Goal: Task Accomplishment & Management: Complete application form

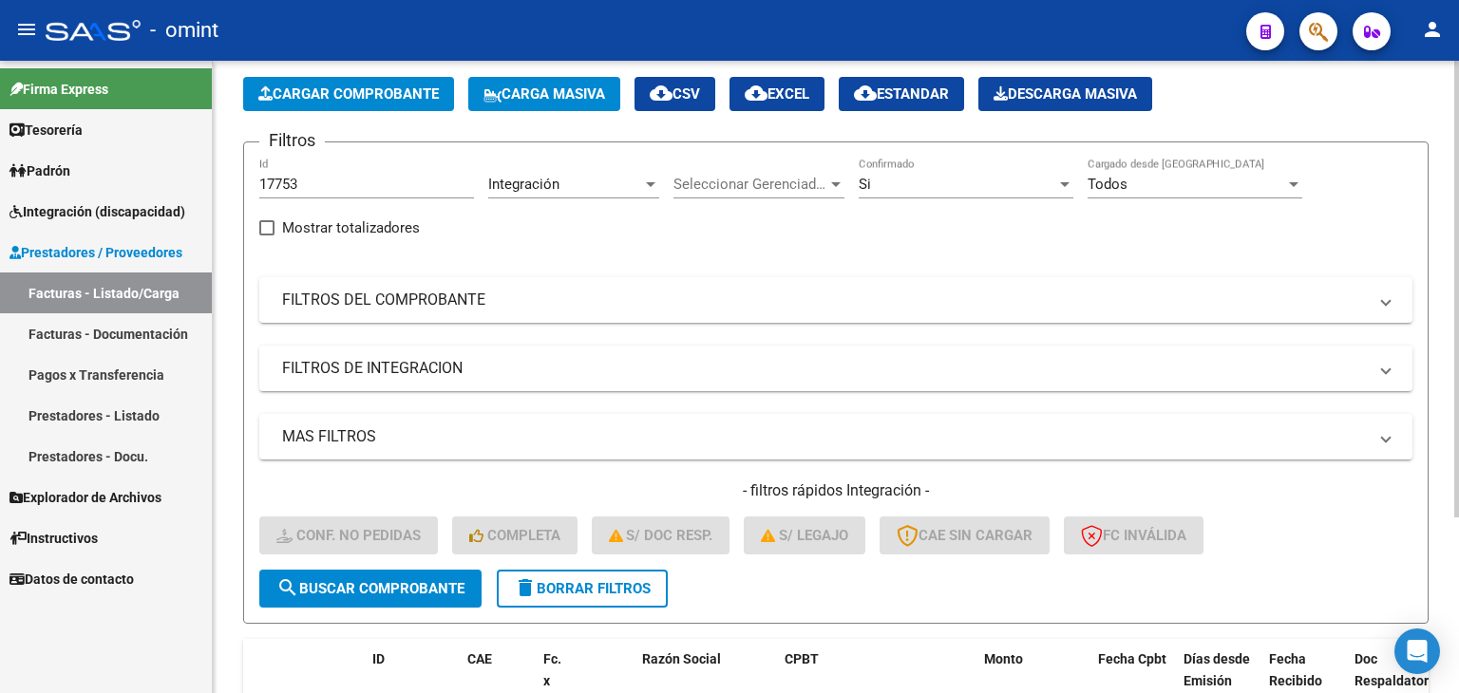
scroll to position [53, 0]
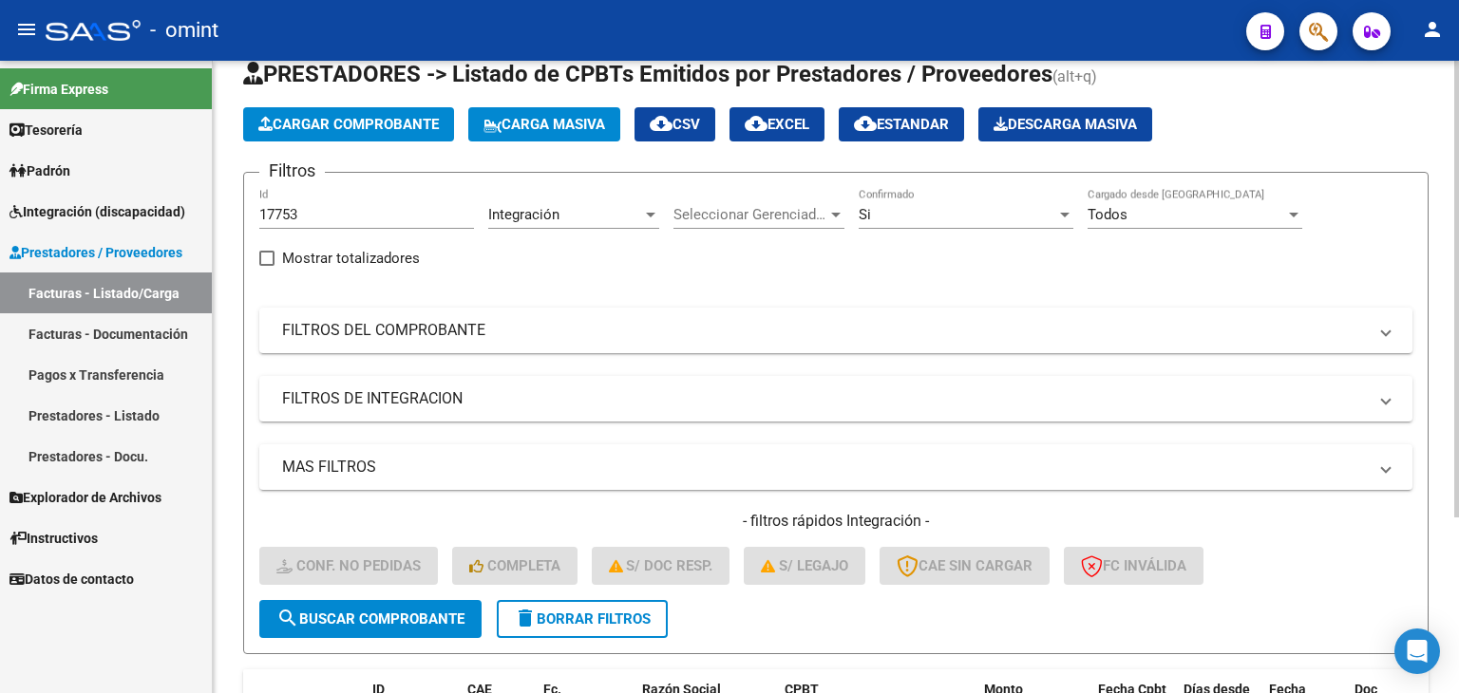
click at [297, 210] on input "17753" at bounding box center [366, 214] width 215 height 17
drag, startPoint x: 308, startPoint y: 211, endPoint x: 65, endPoint y: 198, distance: 243.5
click at [65, 198] on mat-sidenav-container "Firma Express Tesorería Extractos Procesados (csv) Extractos Originales (pdf) P…" at bounding box center [729, 377] width 1459 height 633
paste input "6966"
type input "16966"
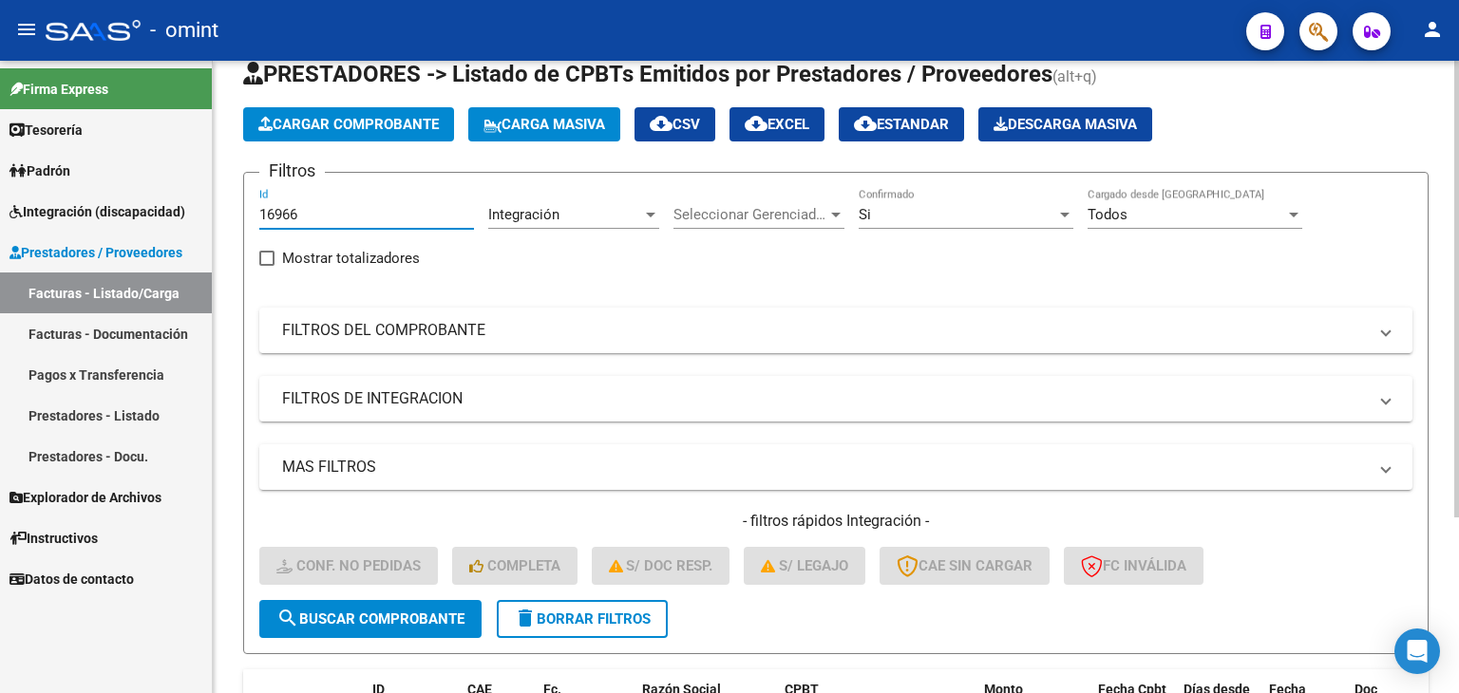
click at [410, 630] on button "search Buscar Comprobante" at bounding box center [370, 619] width 222 height 38
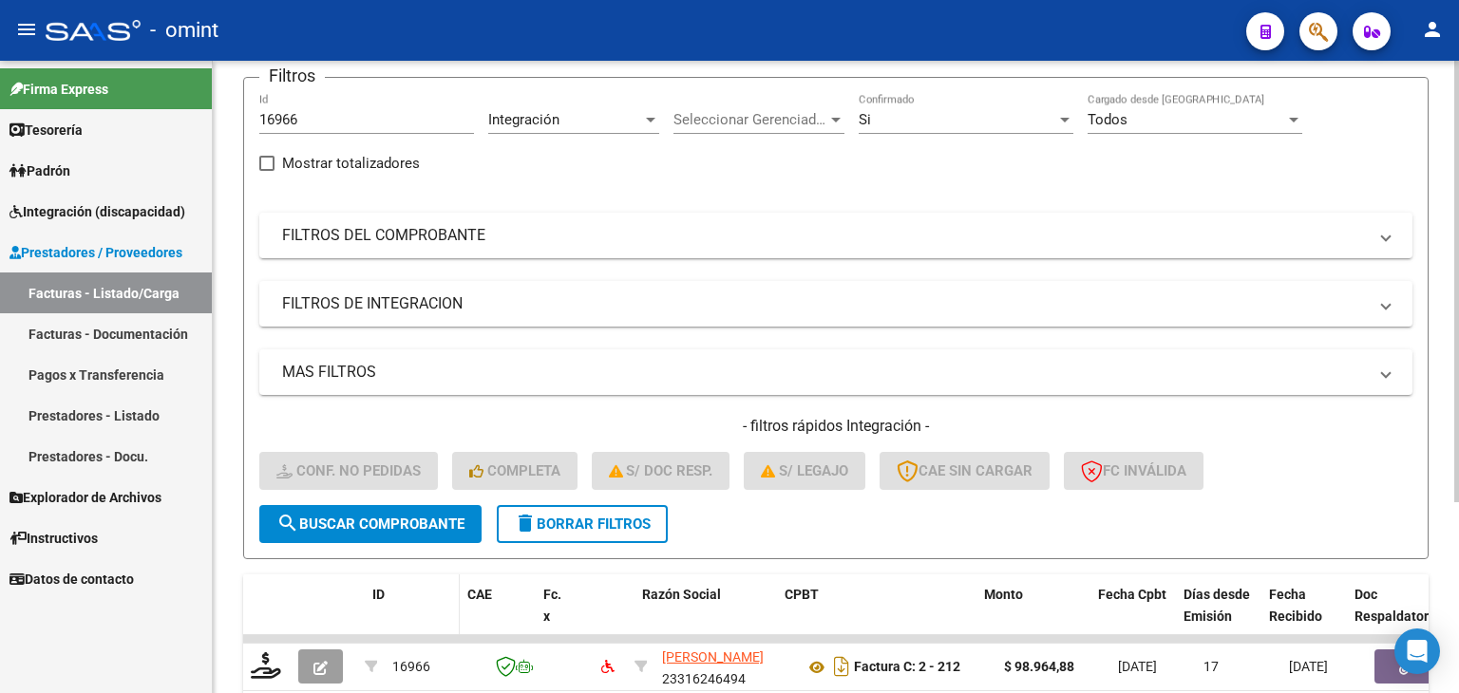
scroll to position [274, 0]
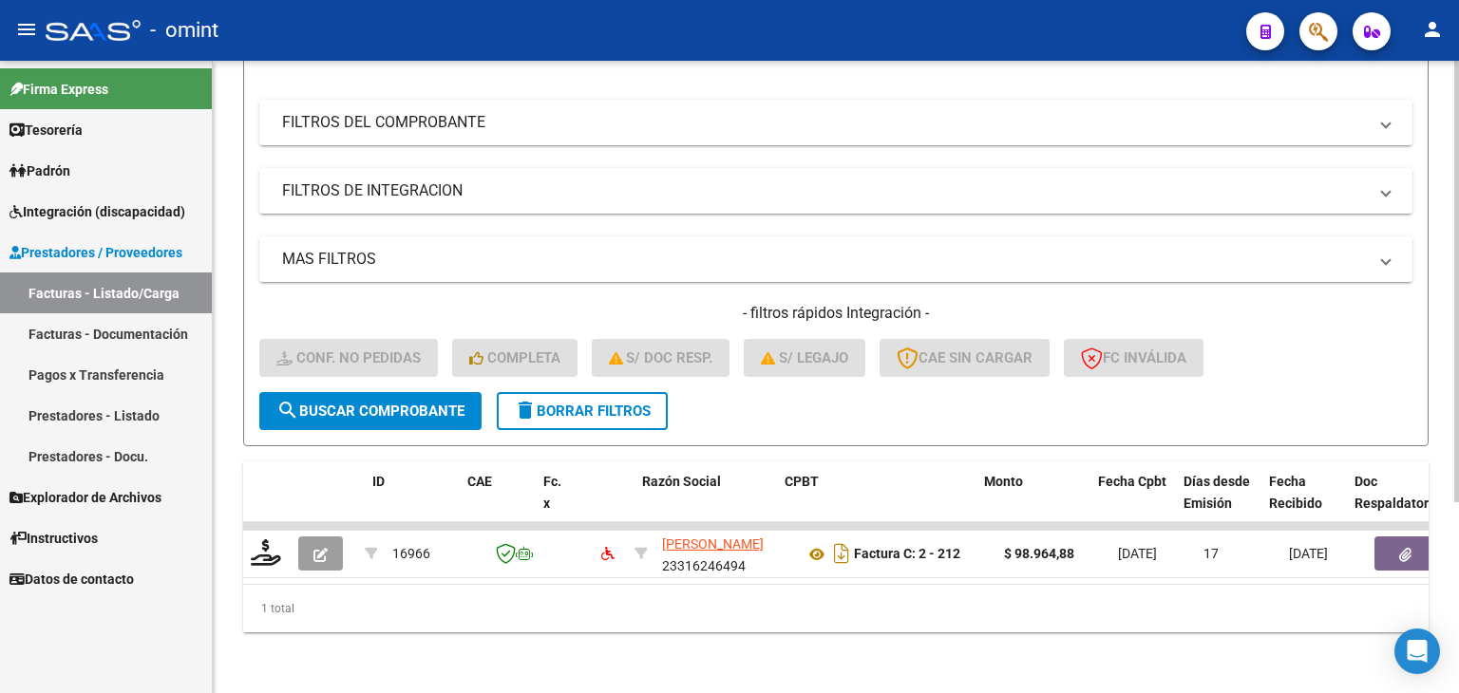
click at [315, 403] on span "search Buscar Comprobante" at bounding box center [370, 411] width 188 height 17
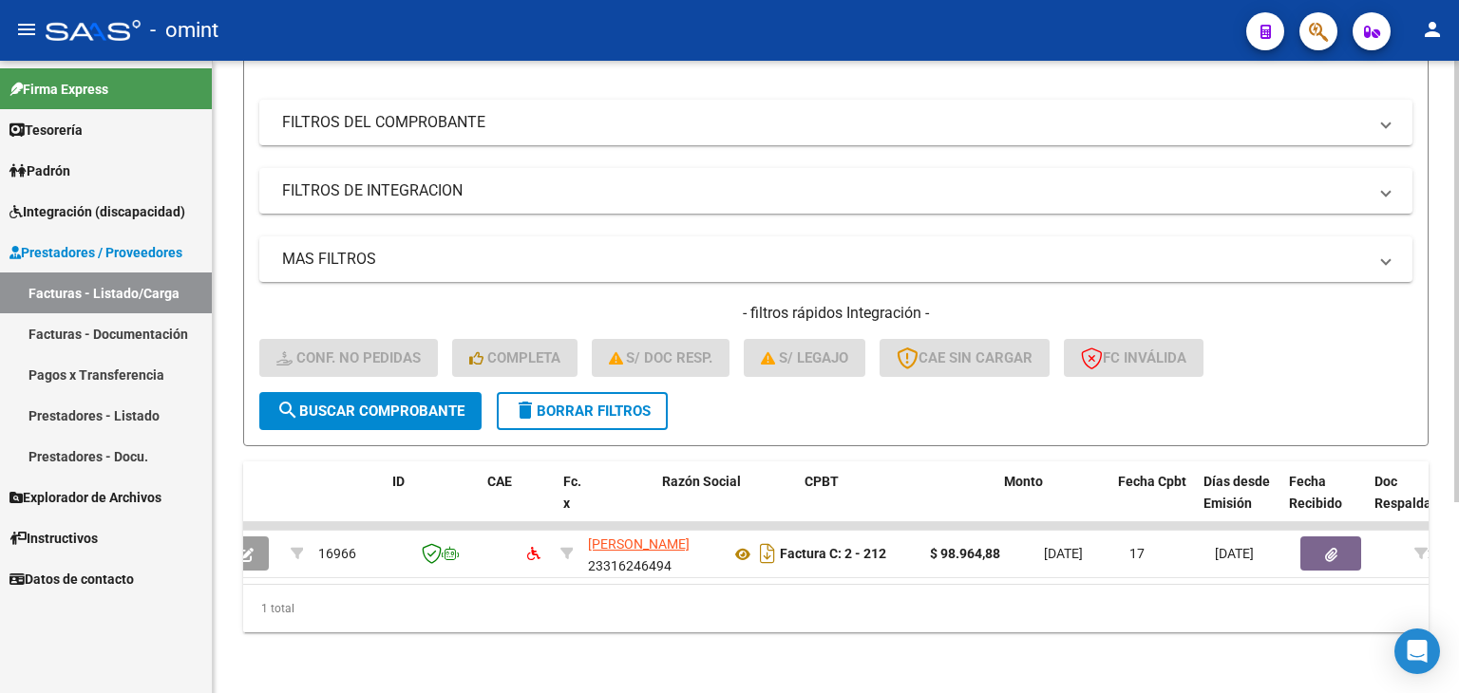
scroll to position [0, 0]
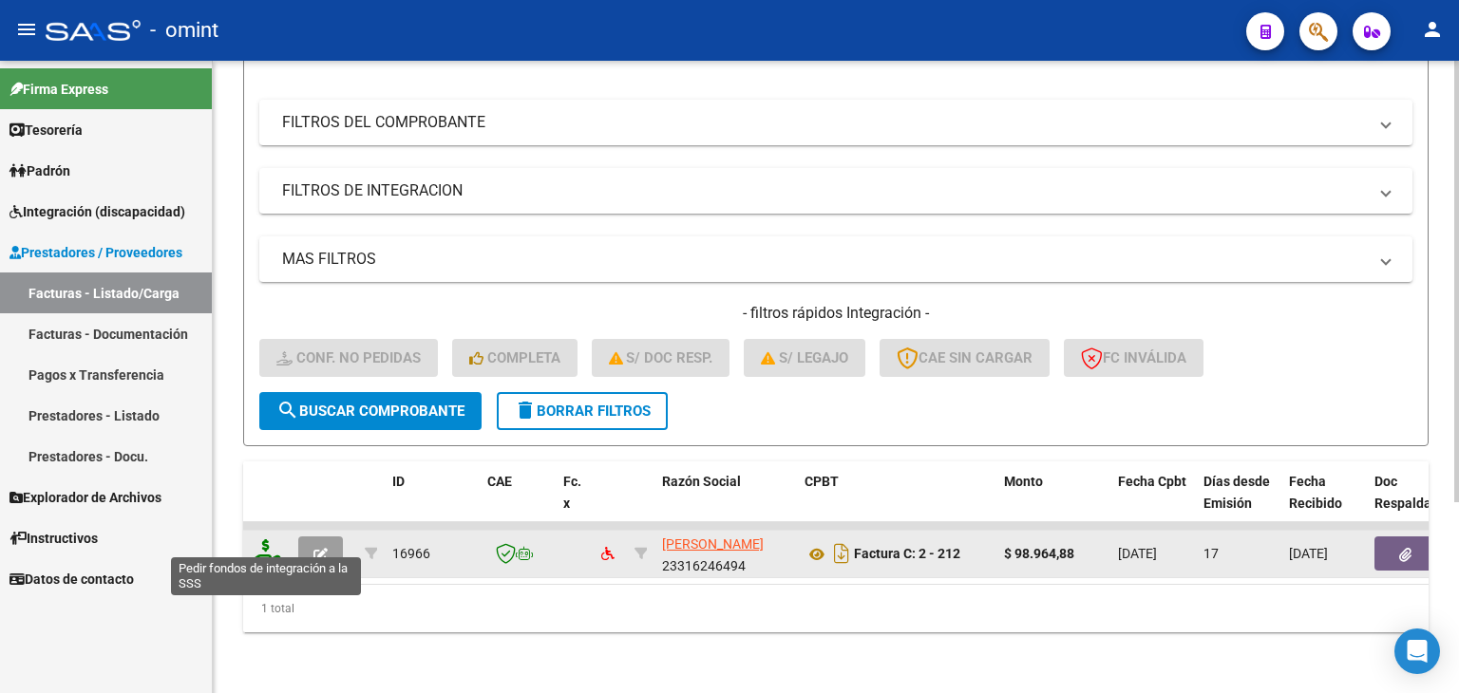
click at [265, 542] on icon at bounding box center [266, 552] width 30 height 27
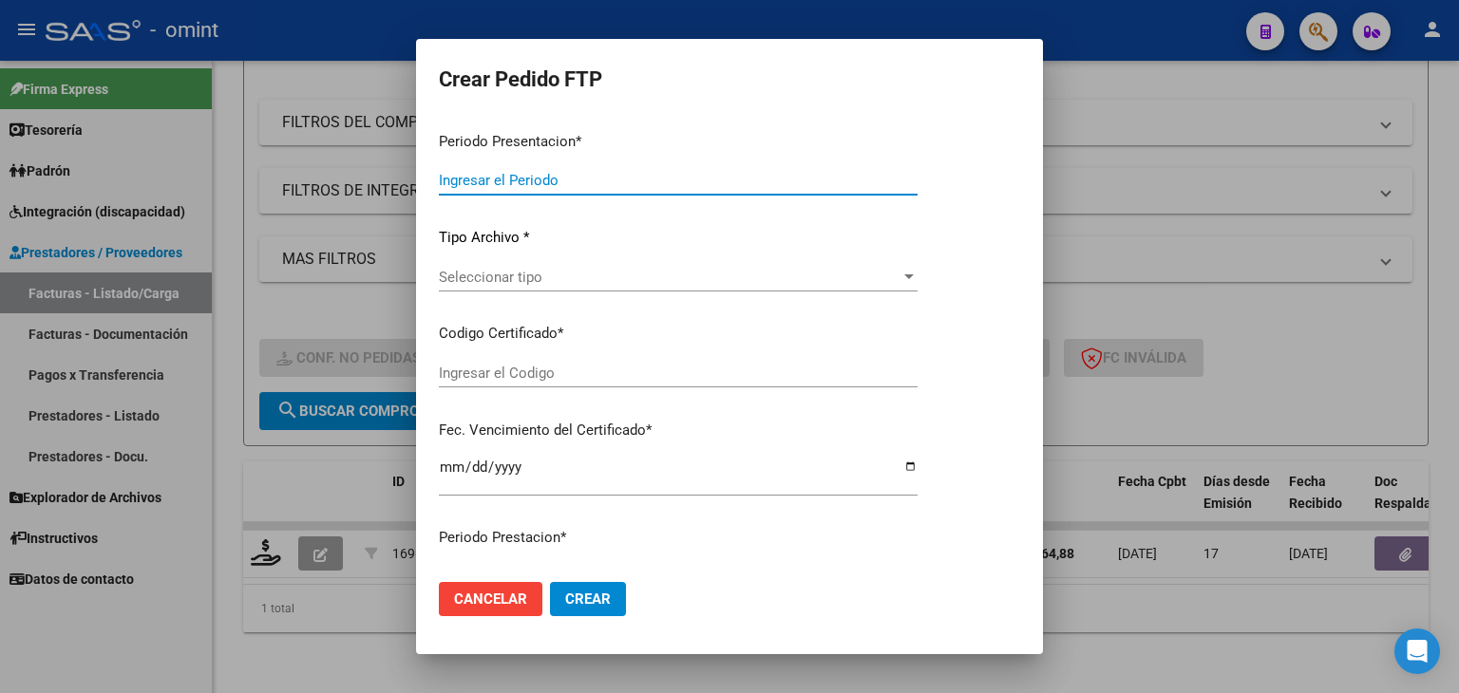
type input "202507"
type input "$ 98.964,88"
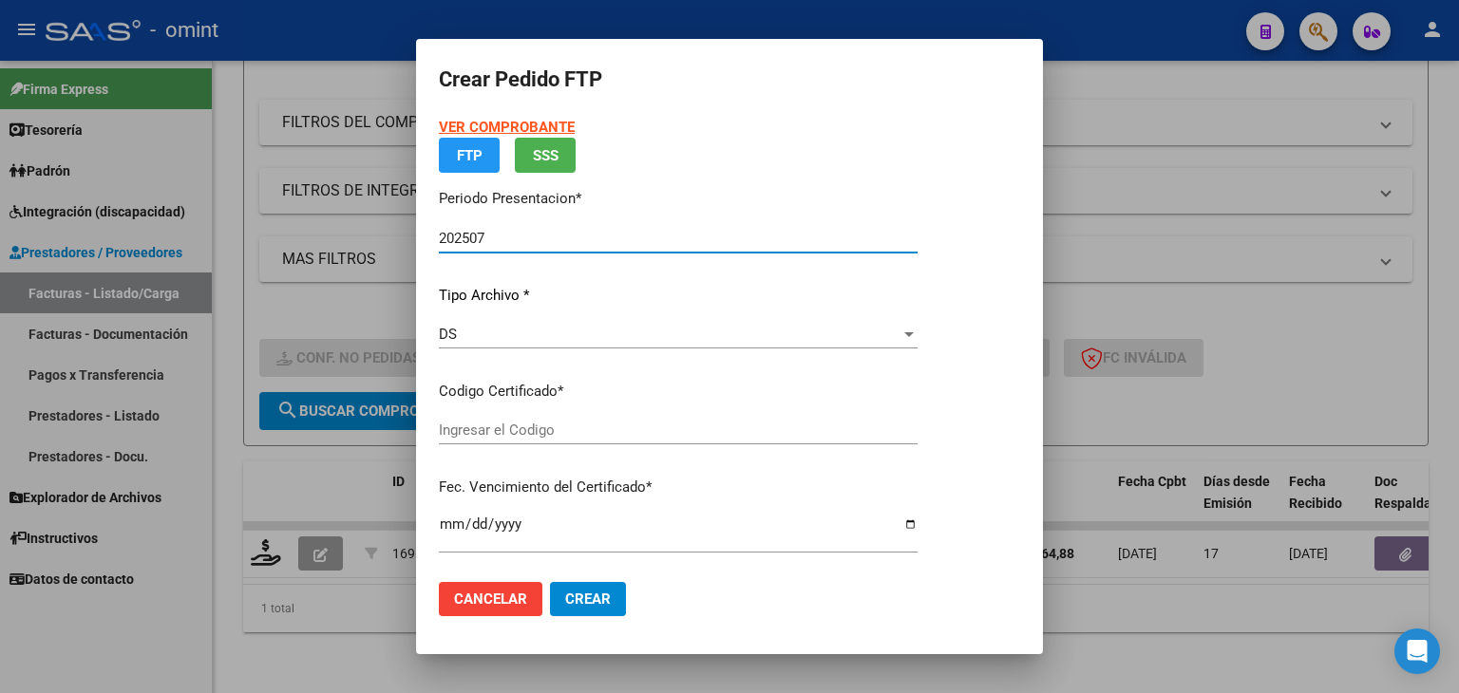
type input "4153264310"
type input "2033-09-20"
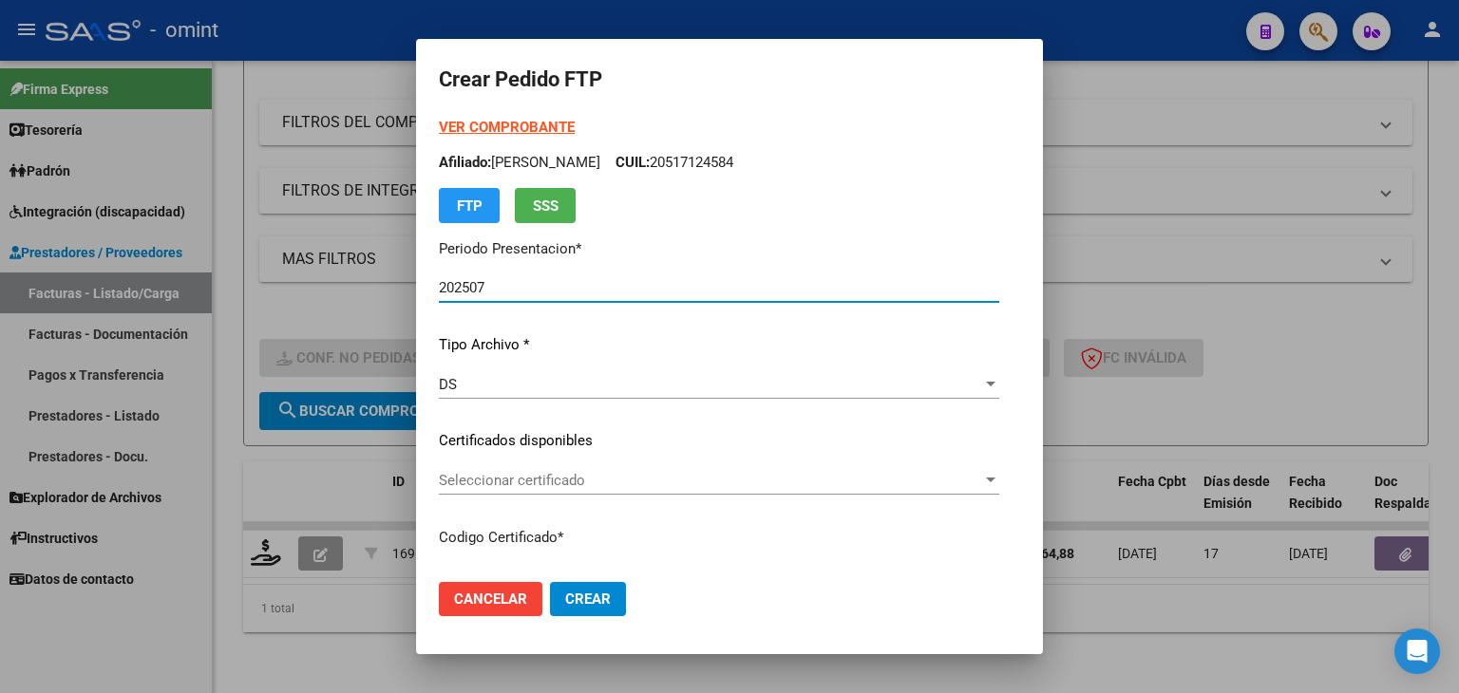
click at [494, 467] on div "Seleccionar certificado Seleccionar certificado" at bounding box center [719, 480] width 560 height 28
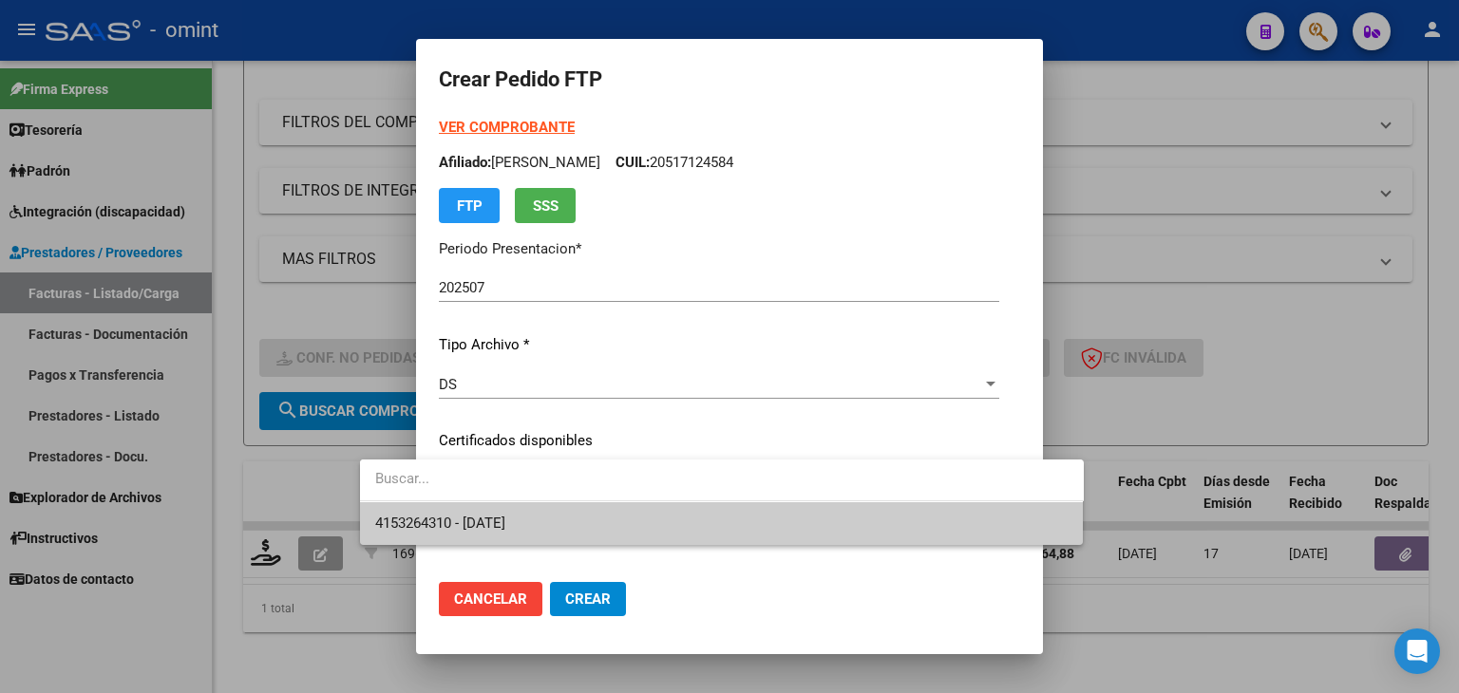
click at [494, 522] on span "4153264310 - 2033-09-20" at bounding box center [440, 523] width 130 height 17
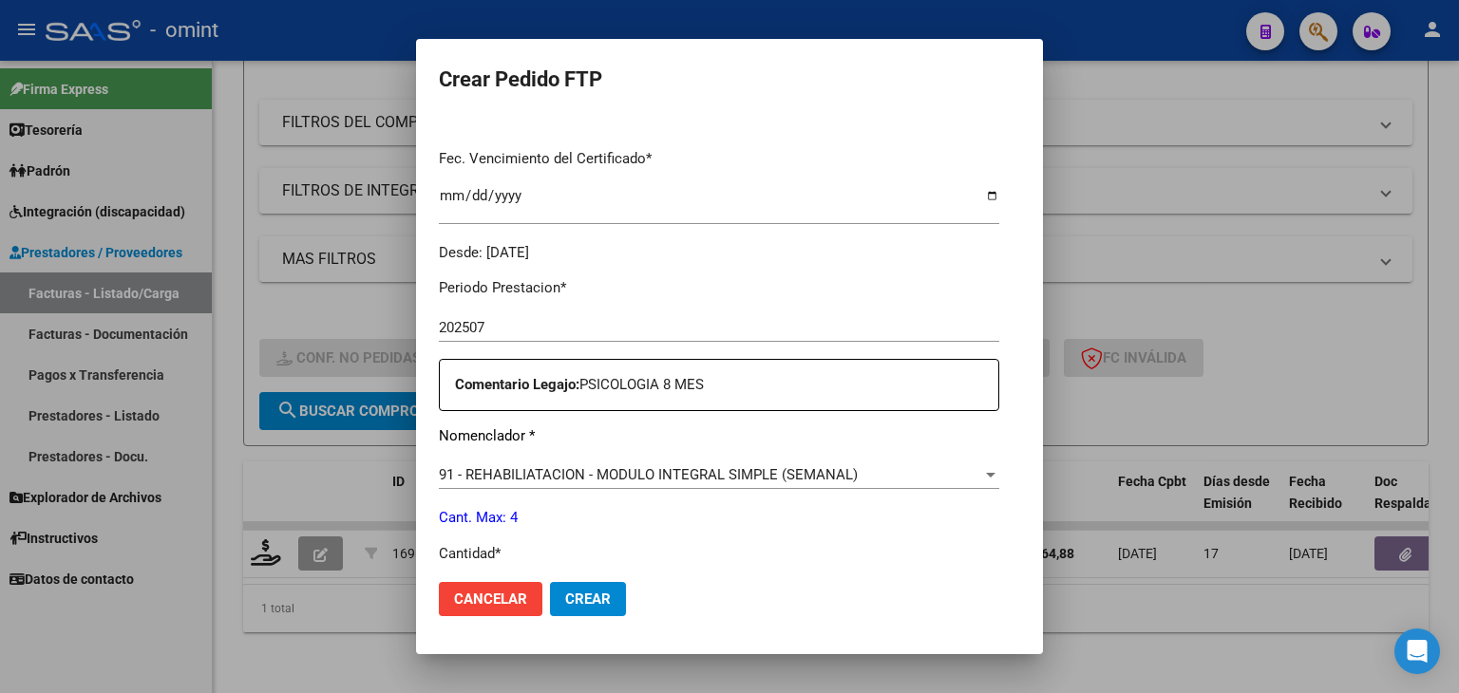
scroll to position [760, 0]
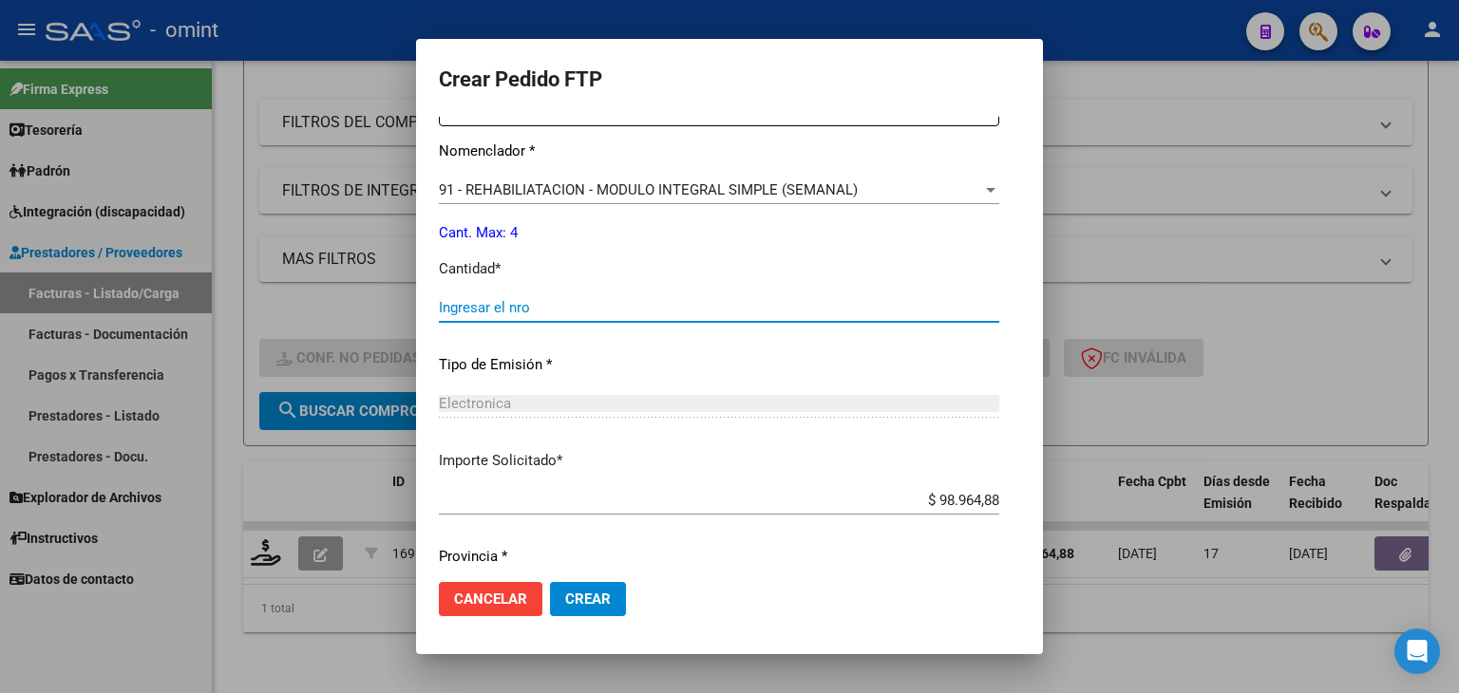
click at [439, 313] on input "Ingresar el nro" at bounding box center [719, 307] width 560 height 17
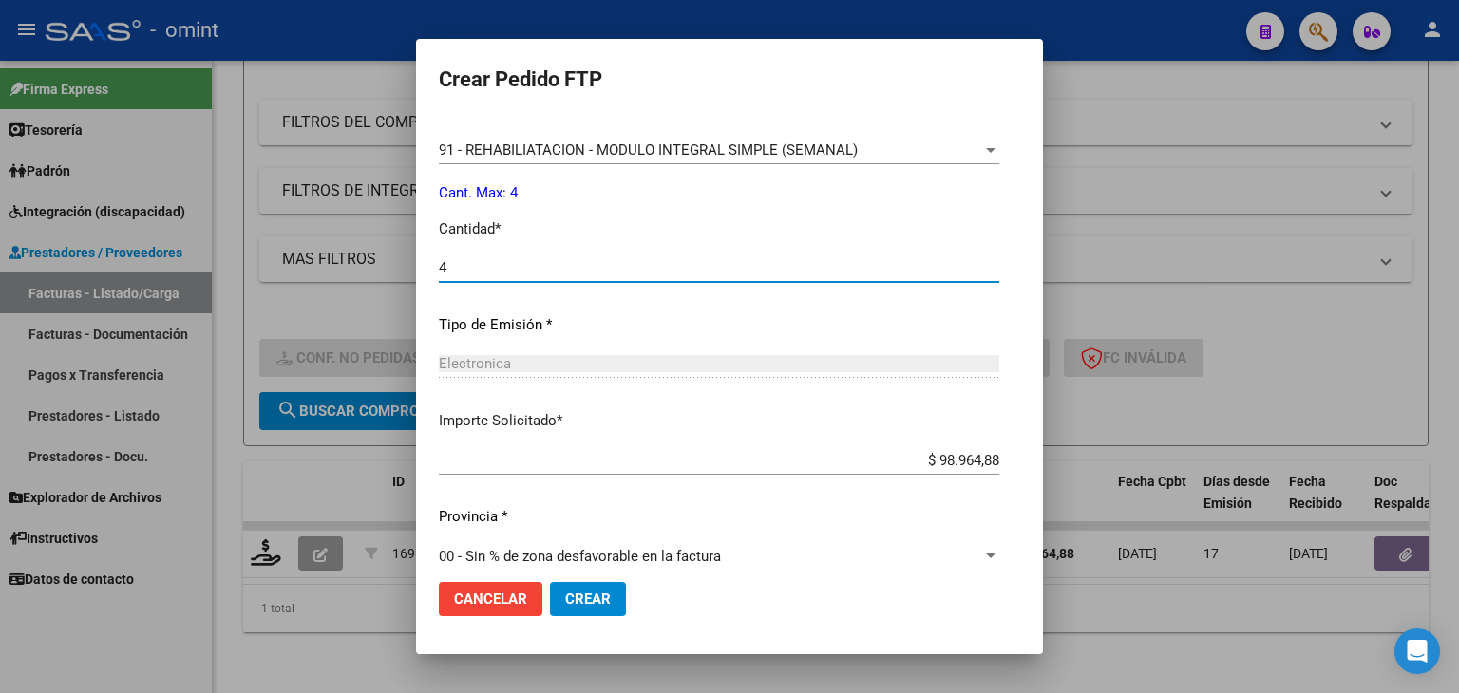
scroll to position [821, 0]
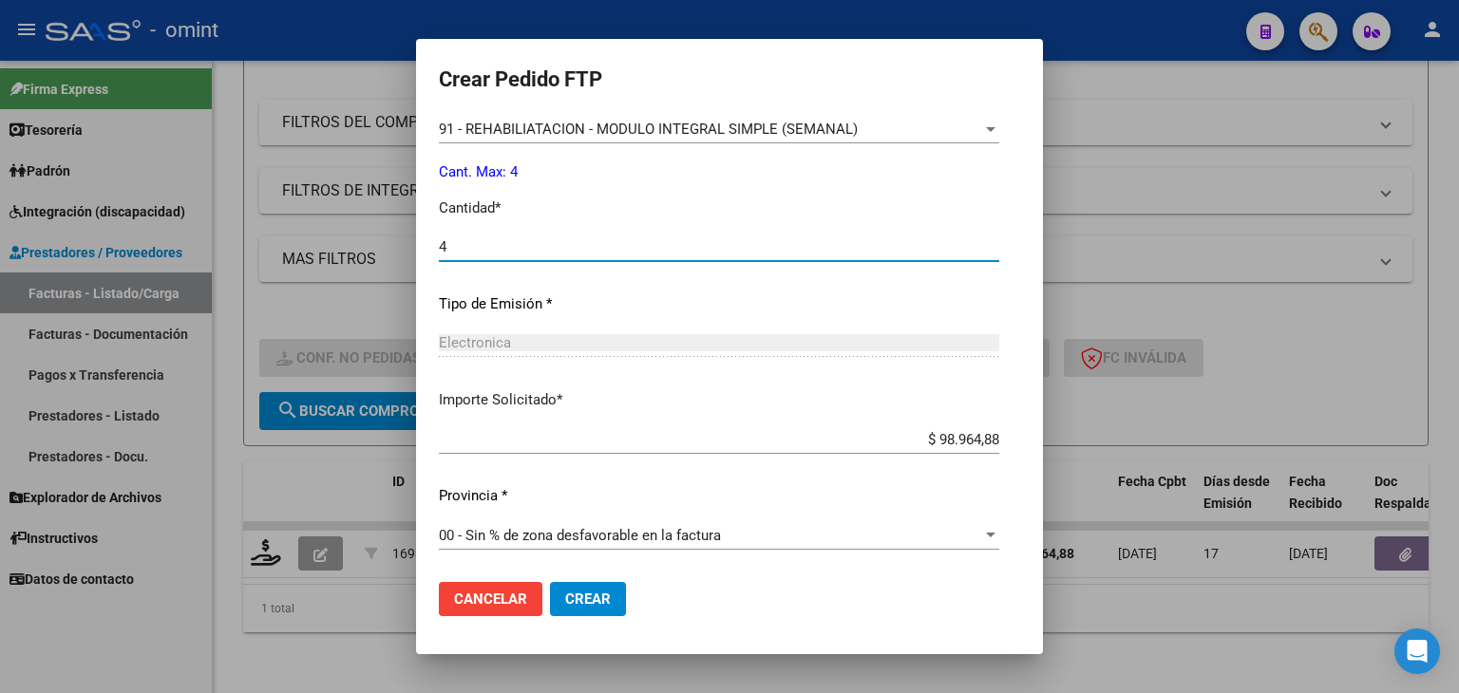
type input "4"
click at [550, 584] on button "Crear" at bounding box center [588, 599] width 76 height 34
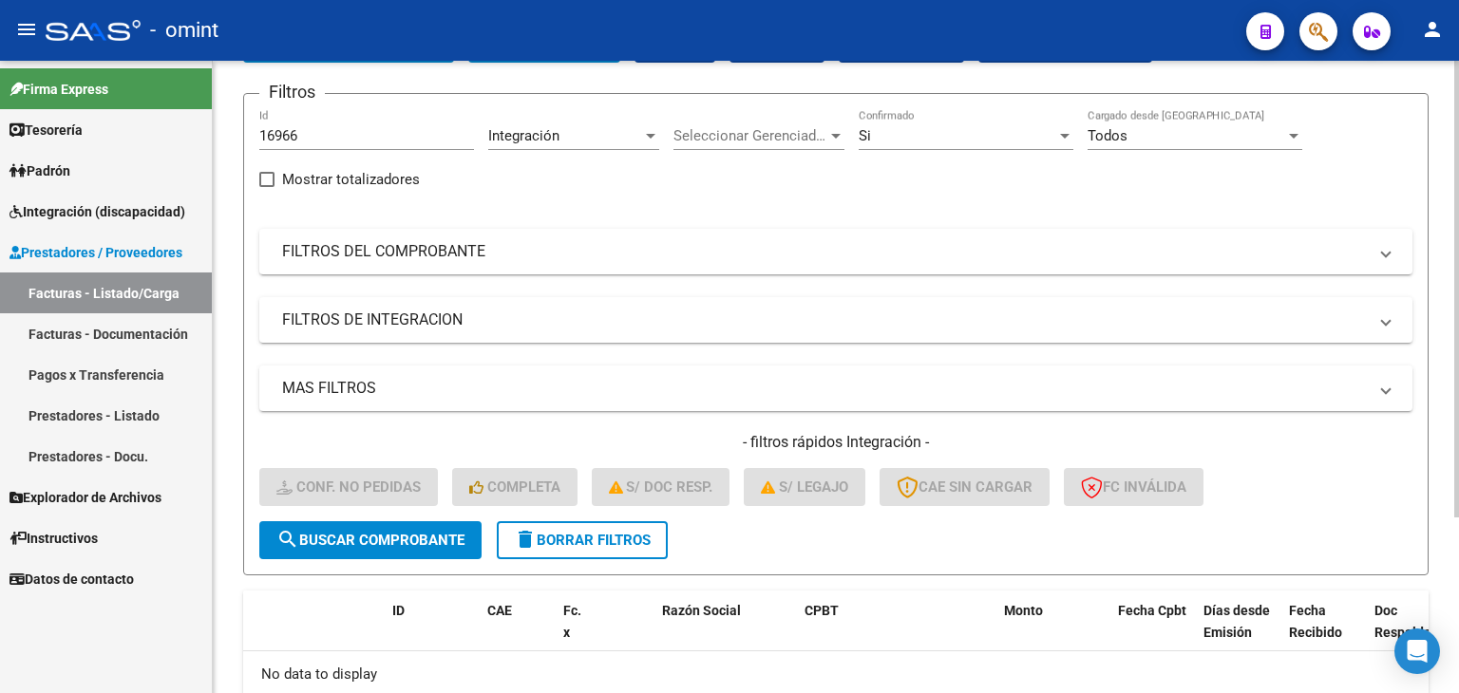
scroll to position [0, 0]
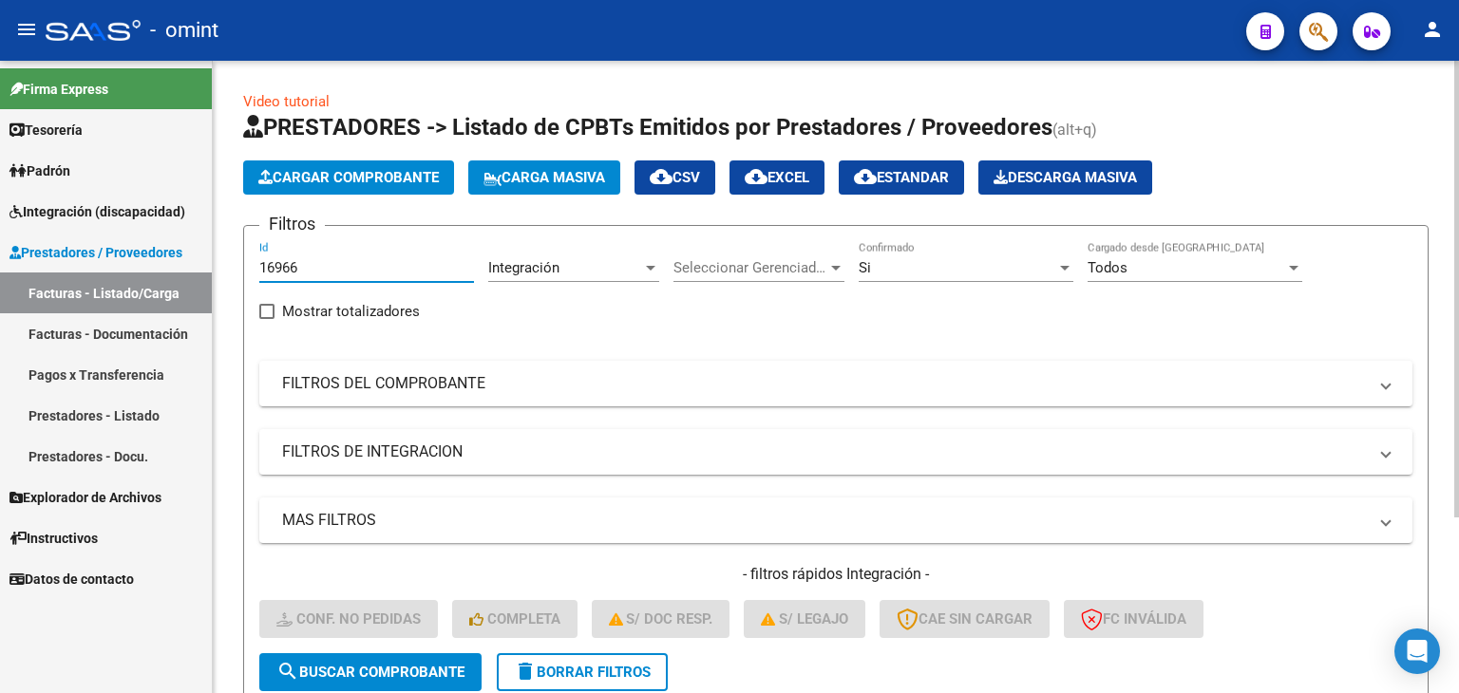
click at [311, 259] on input "16966" at bounding box center [366, 267] width 215 height 17
drag, startPoint x: 312, startPoint y: 266, endPoint x: 188, endPoint y: 252, distance: 124.3
click at [202, 252] on mat-sidenav-container "Firma Express Tesorería Extractos Procesados (csv) Extractos Originales (pdf) P…" at bounding box center [729, 377] width 1459 height 633
paste input "5202"
type input "15202"
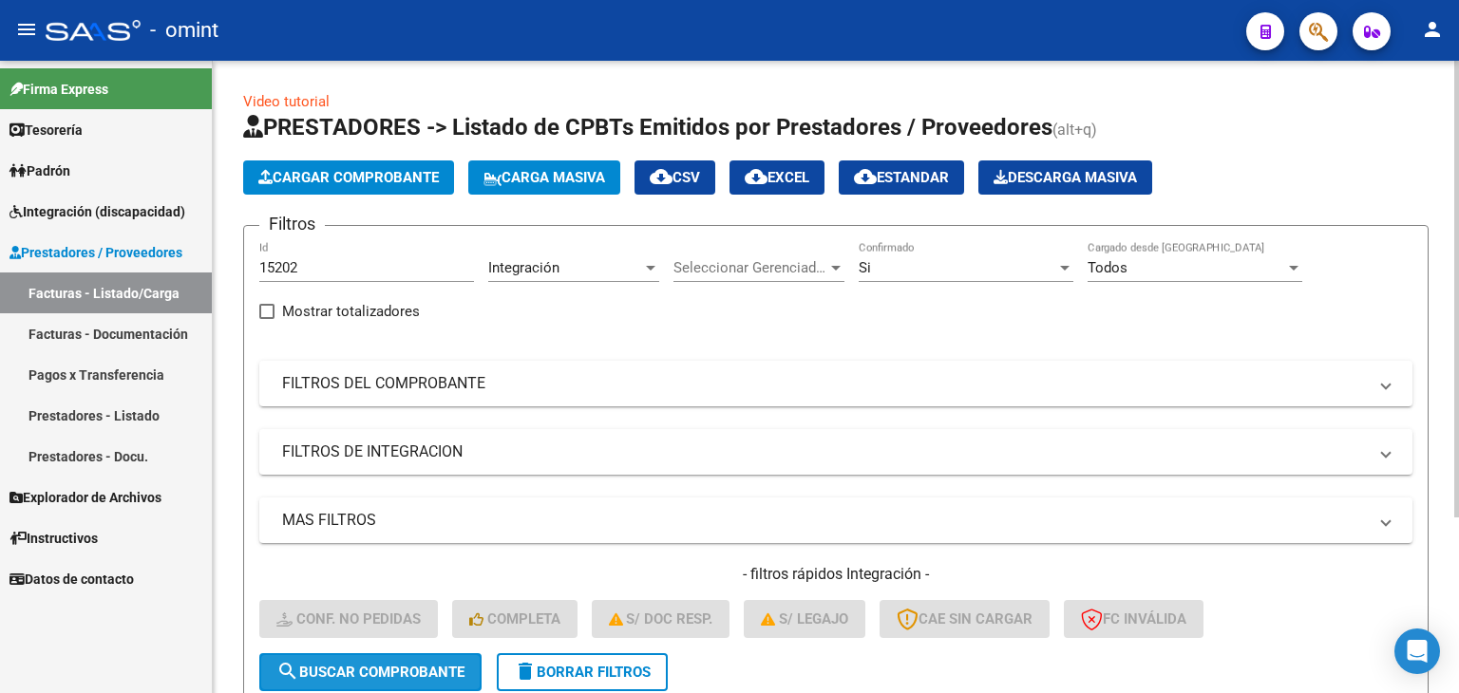
click at [411, 677] on span "search Buscar Comprobante" at bounding box center [370, 672] width 188 height 17
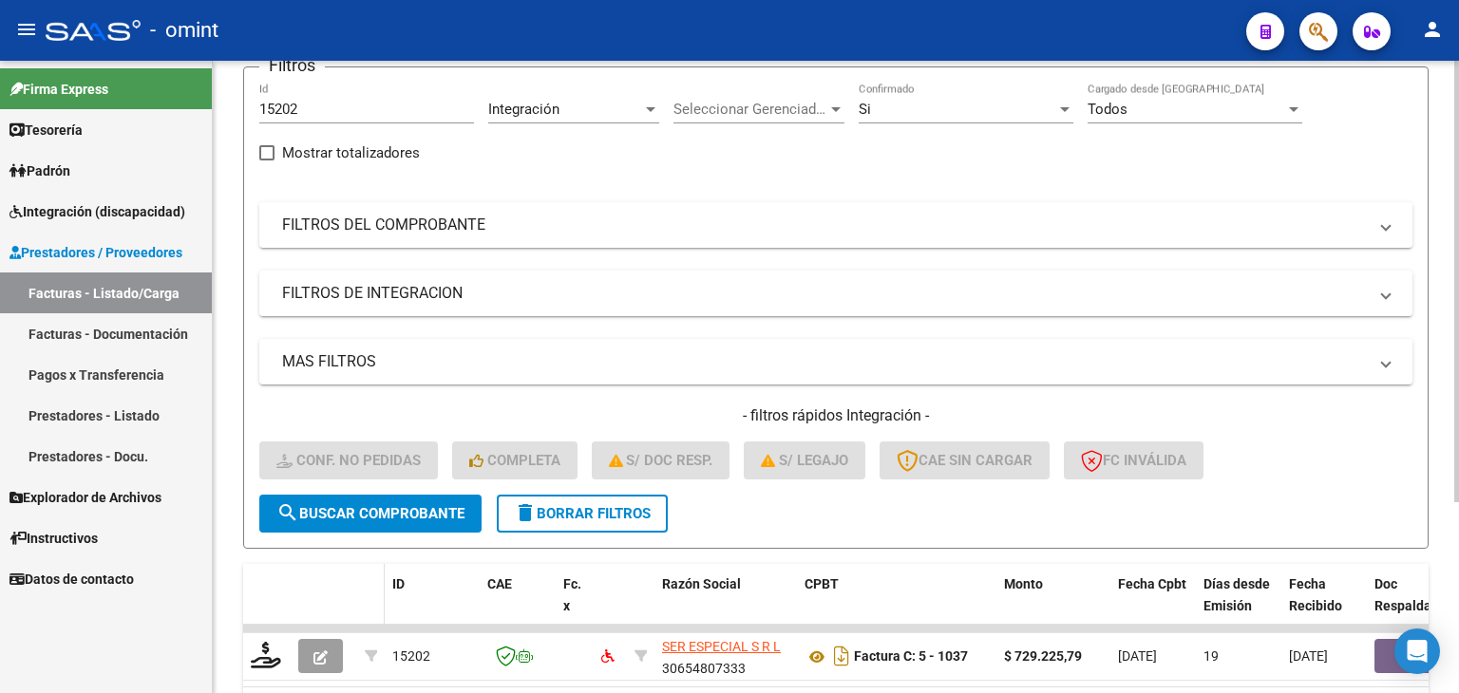
scroll to position [274, 0]
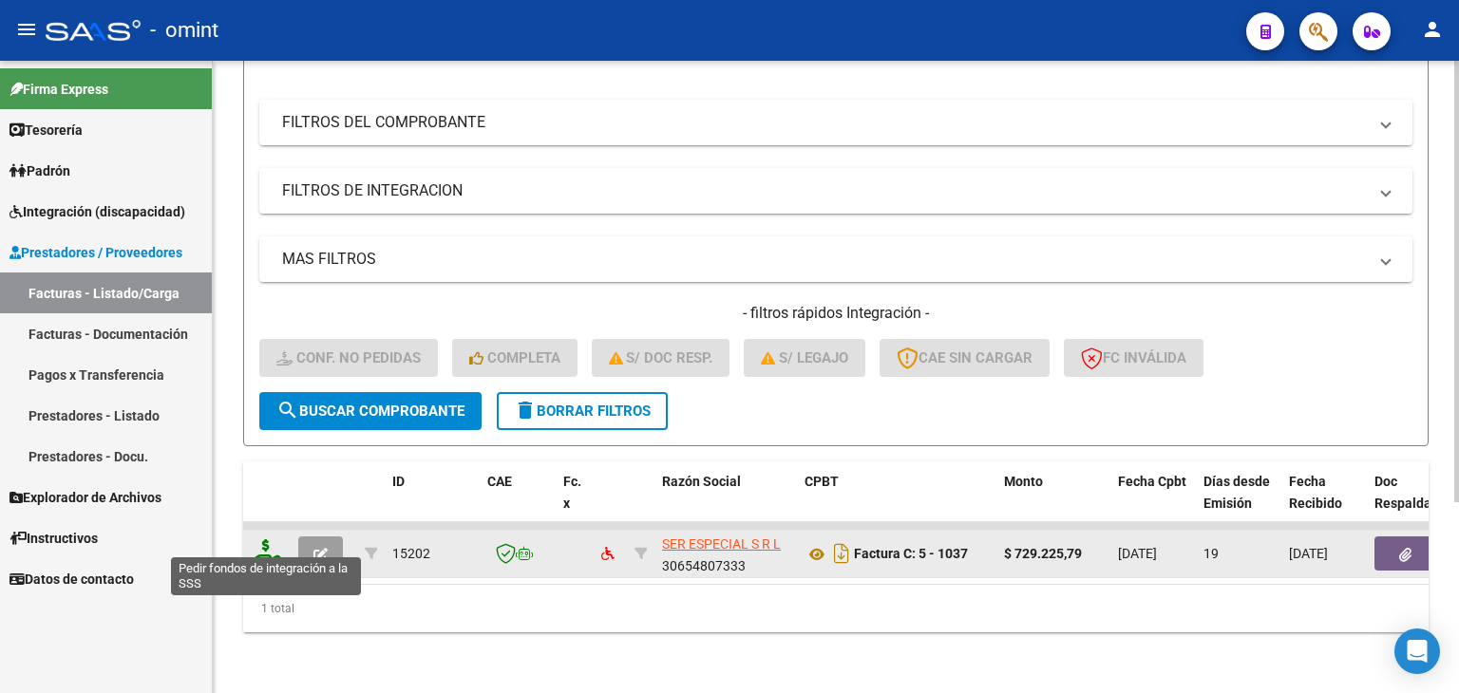
click at [273, 539] on icon at bounding box center [266, 552] width 30 height 27
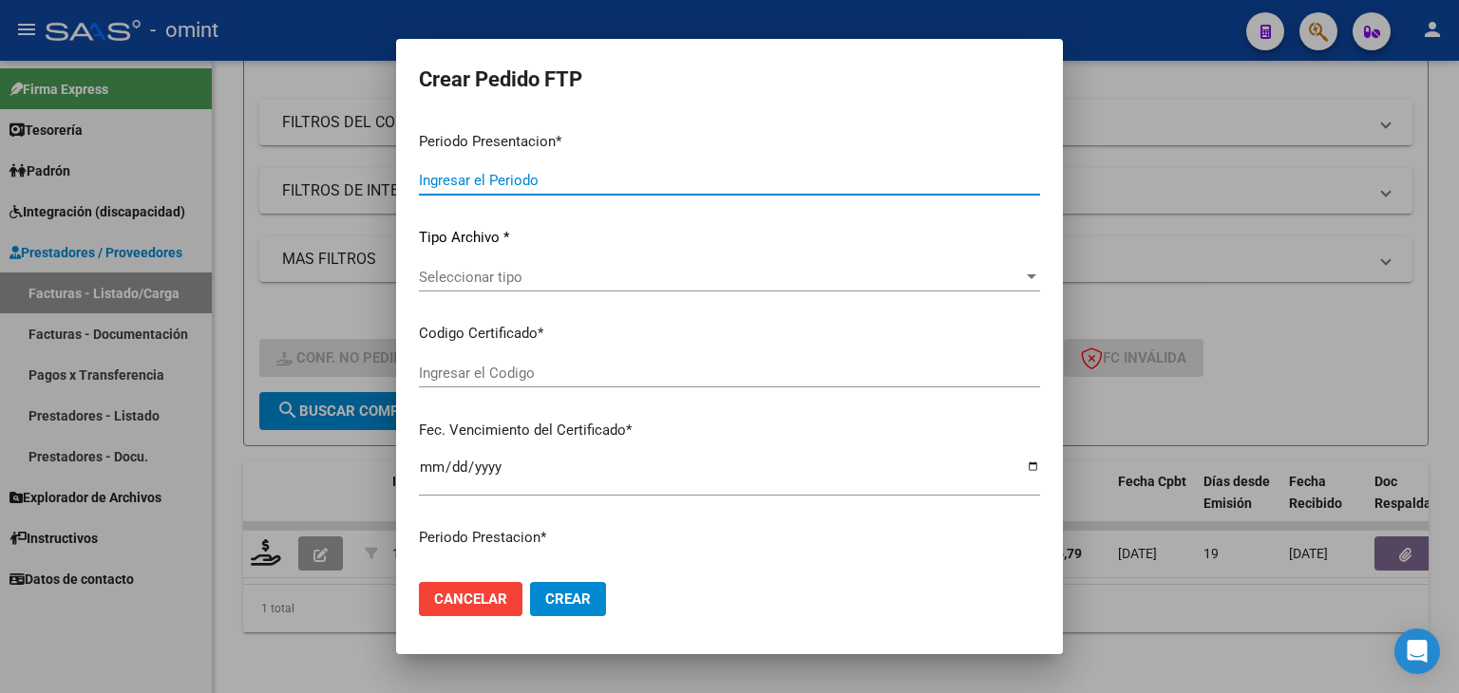
type input "202507"
type input "$ 729.225,79"
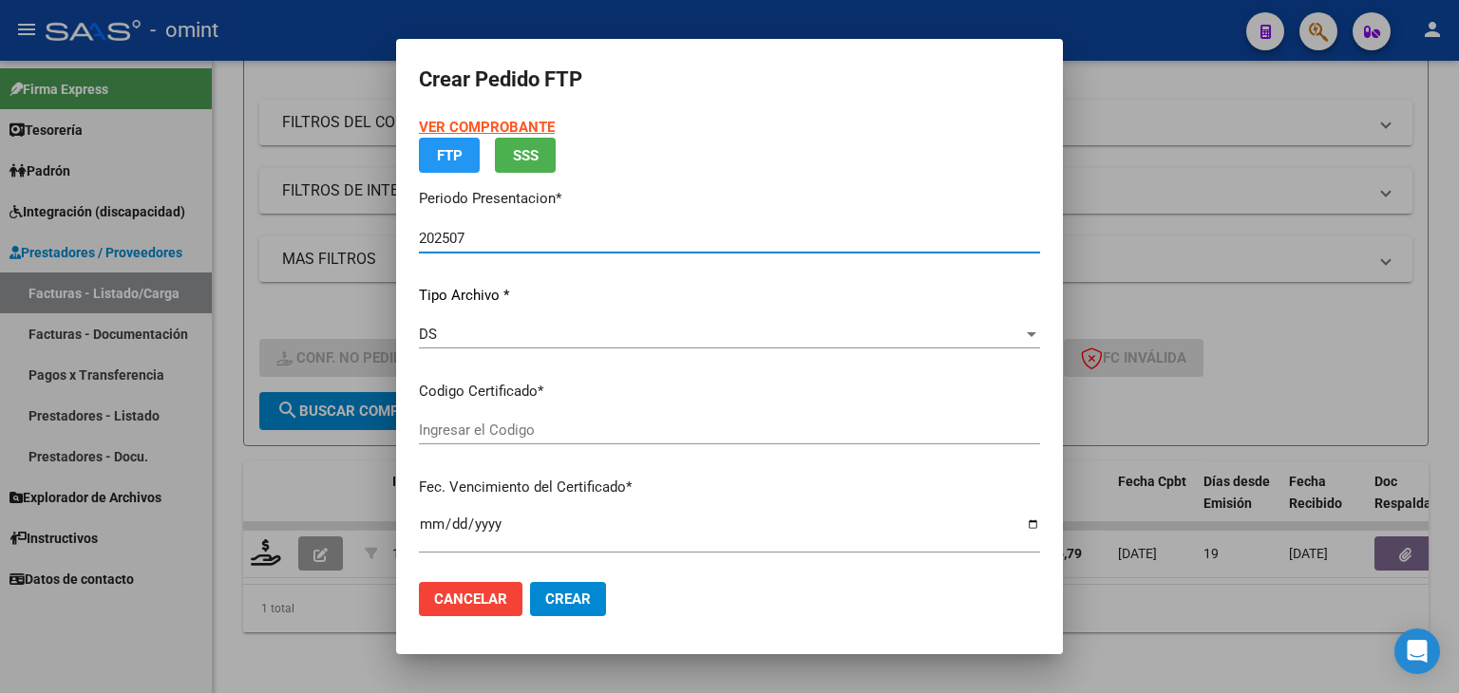
type input "6134936439"
type input "2026-09-13"
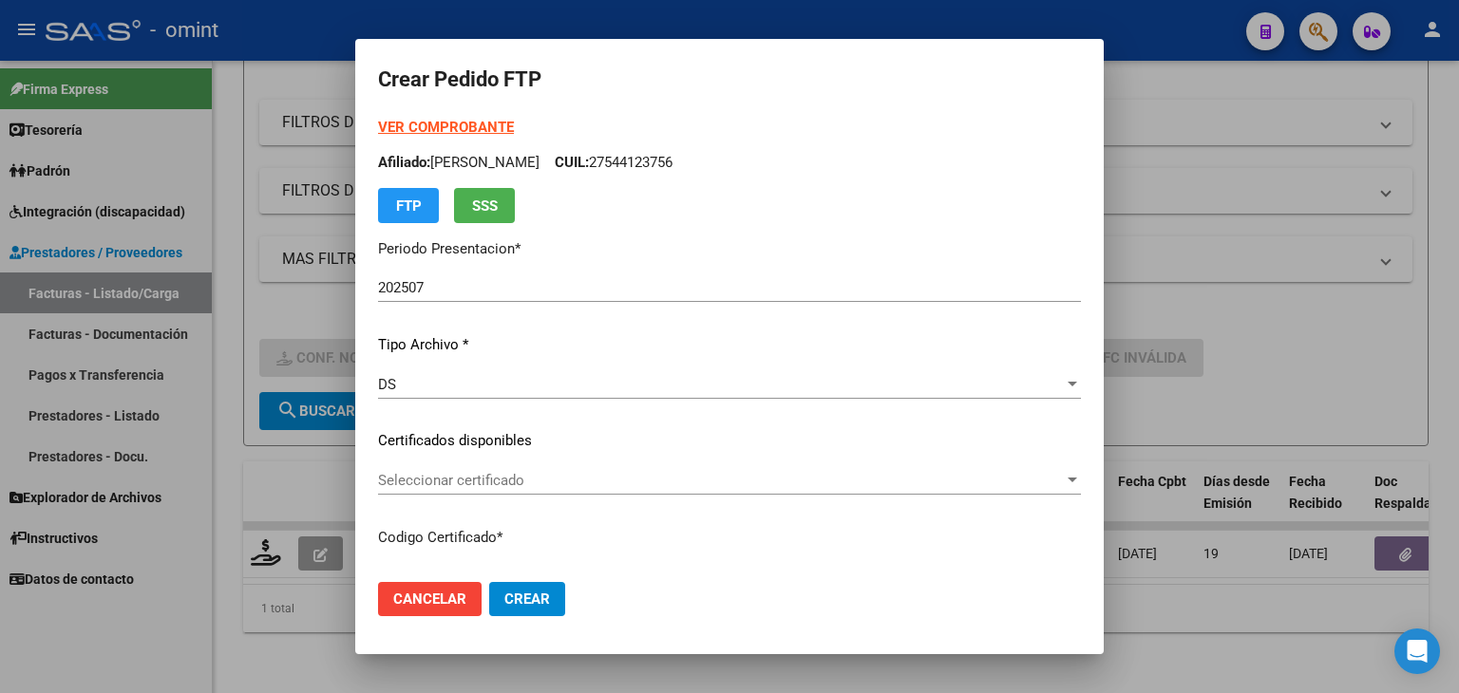
click at [463, 480] on span "Seleccionar certificado" at bounding box center [721, 480] width 686 height 17
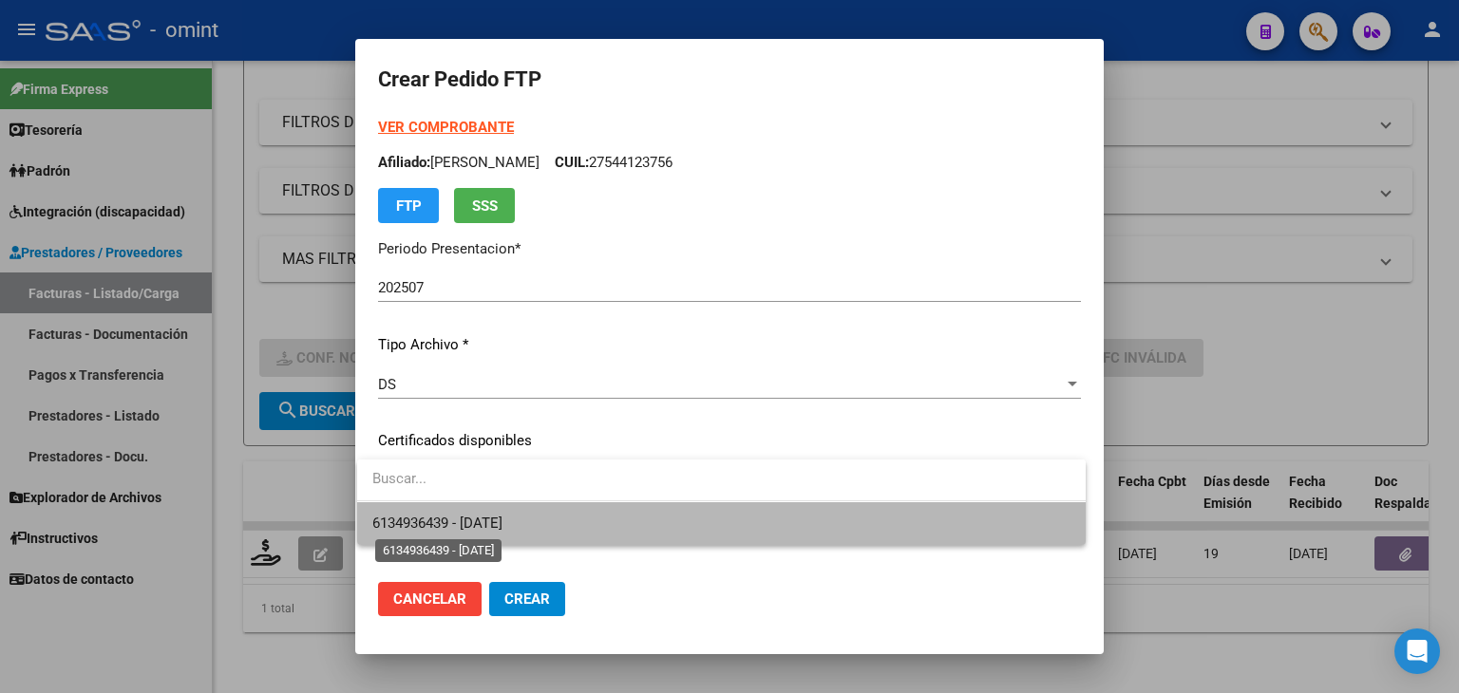
click at [474, 525] on span "6134936439 - 2026-09-13" at bounding box center [437, 523] width 130 height 17
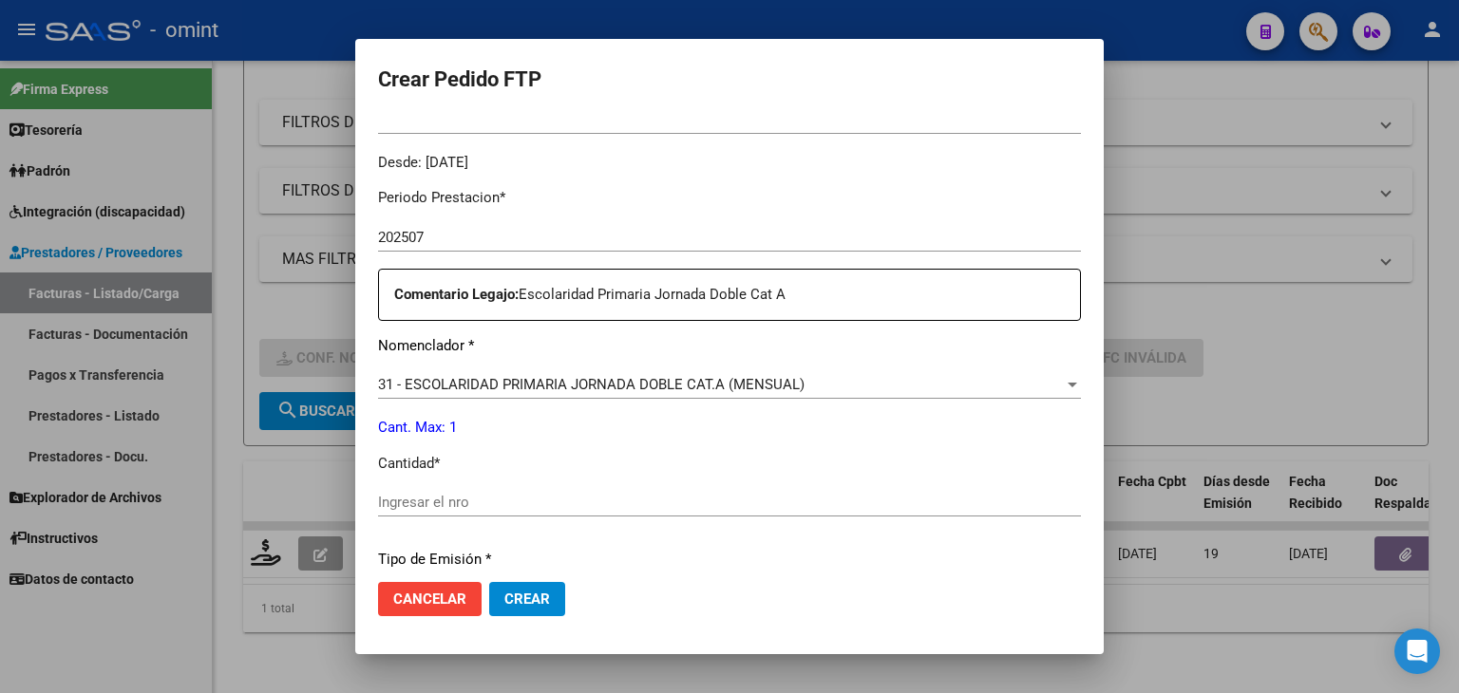
scroll to position [570, 0]
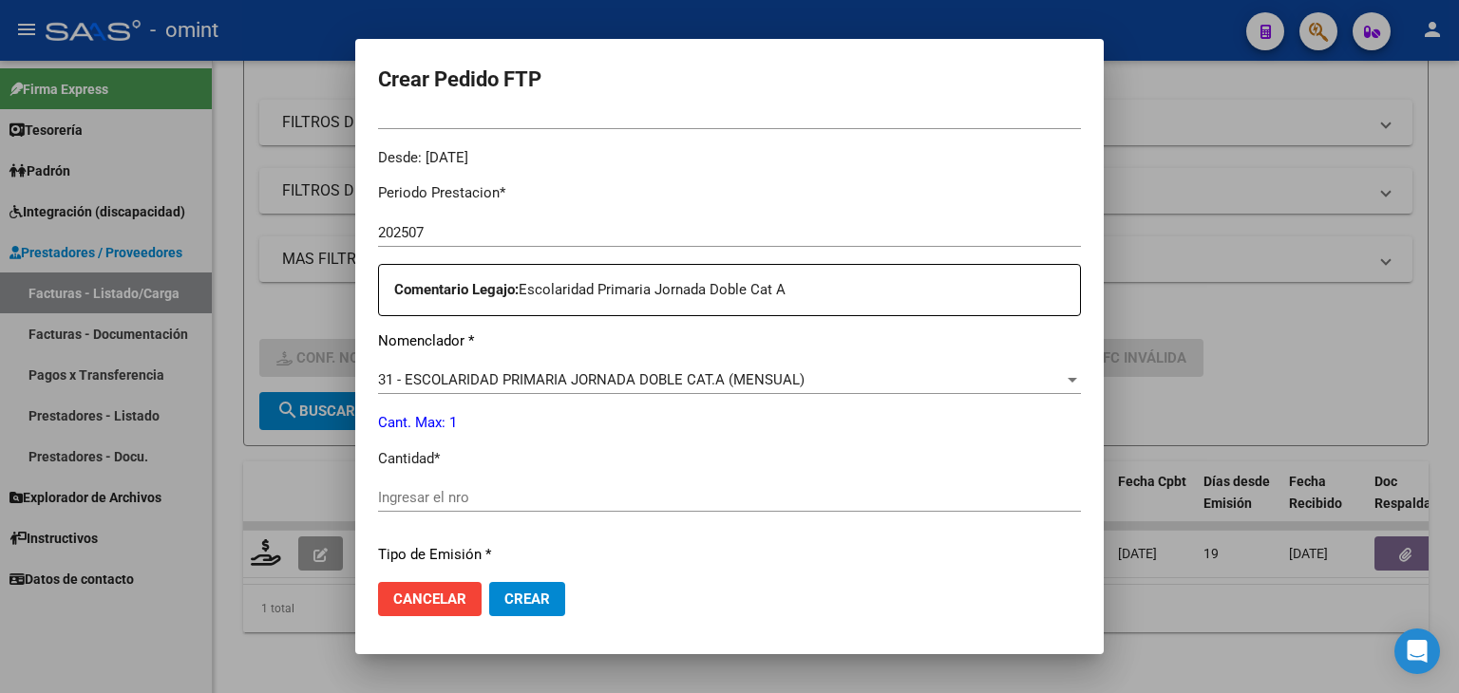
click at [445, 499] on input "Ingresar el nro" at bounding box center [729, 497] width 703 height 17
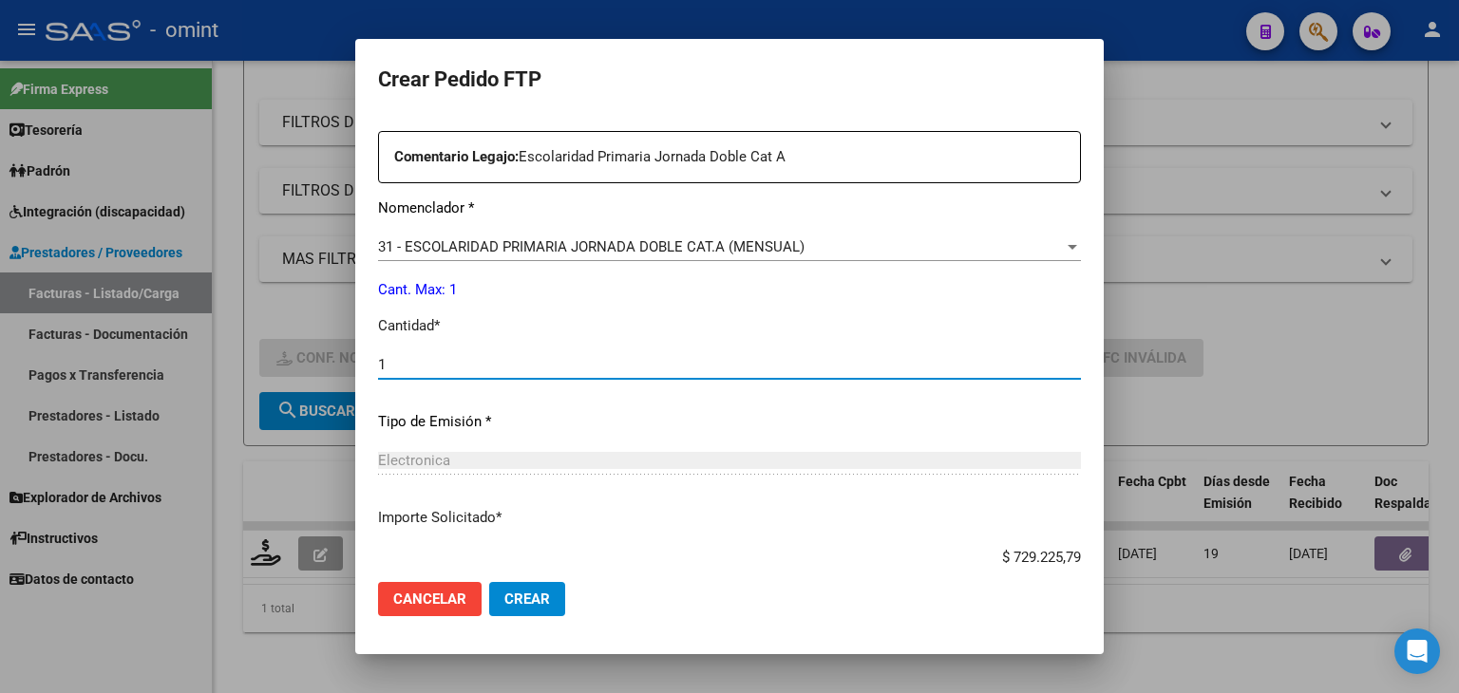
scroll to position [821, 0]
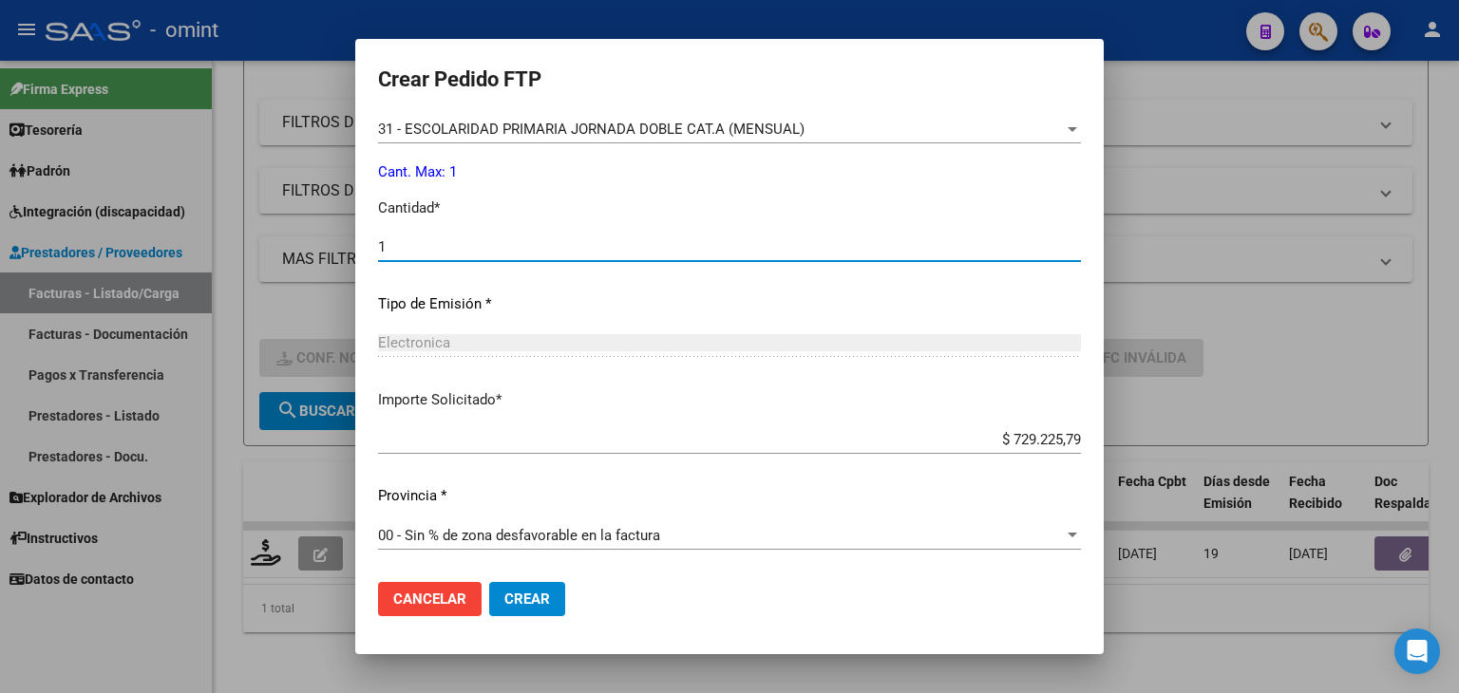
type input "1"
click at [541, 598] on span "Crear" at bounding box center [527, 599] width 46 height 17
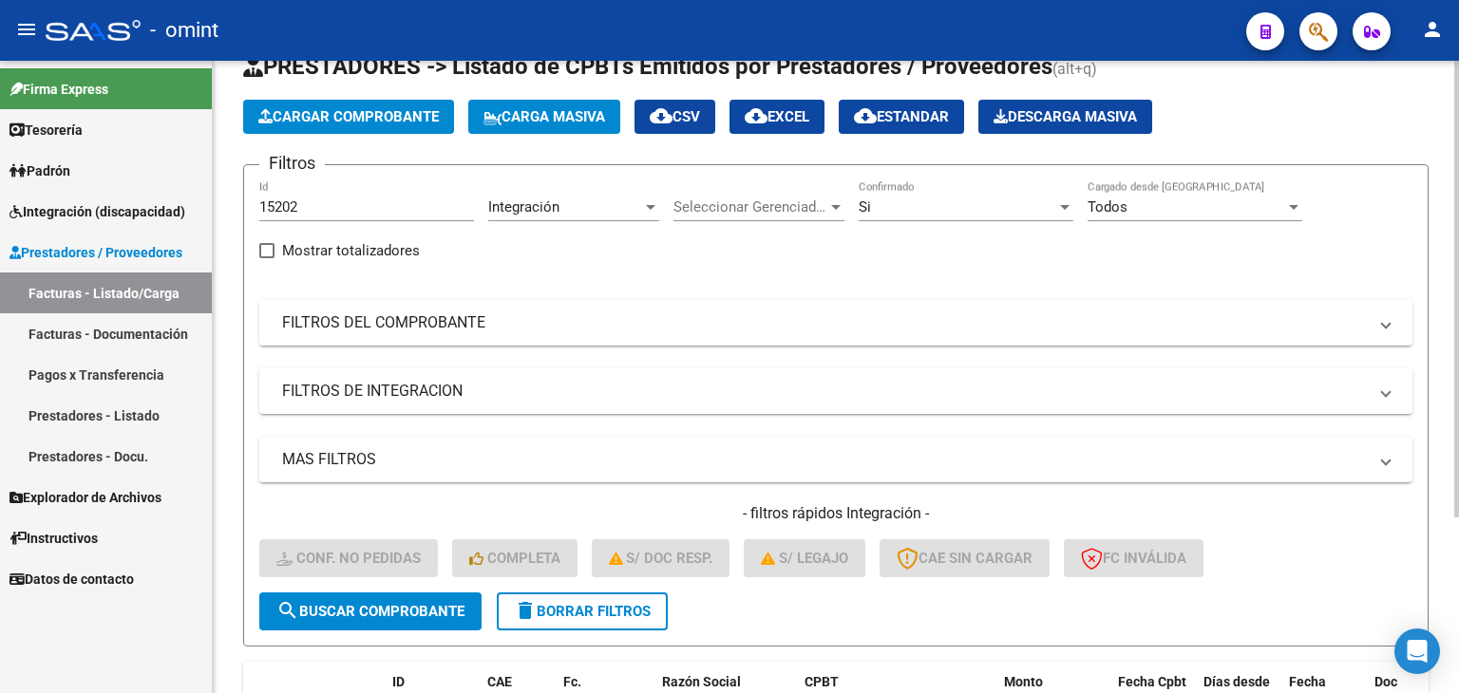
scroll to position [0, 0]
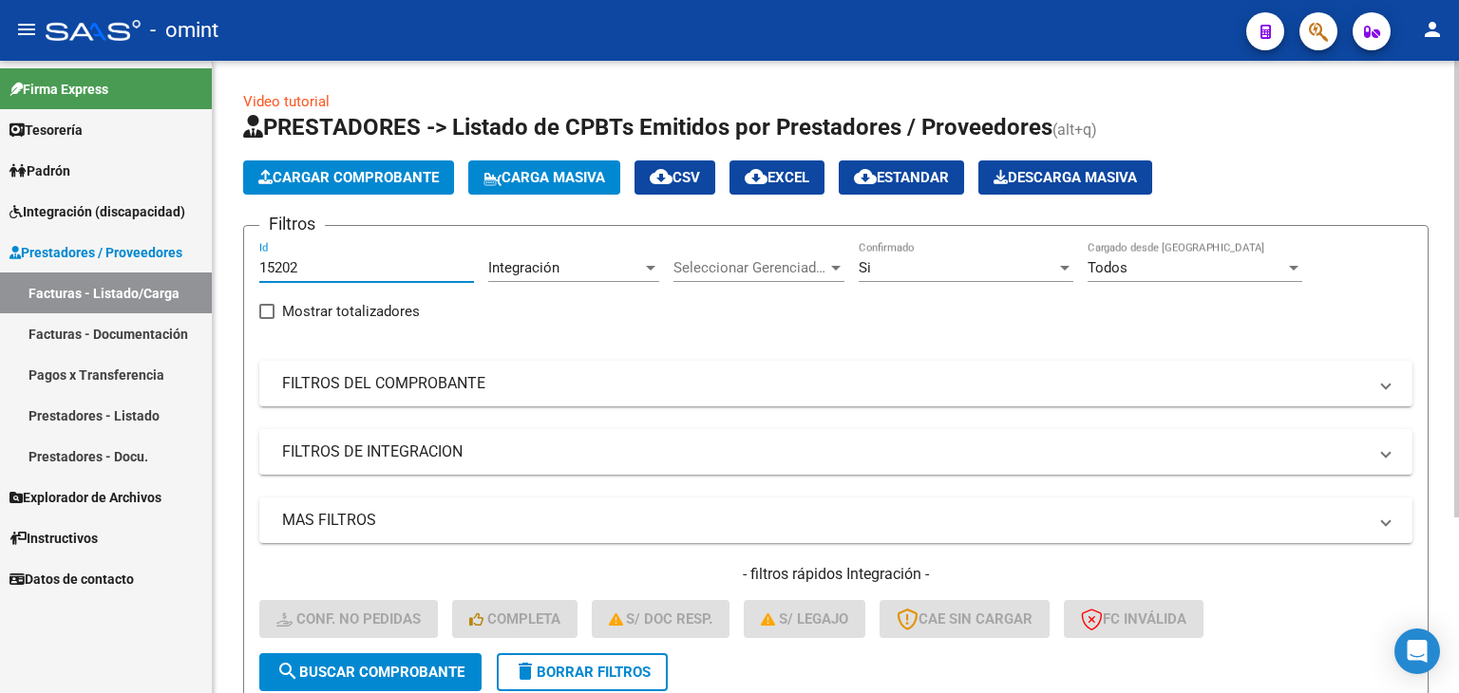
click at [300, 261] on input "15202" at bounding box center [366, 267] width 215 height 17
drag, startPoint x: 329, startPoint y: 271, endPoint x: 141, endPoint y: 261, distance: 188.3
click at [141, 261] on mat-sidenav-container "Firma Express Tesorería Extractos Procesados (csv) Extractos Originales (pdf) P…" at bounding box center [729, 377] width 1459 height 633
paste input "4870"
type input "14870"
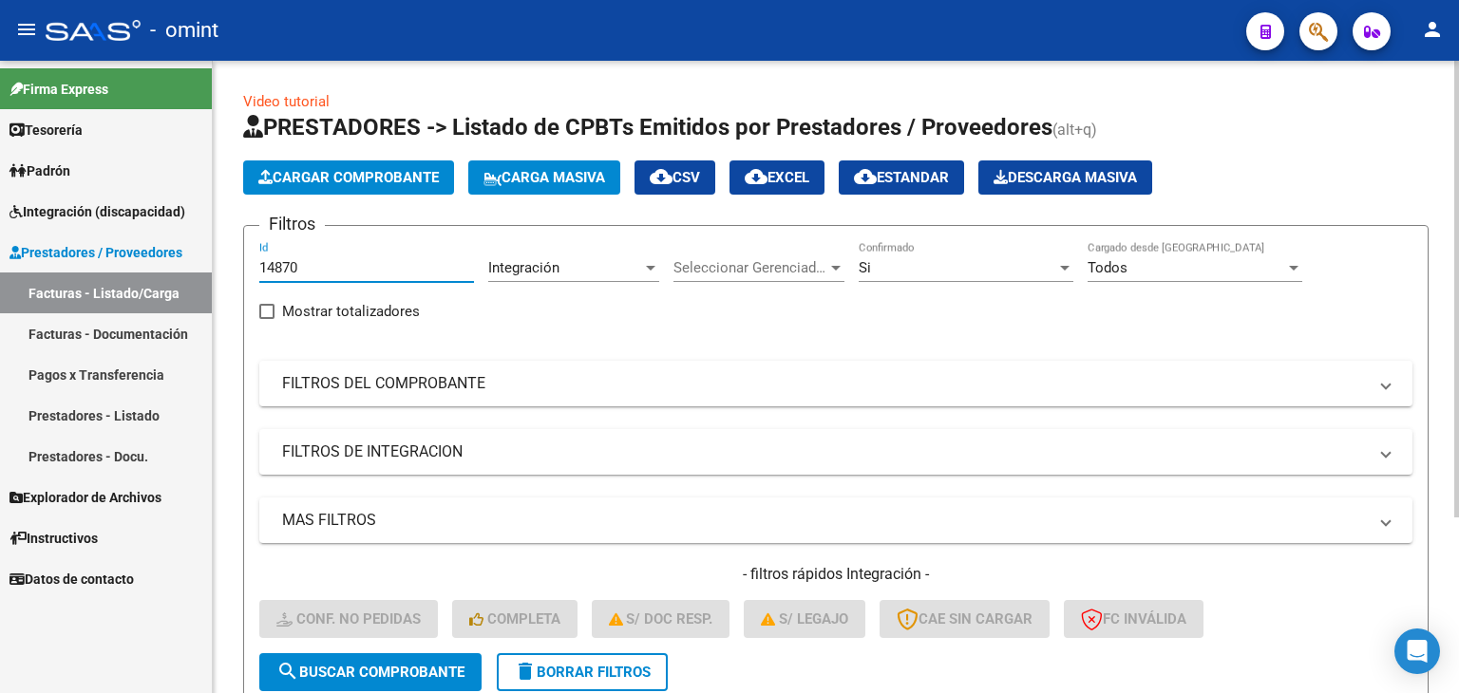
click at [399, 664] on span "search Buscar Comprobante" at bounding box center [370, 672] width 188 height 17
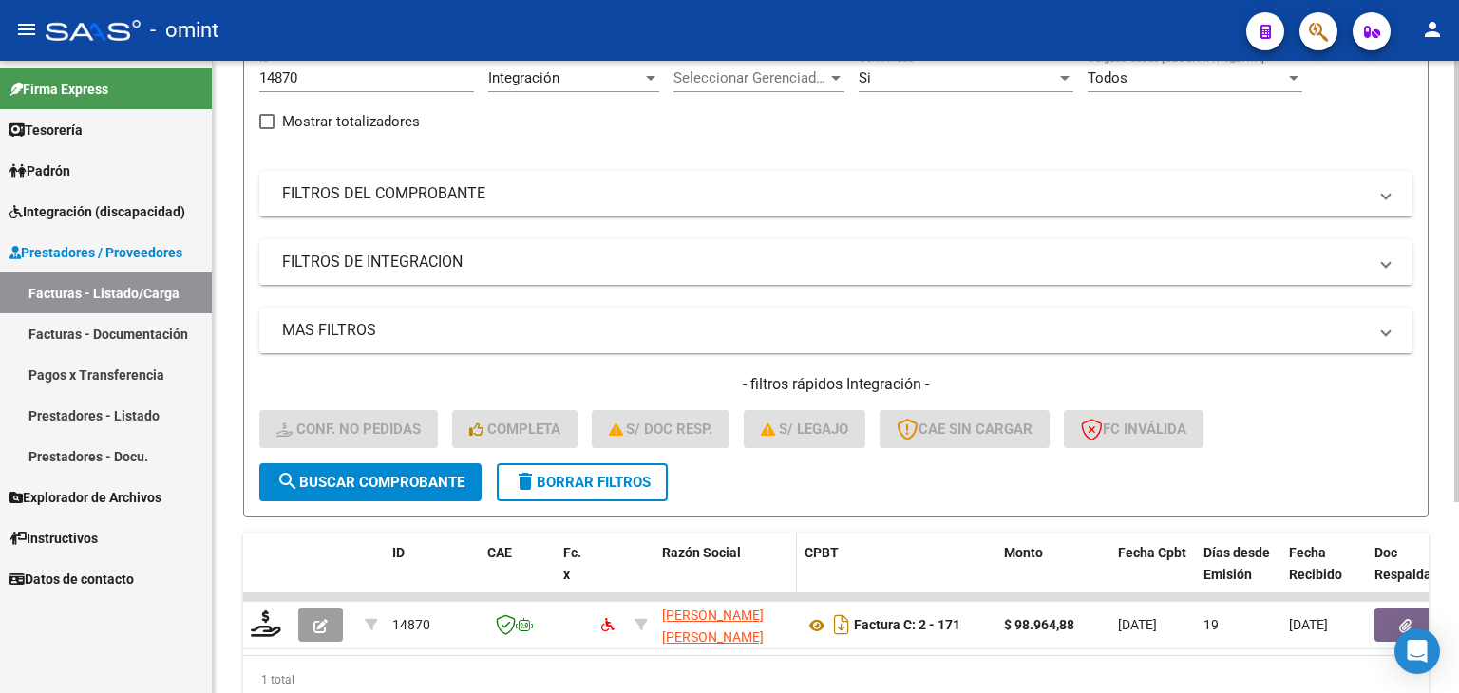
scroll to position [274, 0]
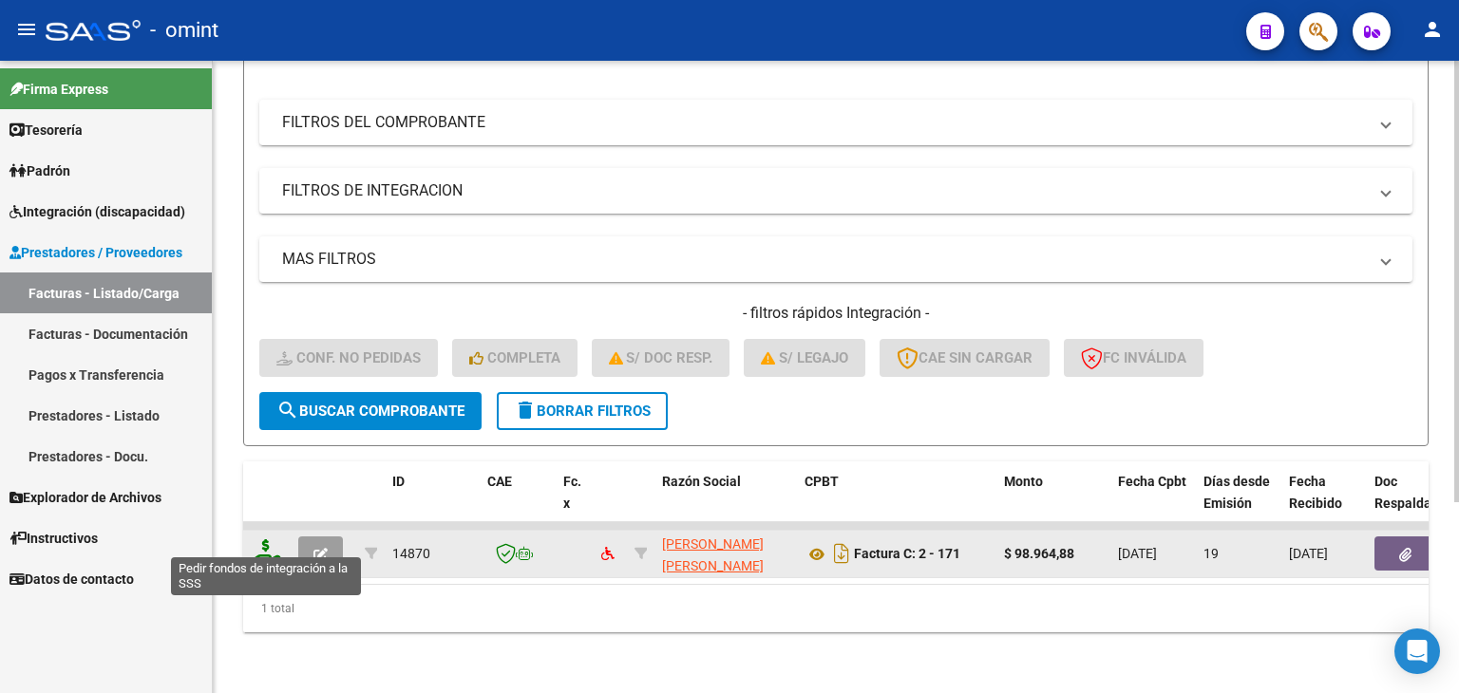
click at [257, 543] on icon at bounding box center [266, 552] width 30 height 27
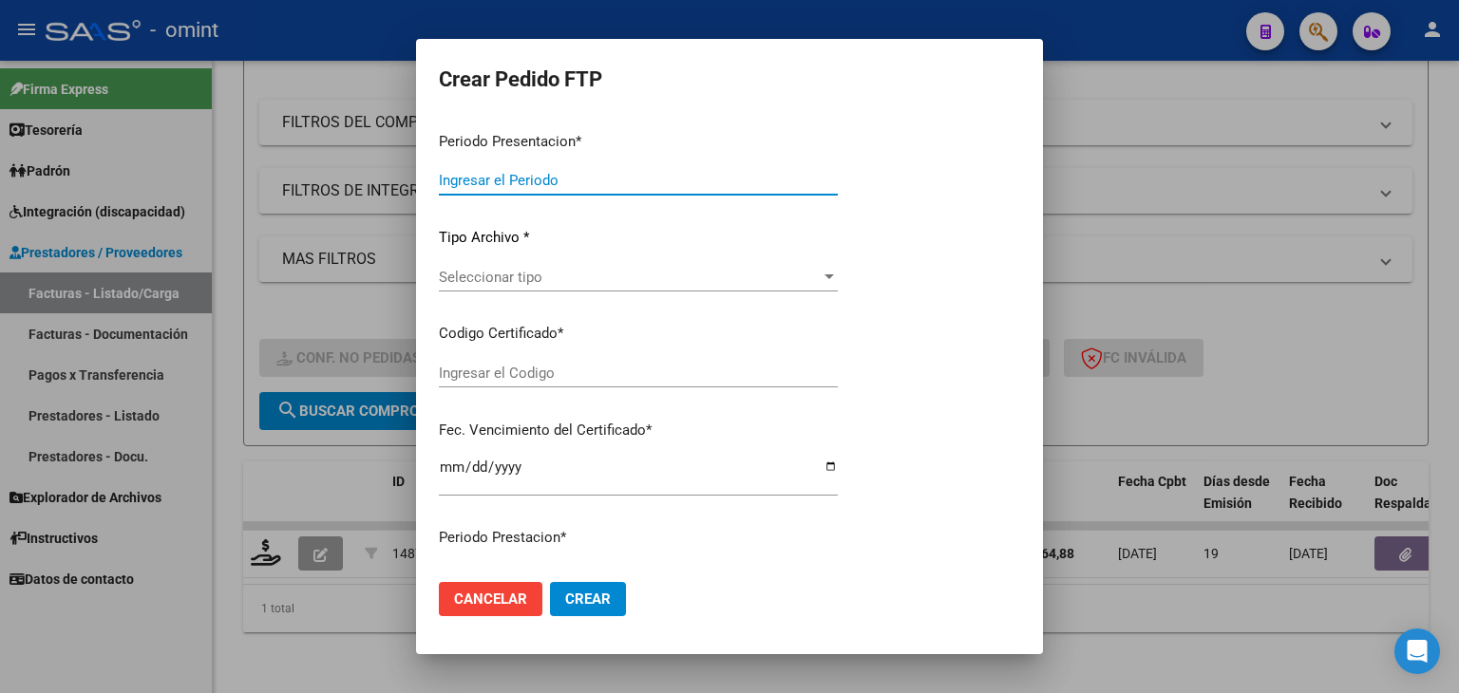
type input "202507"
type input "$ 98.964,88"
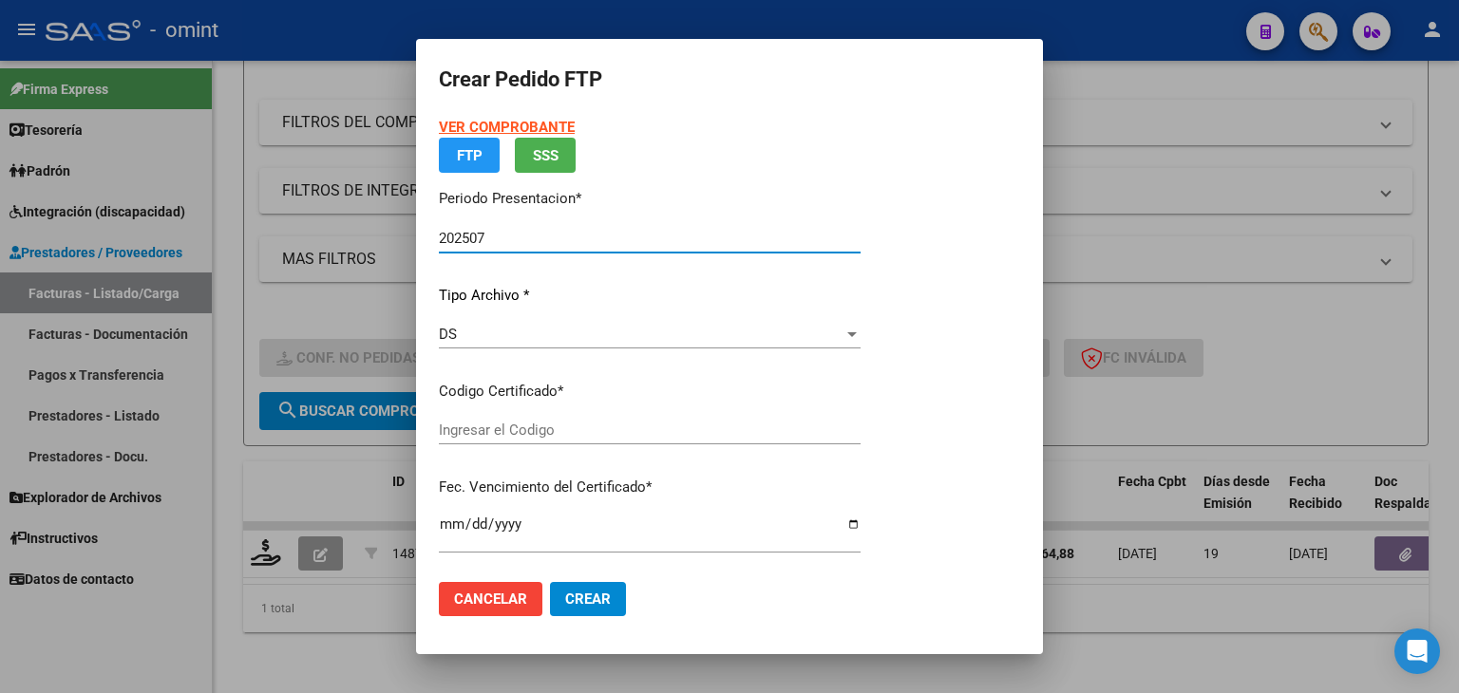
type input "6134936439"
type input "2026-09-13"
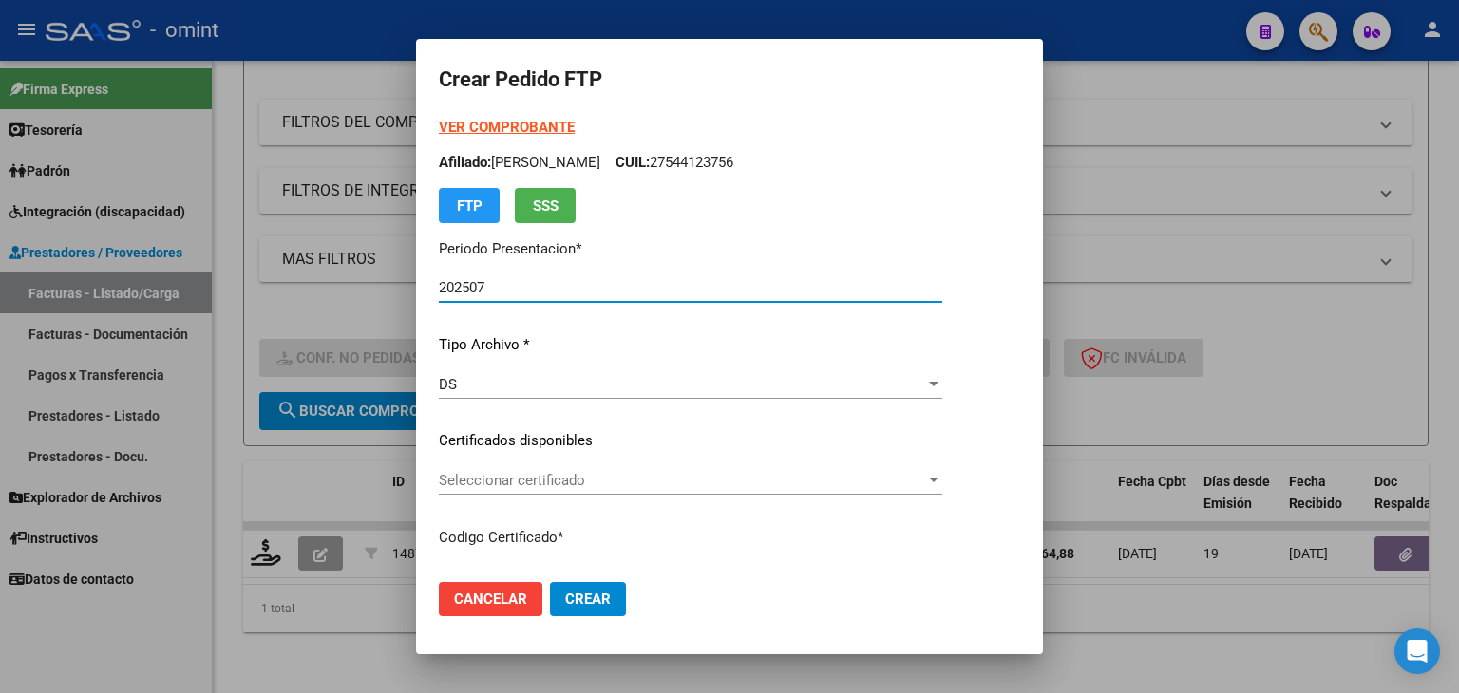
click at [532, 478] on span "Seleccionar certificado" at bounding box center [682, 480] width 486 height 17
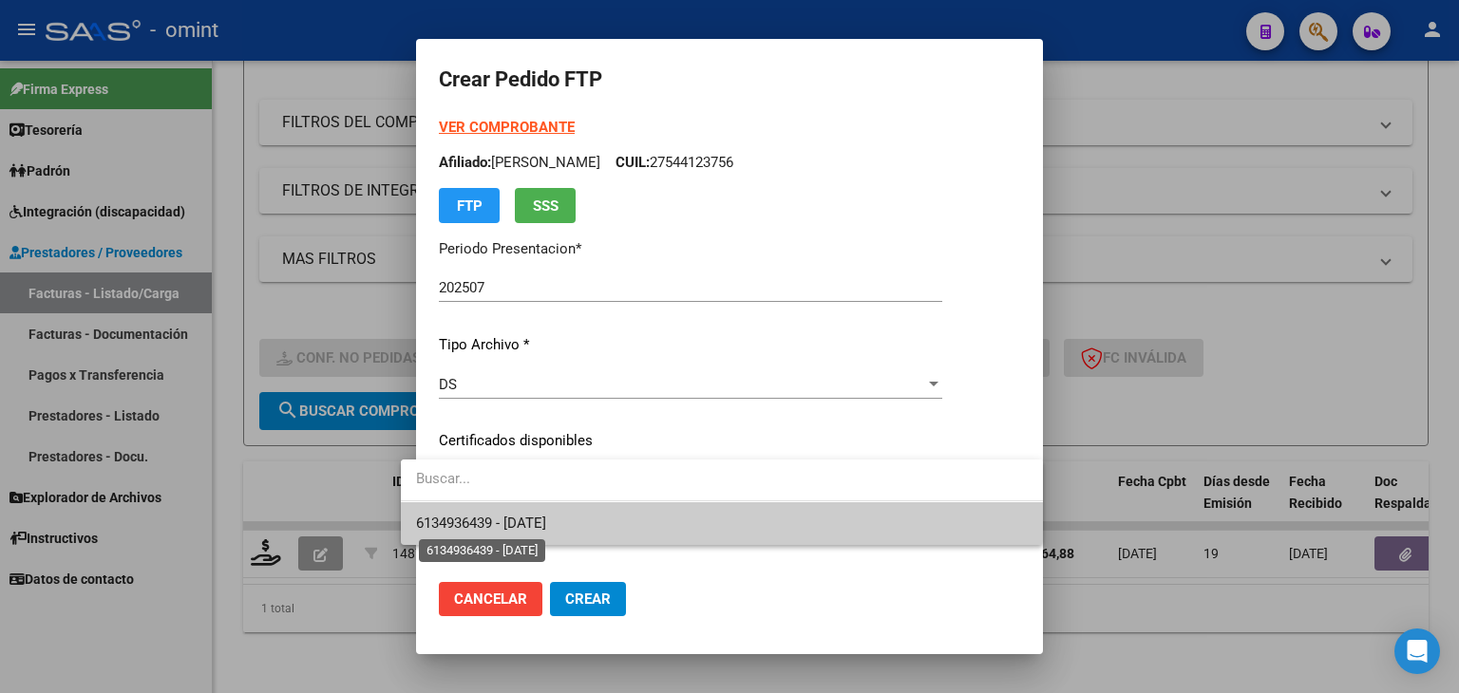
click at [528, 515] on span "6134936439 - 2026-09-13" at bounding box center [481, 523] width 130 height 17
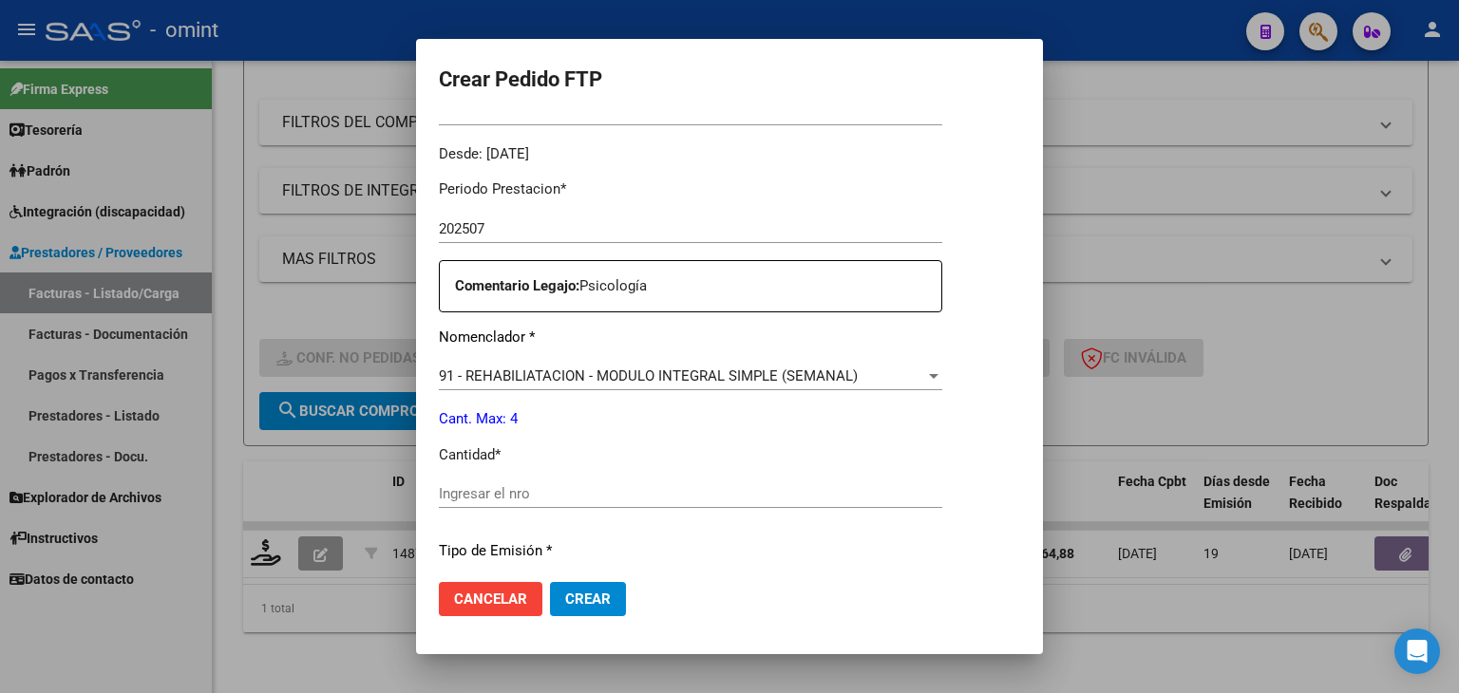
scroll to position [665, 0]
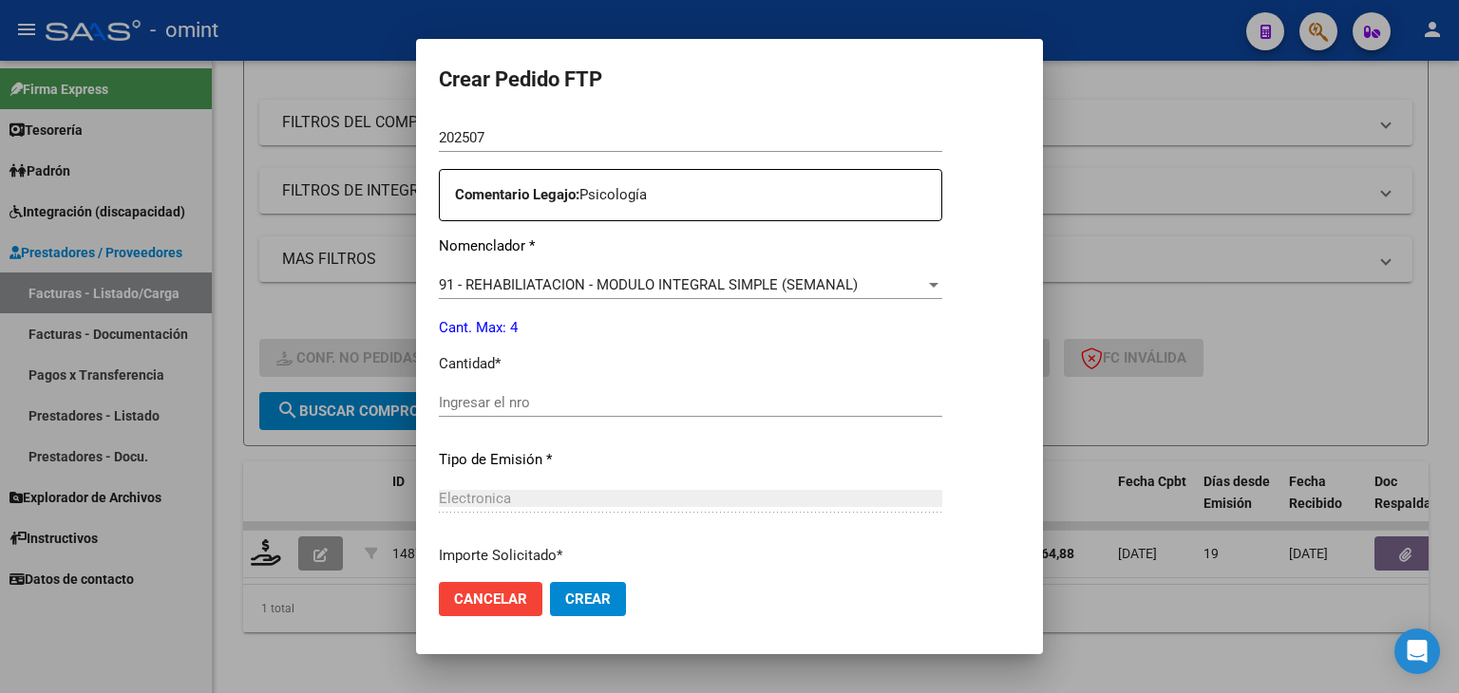
click at [542, 400] on input "Ingresar el nro" at bounding box center [690, 402] width 503 height 17
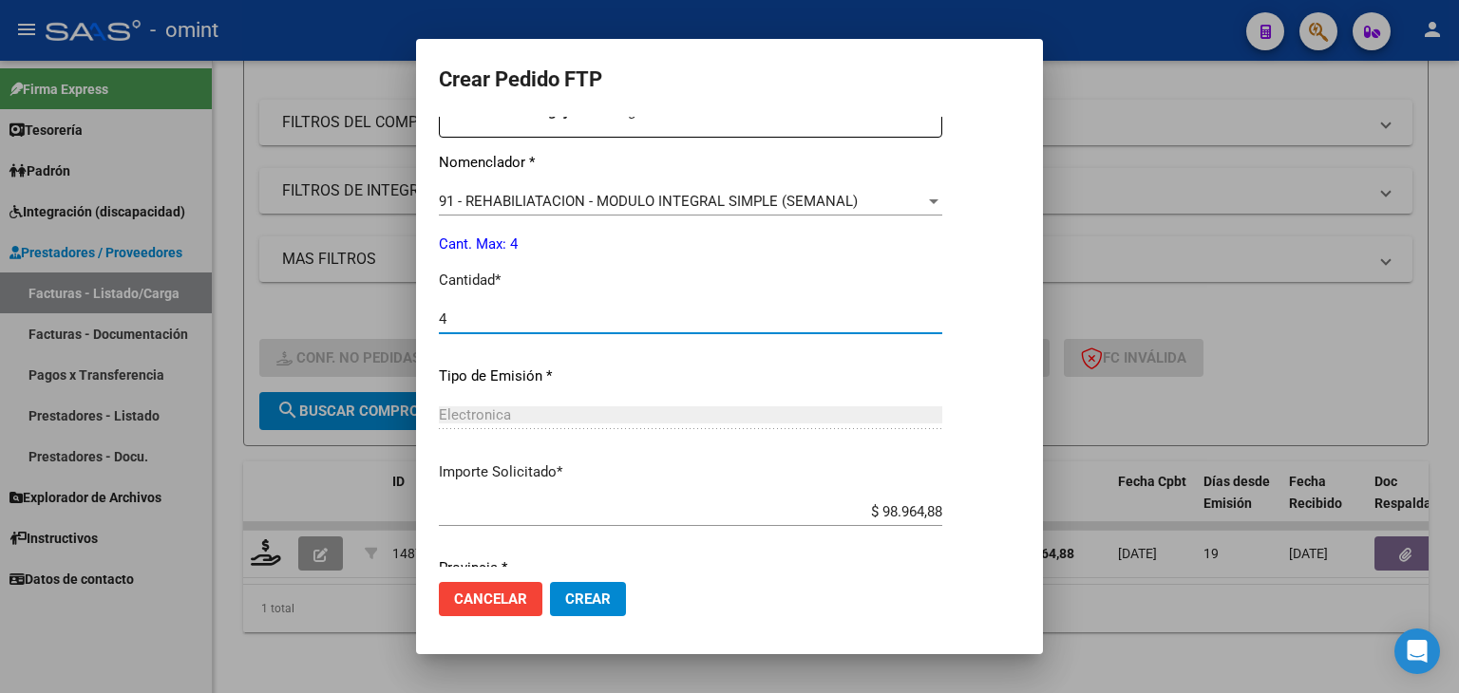
scroll to position [821, 0]
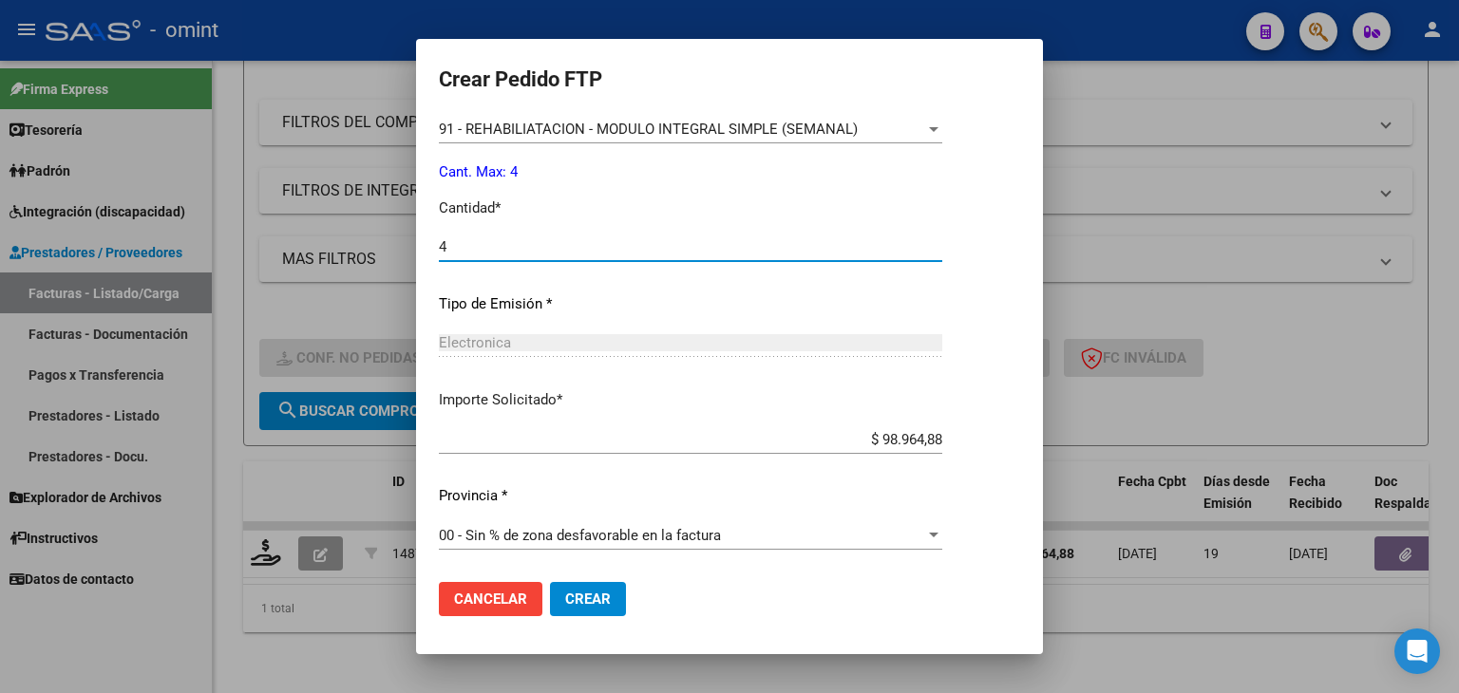
type input "4"
click at [565, 602] on span "Crear" at bounding box center [588, 599] width 46 height 17
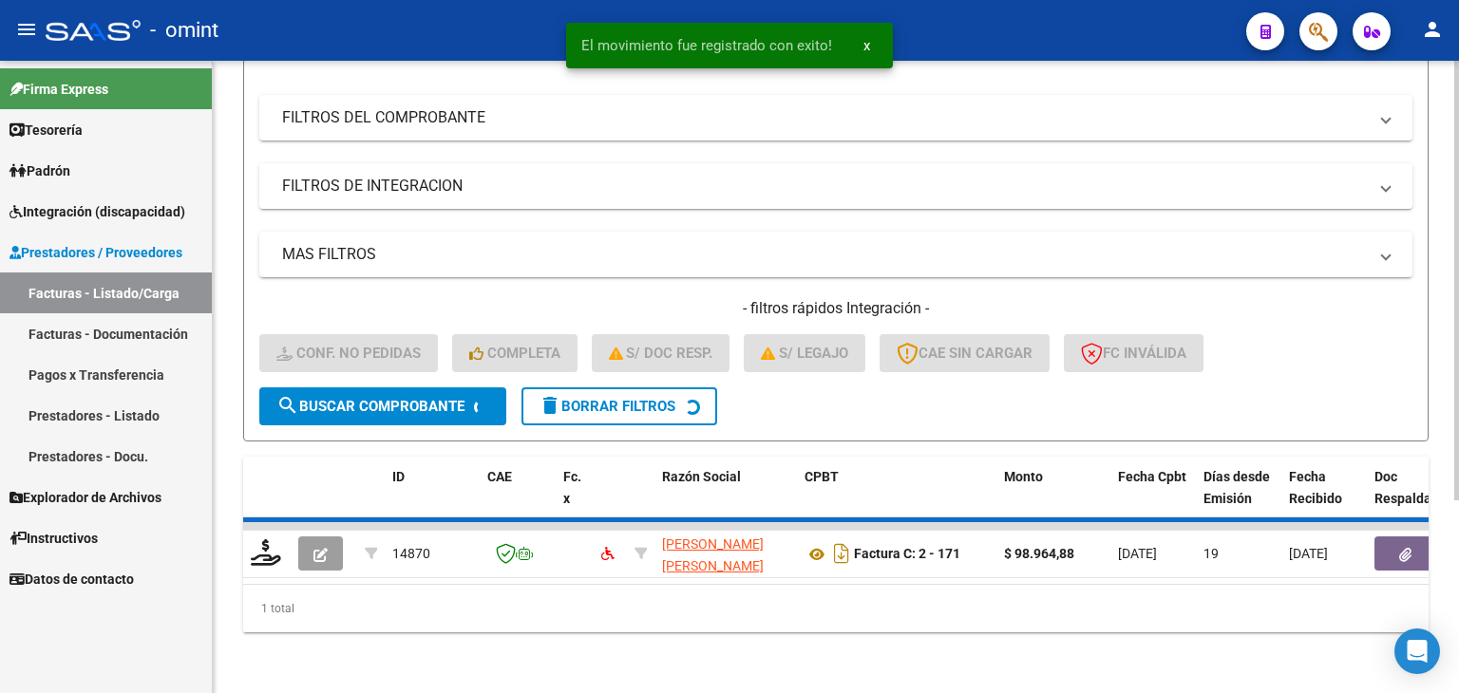
scroll to position [243, 0]
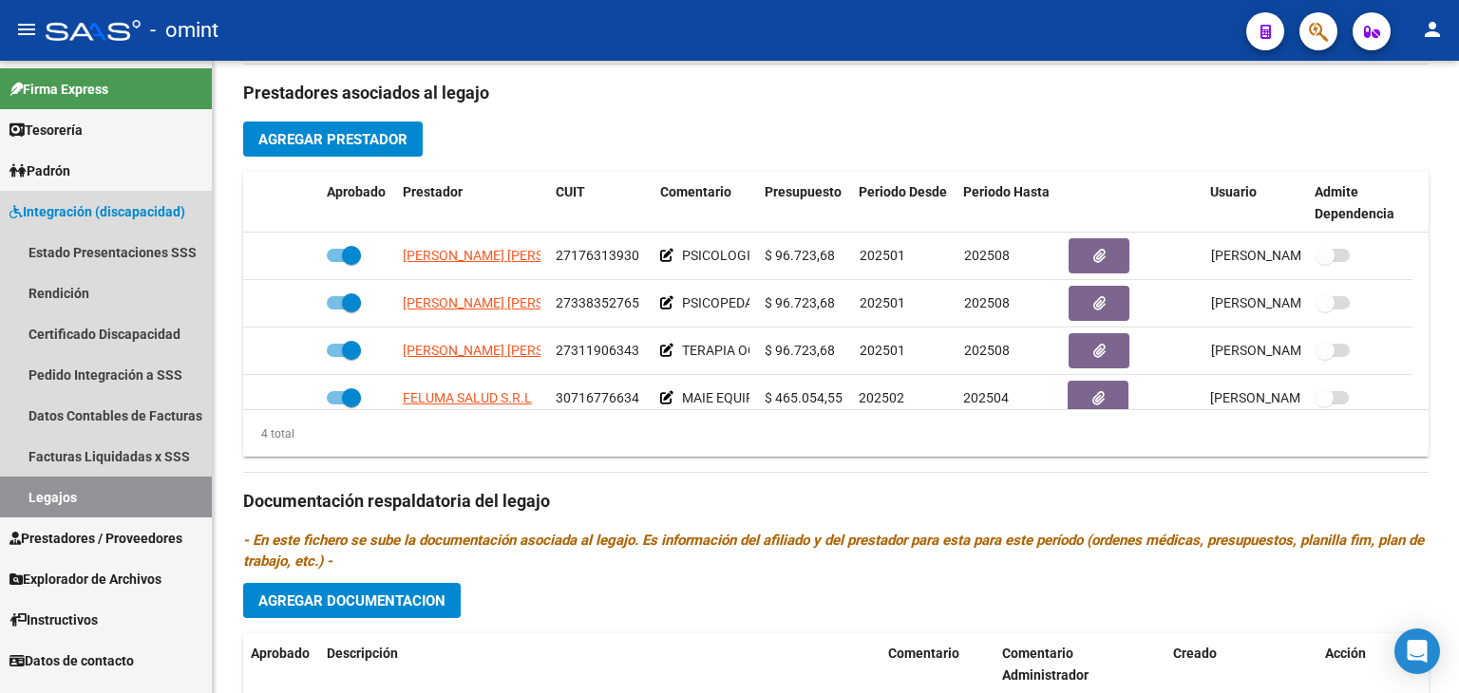
click at [55, 484] on link "Legajos" at bounding box center [106, 497] width 212 height 41
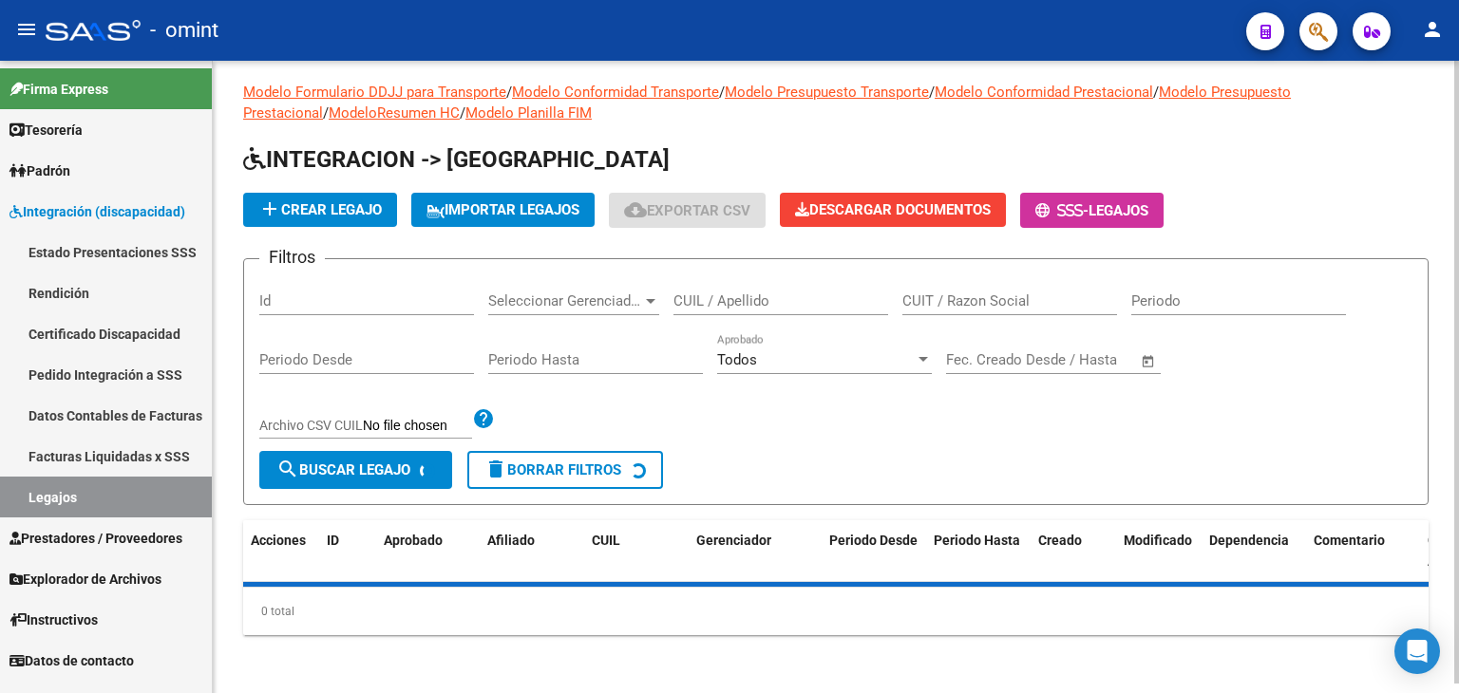
scroll to position [497, 0]
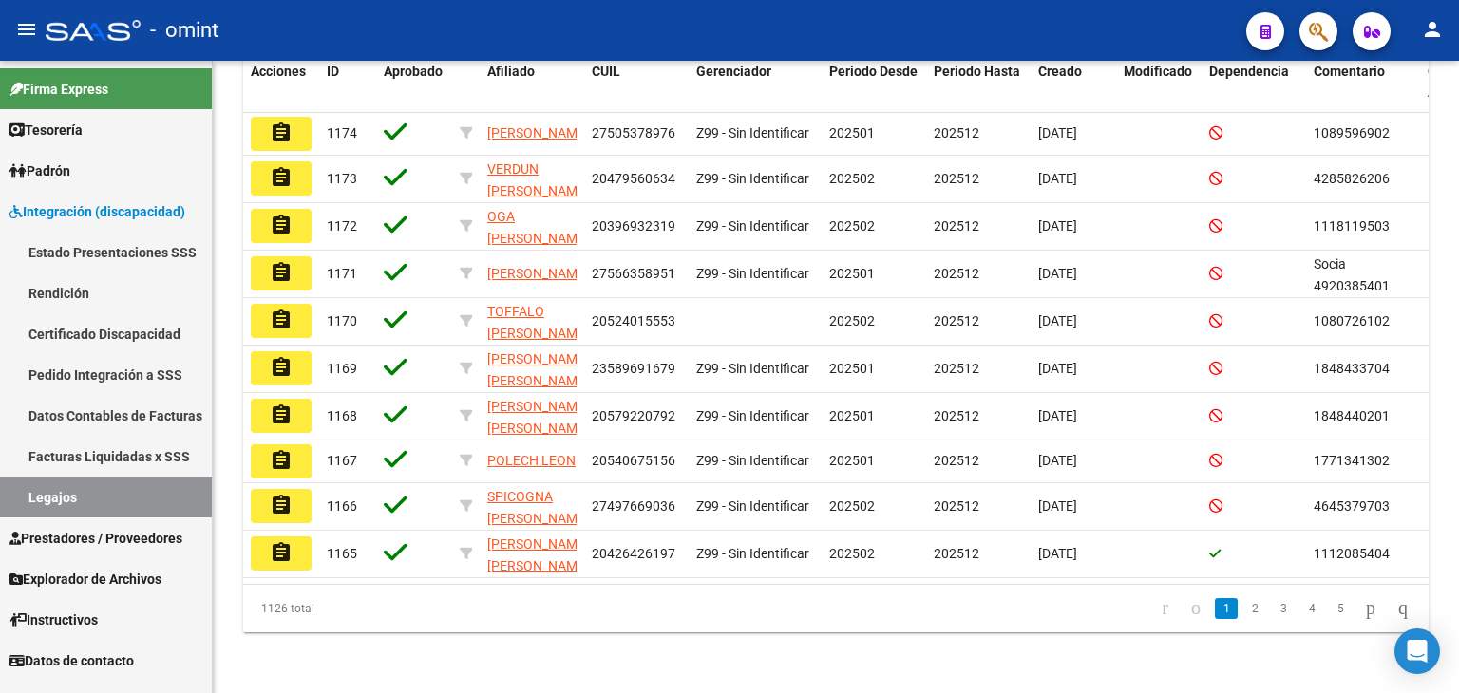
click at [29, 497] on link "Legajos" at bounding box center [106, 497] width 212 height 41
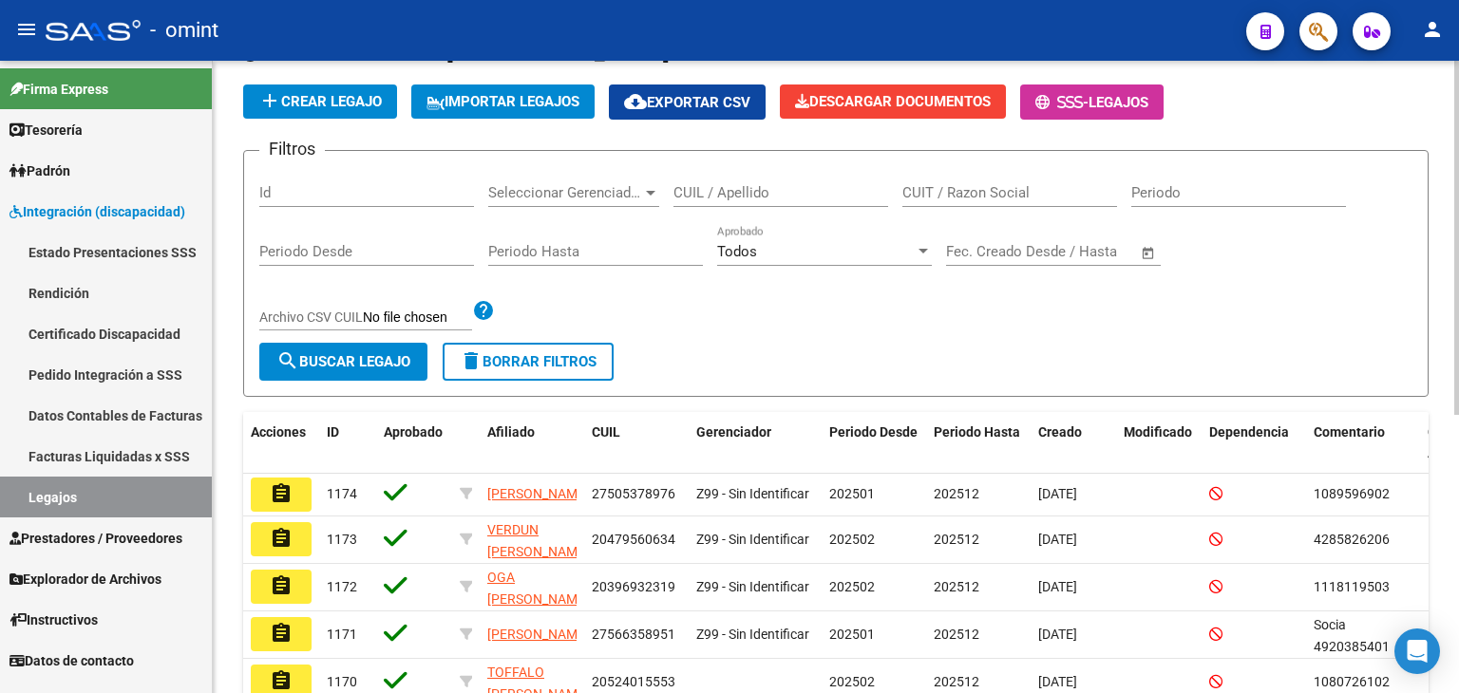
scroll to position [117, 0]
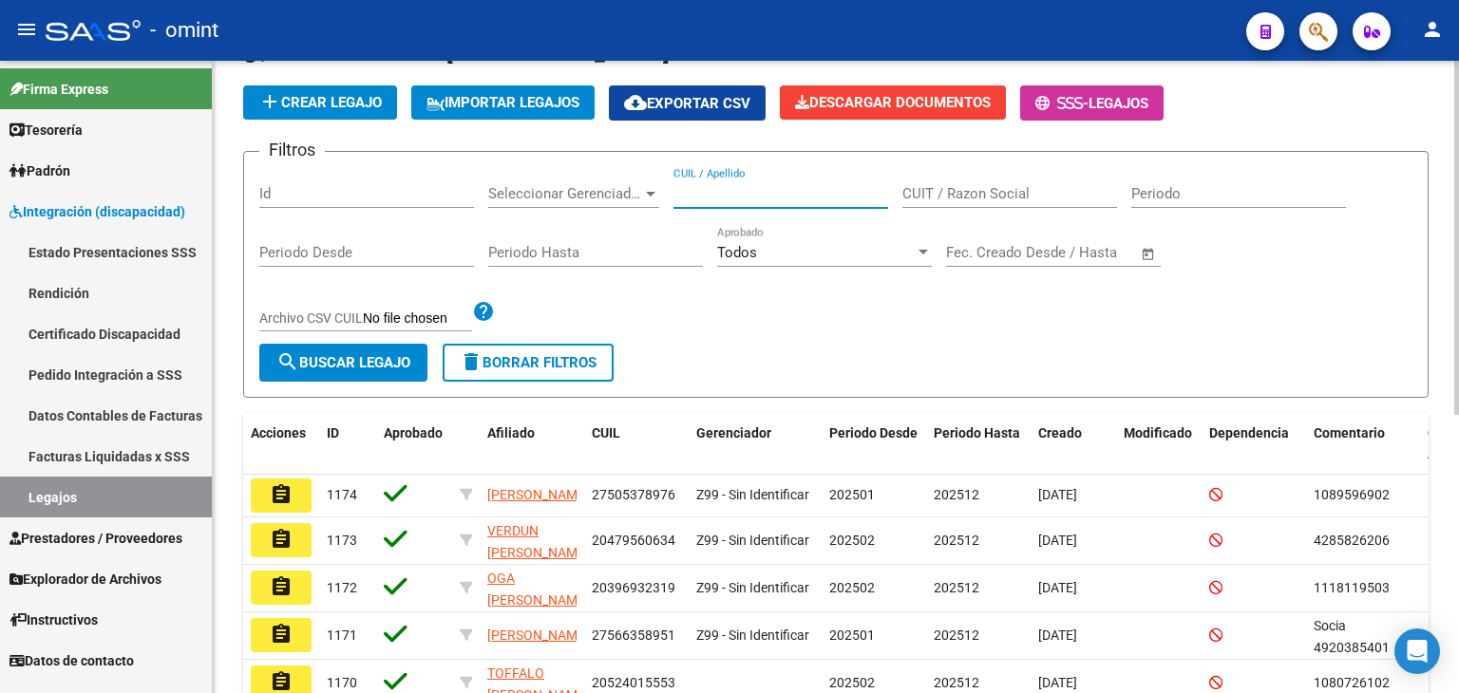
click at [718, 188] on input "CUIL / Apellido" at bounding box center [780, 193] width 215 height 17
paste input "20517124584"
type input "20517124584"
click at [383, 348] on button "search Buscar Legajo" at bounding box center [343, 363] width 168 height 38
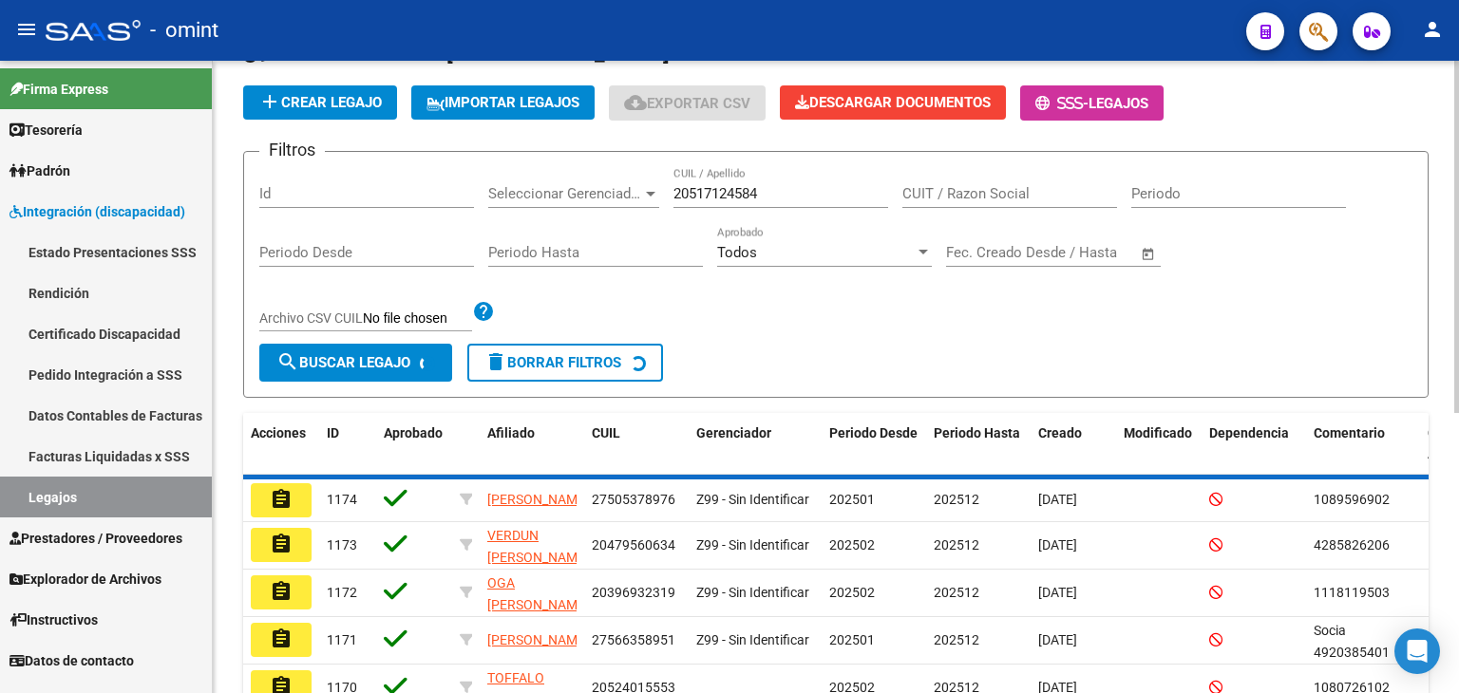
scroll to position [74, 0]
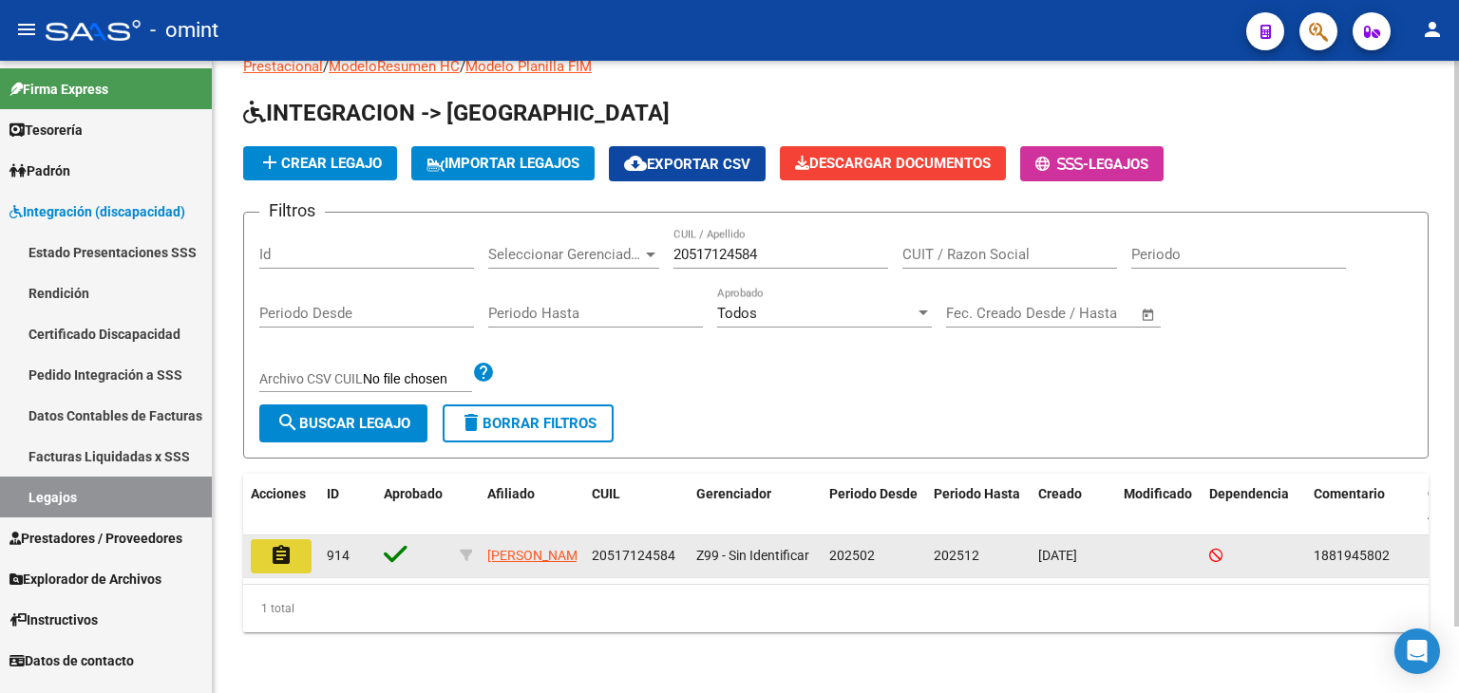
click at [286, 544] on mat-icon "assignment" at bounding box center [281, 555] width 23 height 23
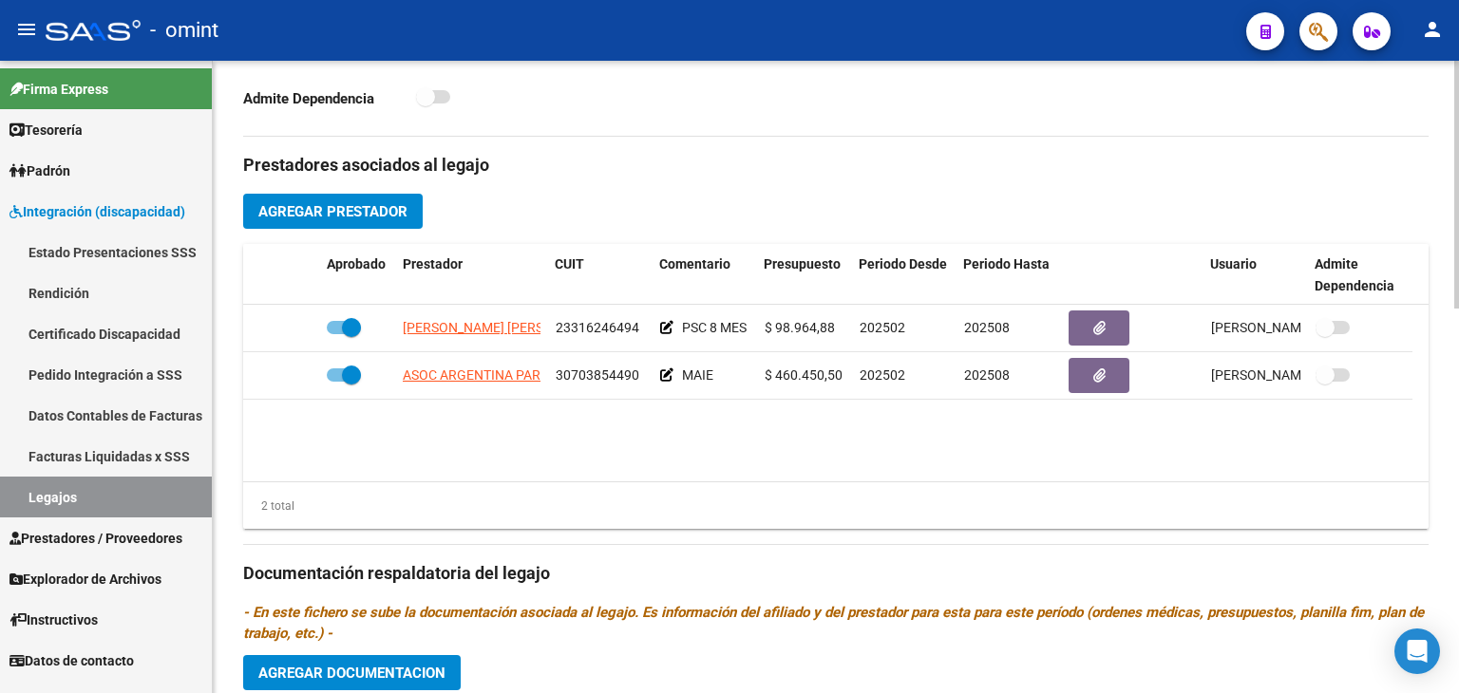
scroll to position [665, 0]
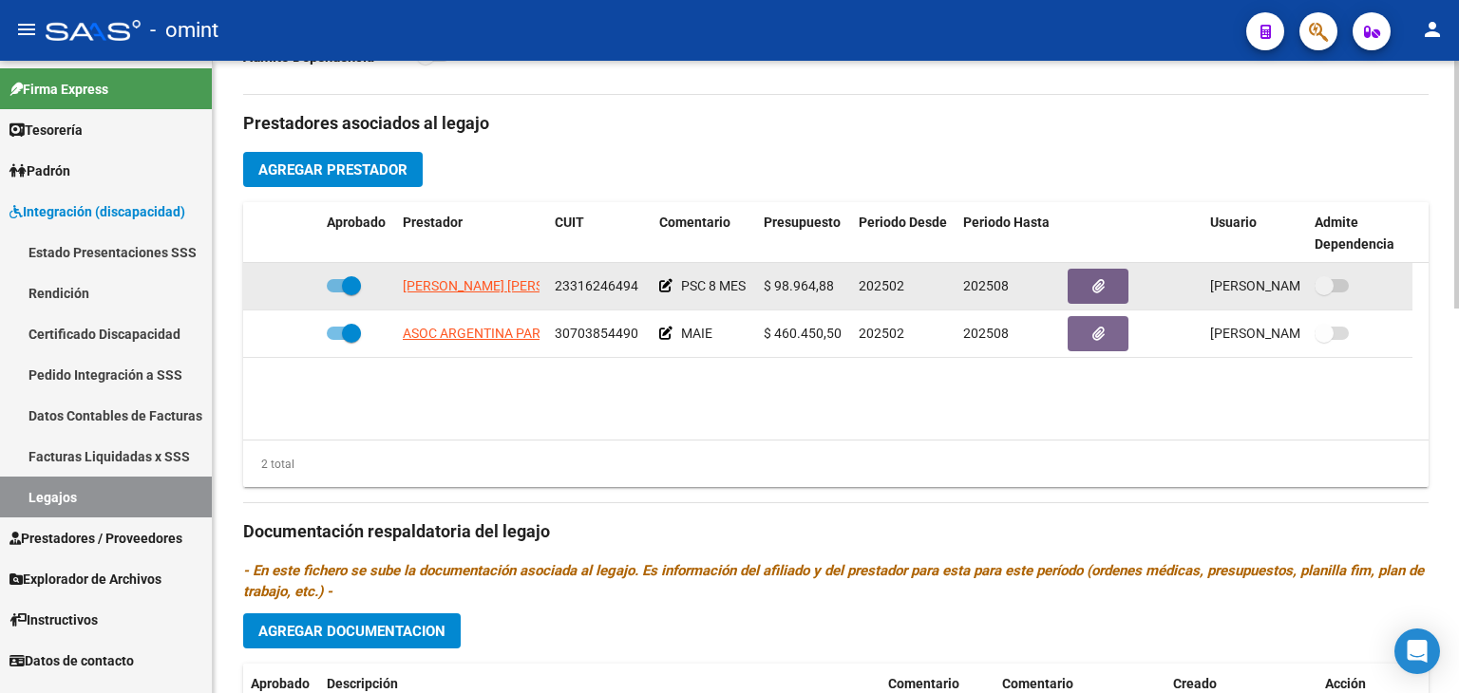
click at [349, 278] on span at bounding box center [351, 285] width 19 height 19
click at [336, 293] on input "checkbox" at bounding box center [335, 293] width 1 height 1
checkbox input "false"
click at [288, 284] on icon at bounding box center [291, 285] width 13 height 13
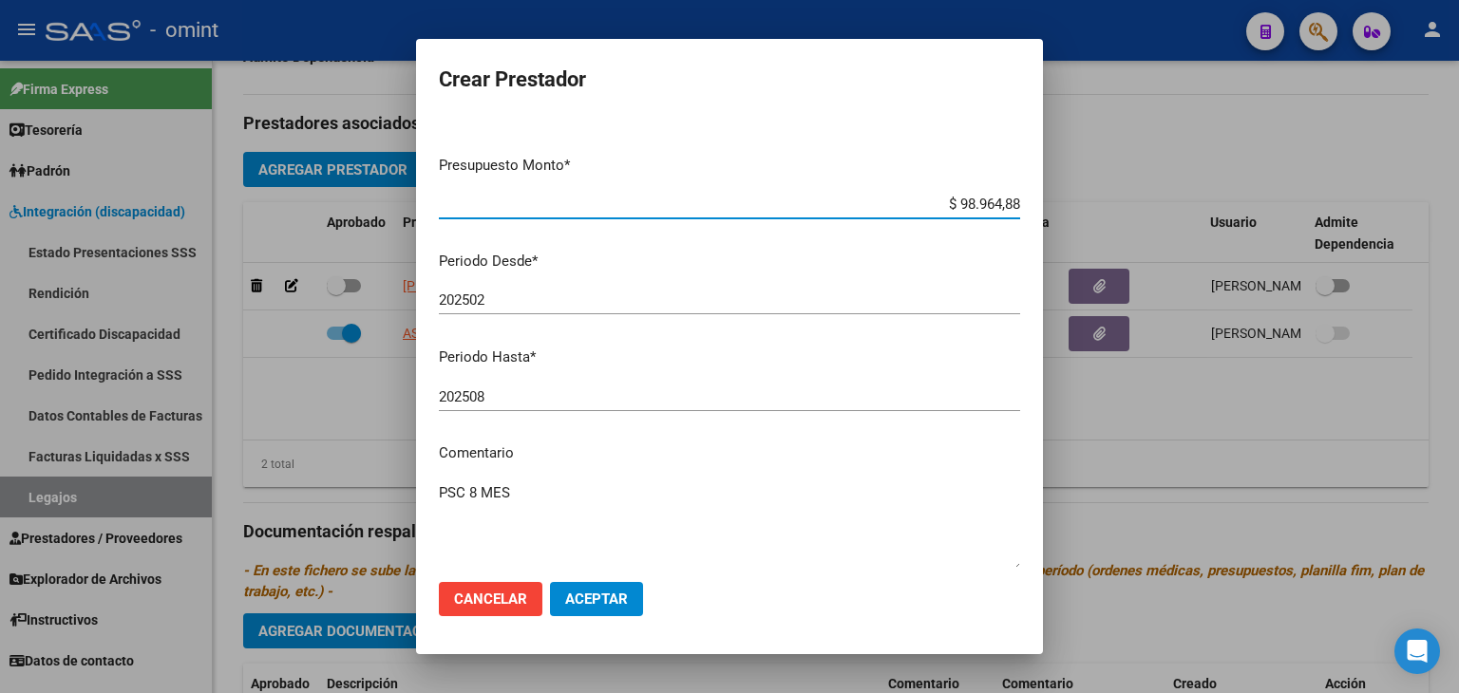
scroll to position [200, 0]
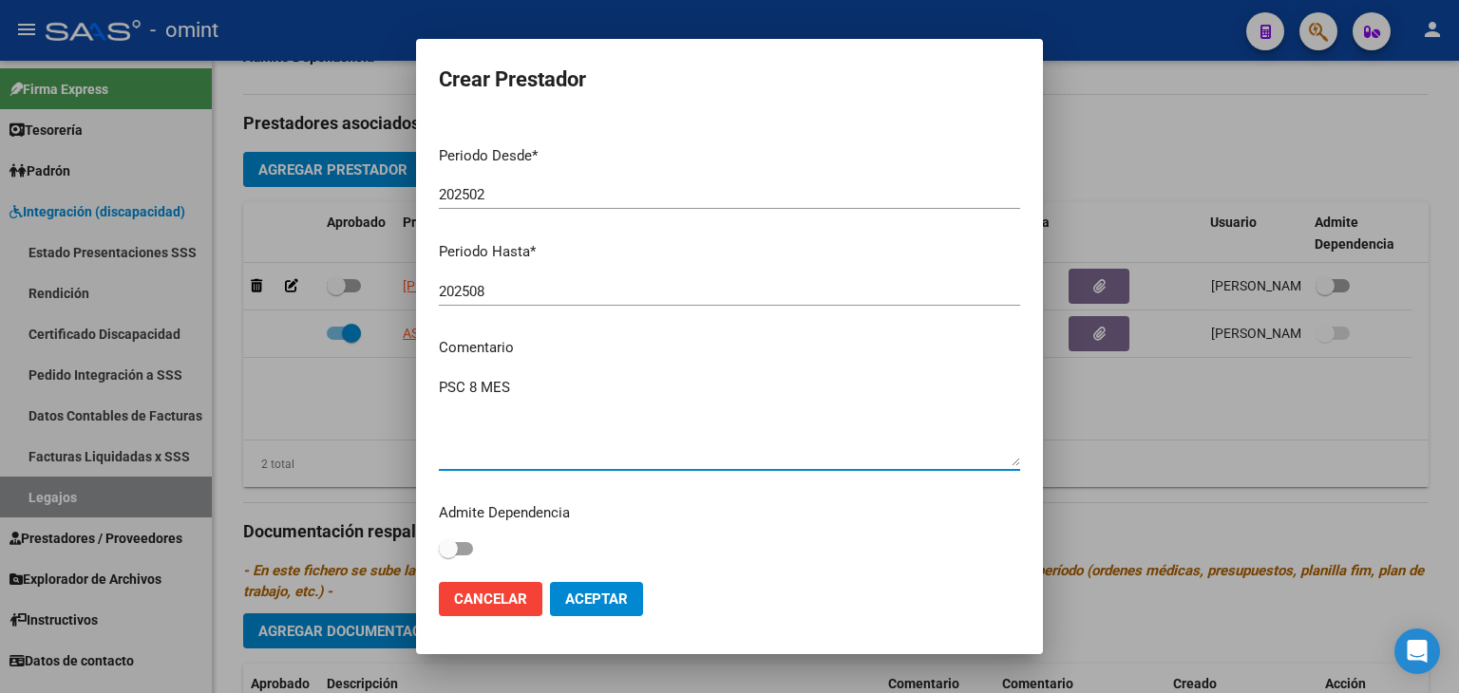
click at [467, 377] on textarea "PSC 8 MES" at bounding box center [729, 421] width 581 height 89
type textarea "PSICOLOGIA 8 MES"
click at [482, 283] on input "202508" at bounding box center [729, 291] width 581 height 17
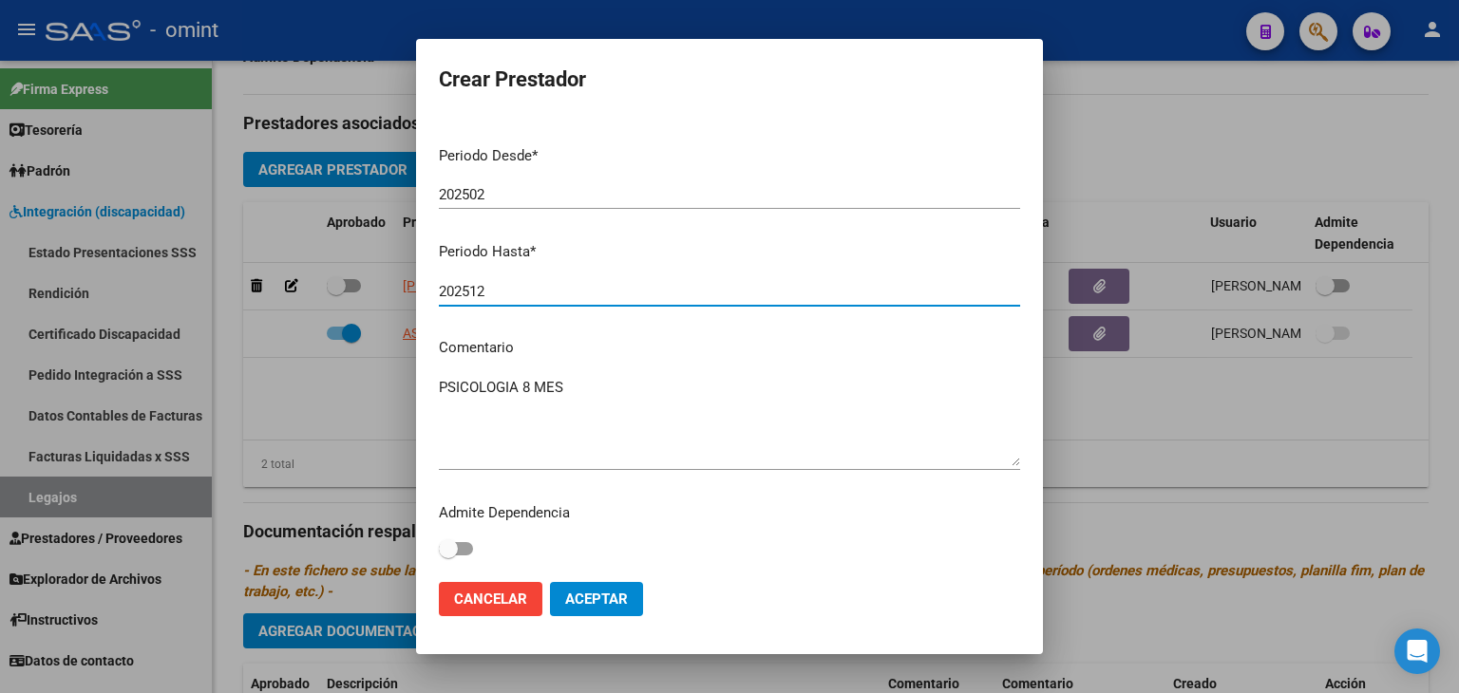
type input "202512"
click at [617, 603] on span "Aceptar" at bounding box center [596, 599] width 63 height 17
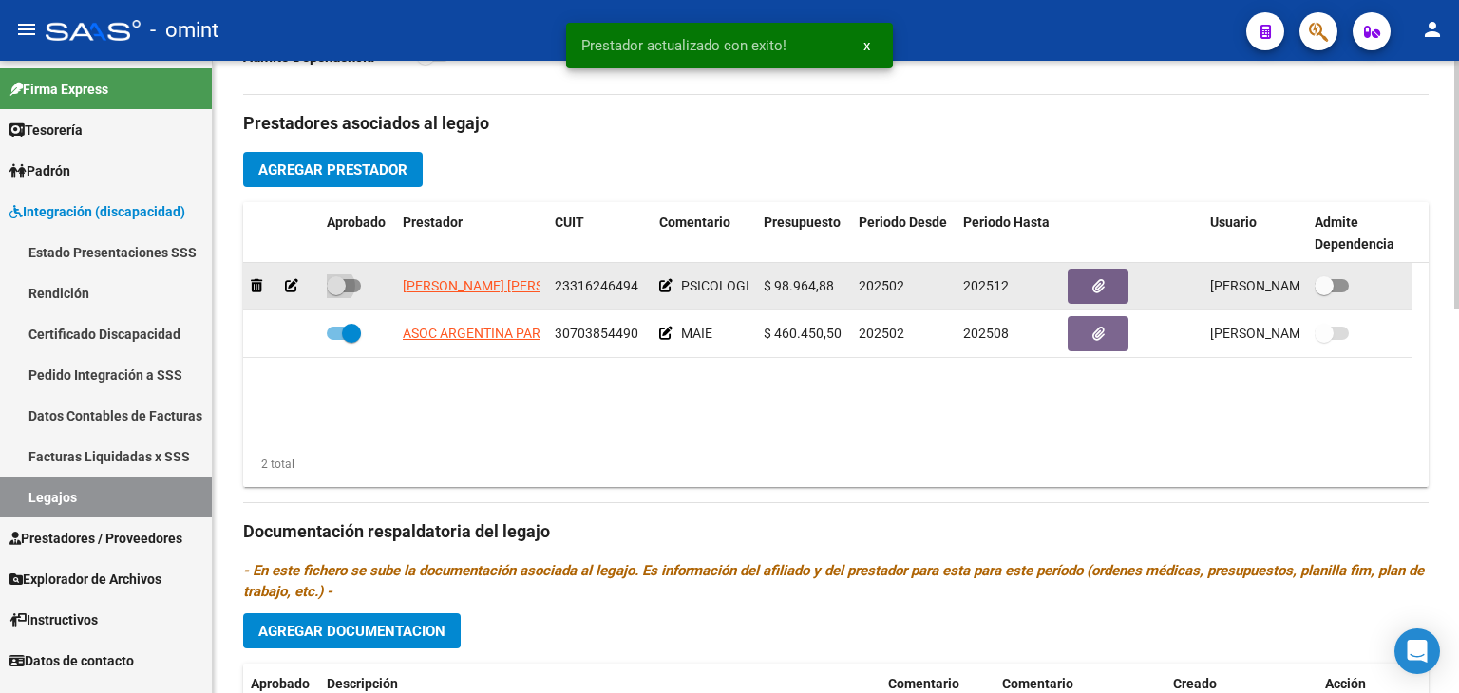
click at [335, 286] on span at bounding box center [336, 285] width 19 height 19
click at [335, 293] on input "checkbox" at bounding box center [335, 293] width 1 height 1
checkbox input "true"
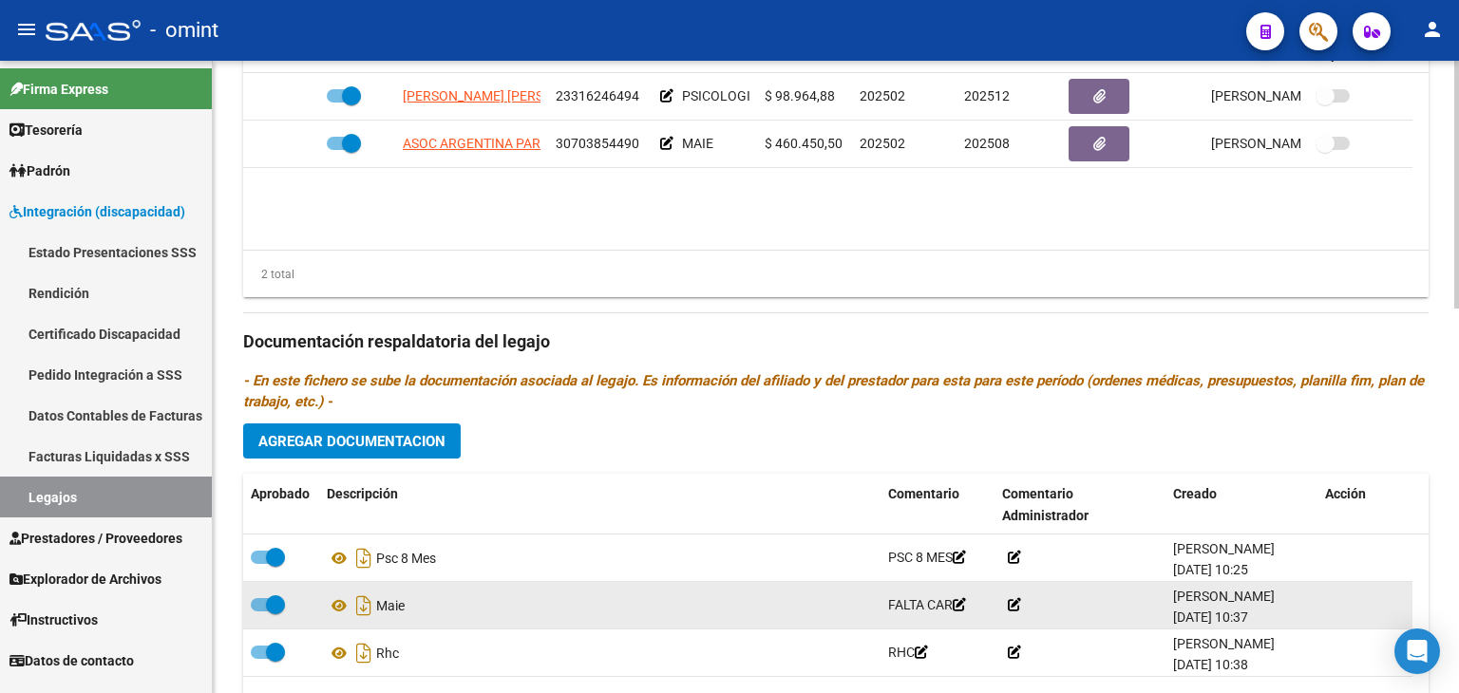
scroll to position [950, 0]
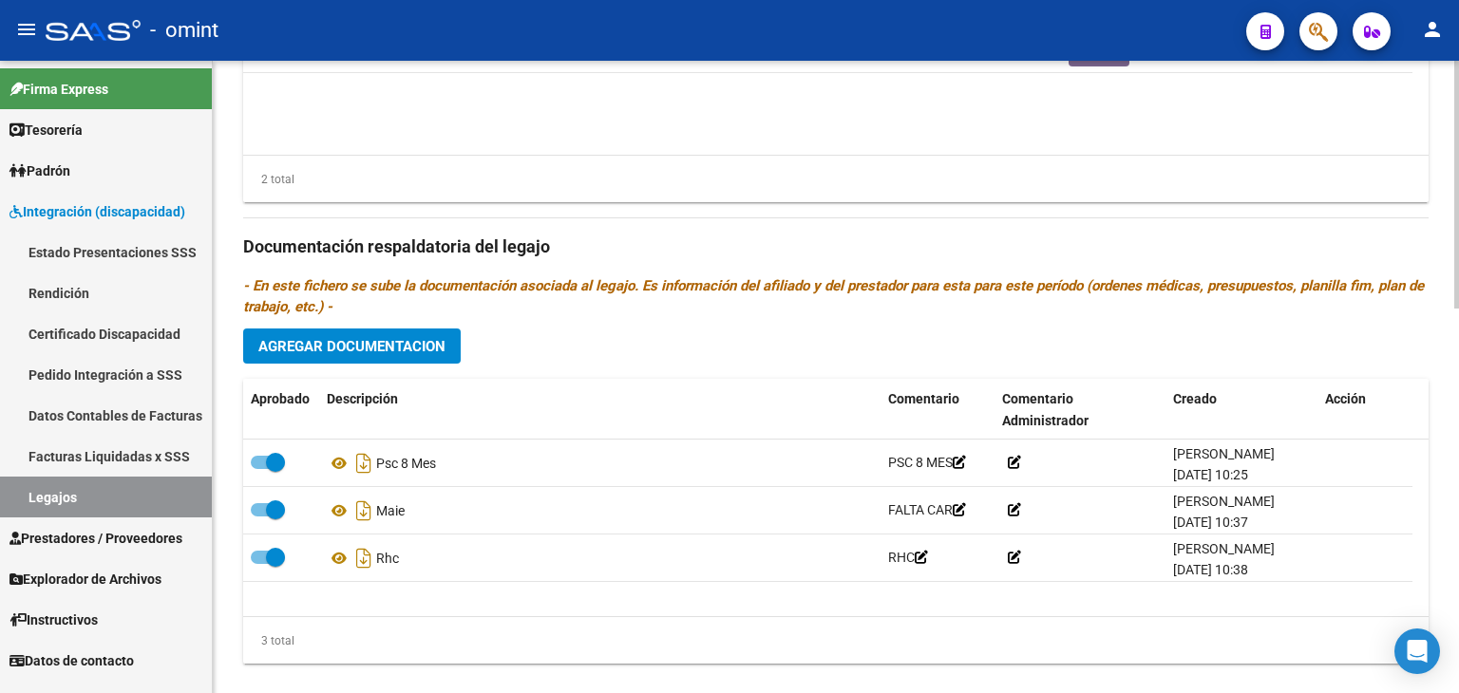
click at [353, 347] on span "Agregar Documentacion" at bounding box center [351, 346] width 187 height 17
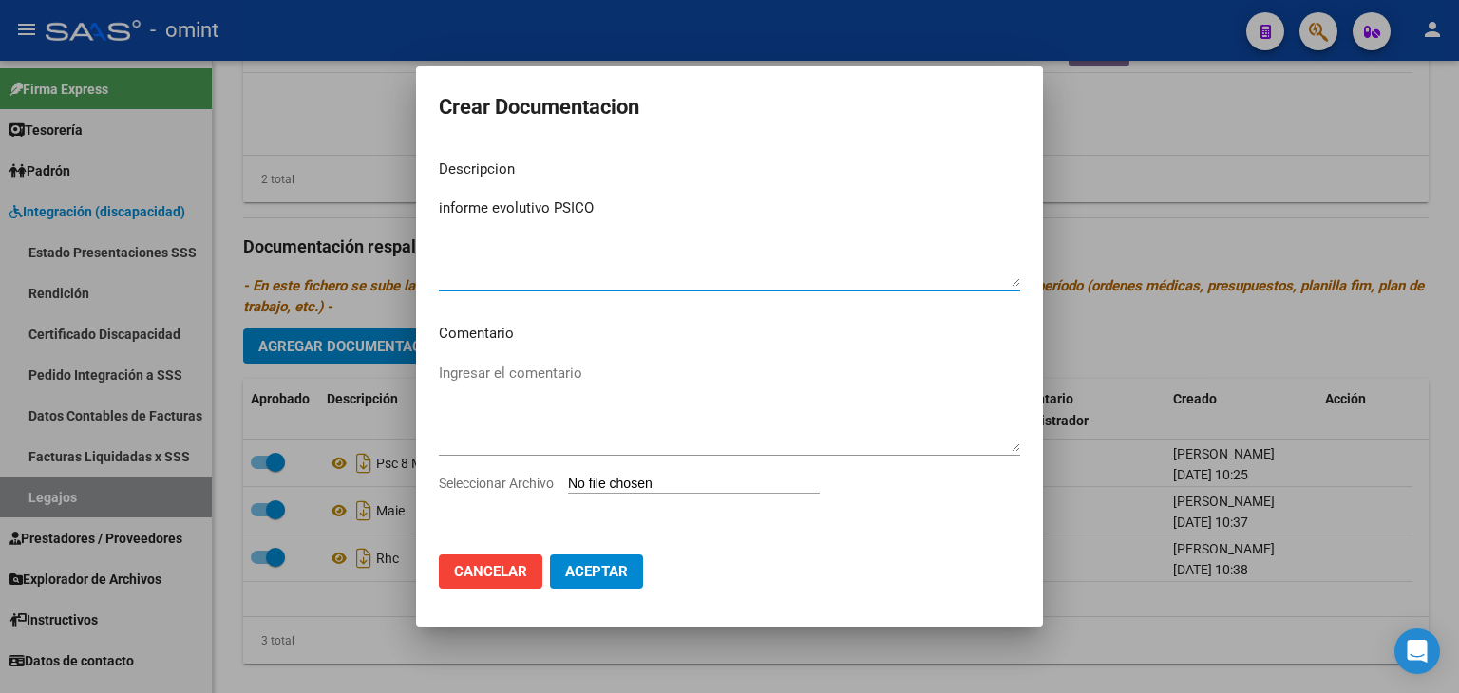
type textarea "informe evolutivo PSICO"
click at [642, 481] on input "Seleccionar Archivo" at bounding box center [694, 485] width 252 height 18
type input "C:\fakepath\INFORME EVOL PSICO.pdf"
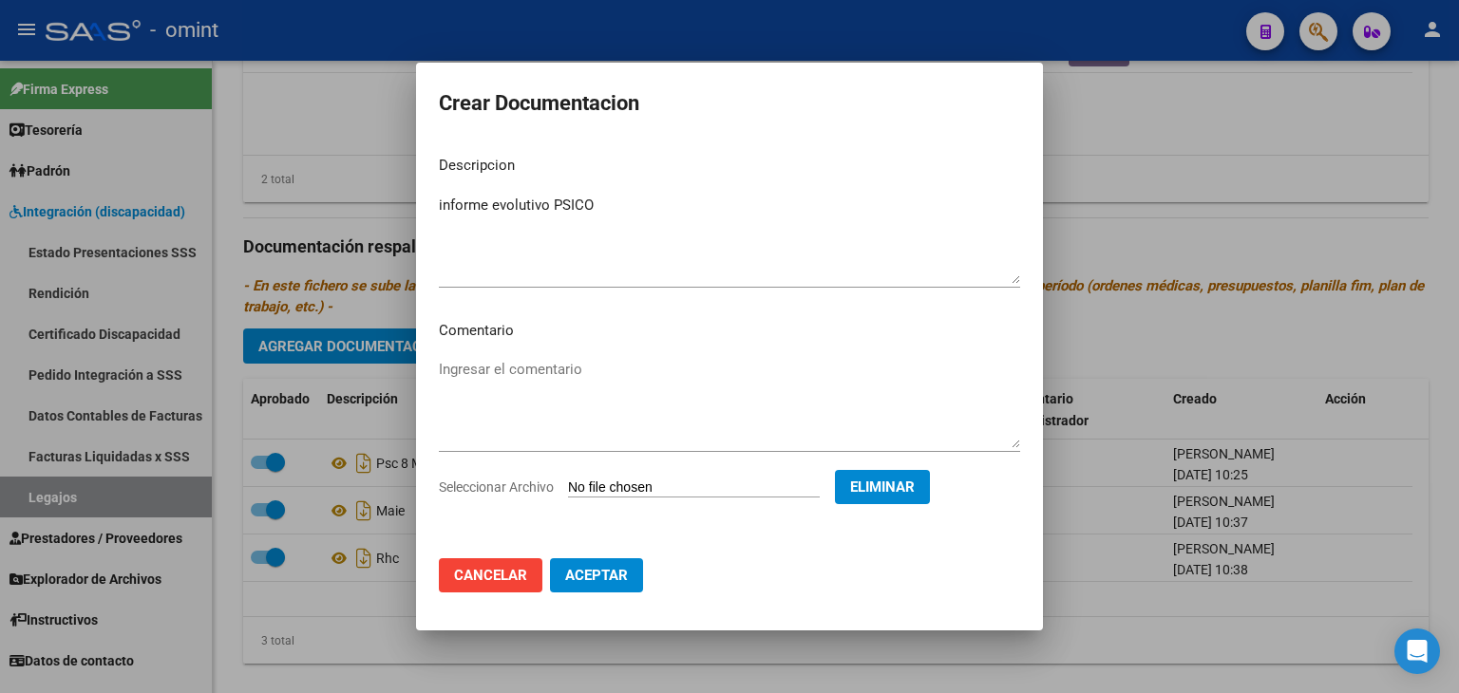
click at [597, 576] on span "Aceptar" at bounding box center [596, 575] width 63 height 17
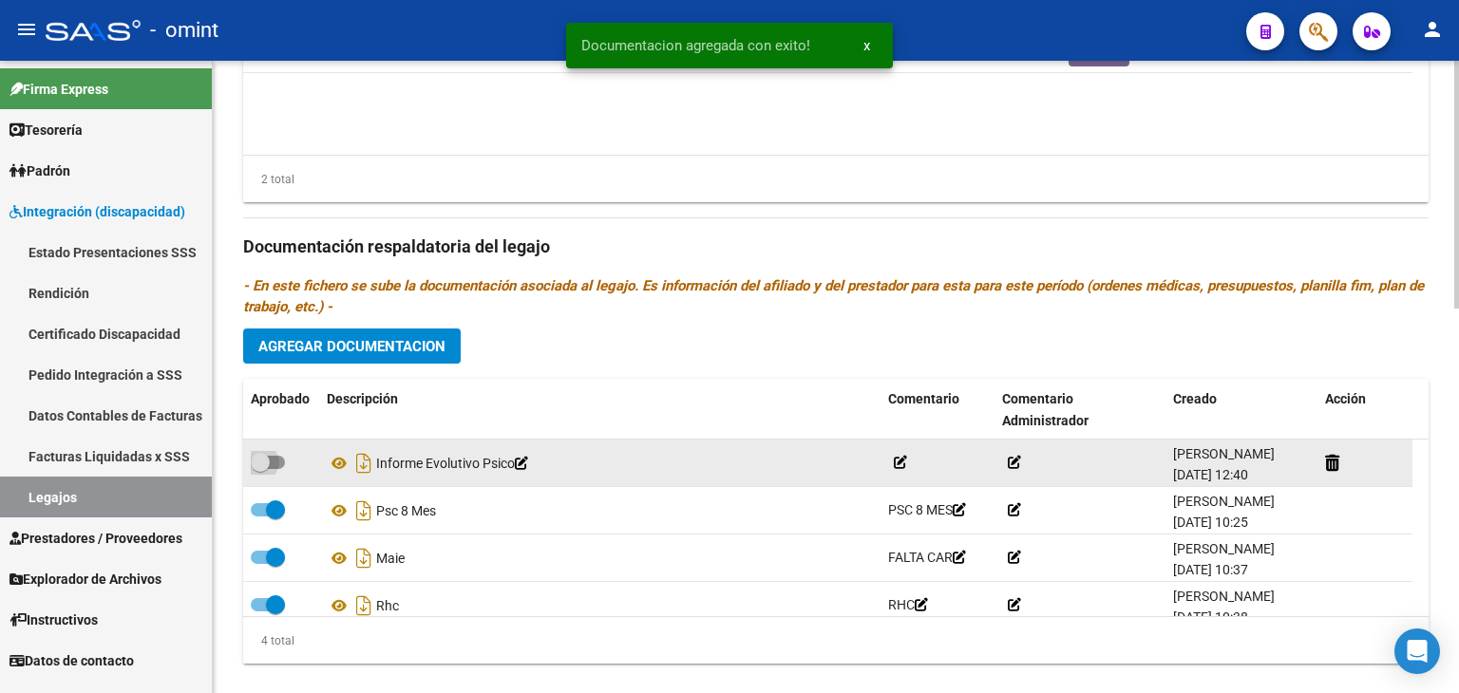
click at [262, 464] on span at bounding box center [260, 462] width 19 height 19
click at [260, 469] on input "checkbox" at bounding box center [259, 469] width 1 height 1
checkbox input "true"
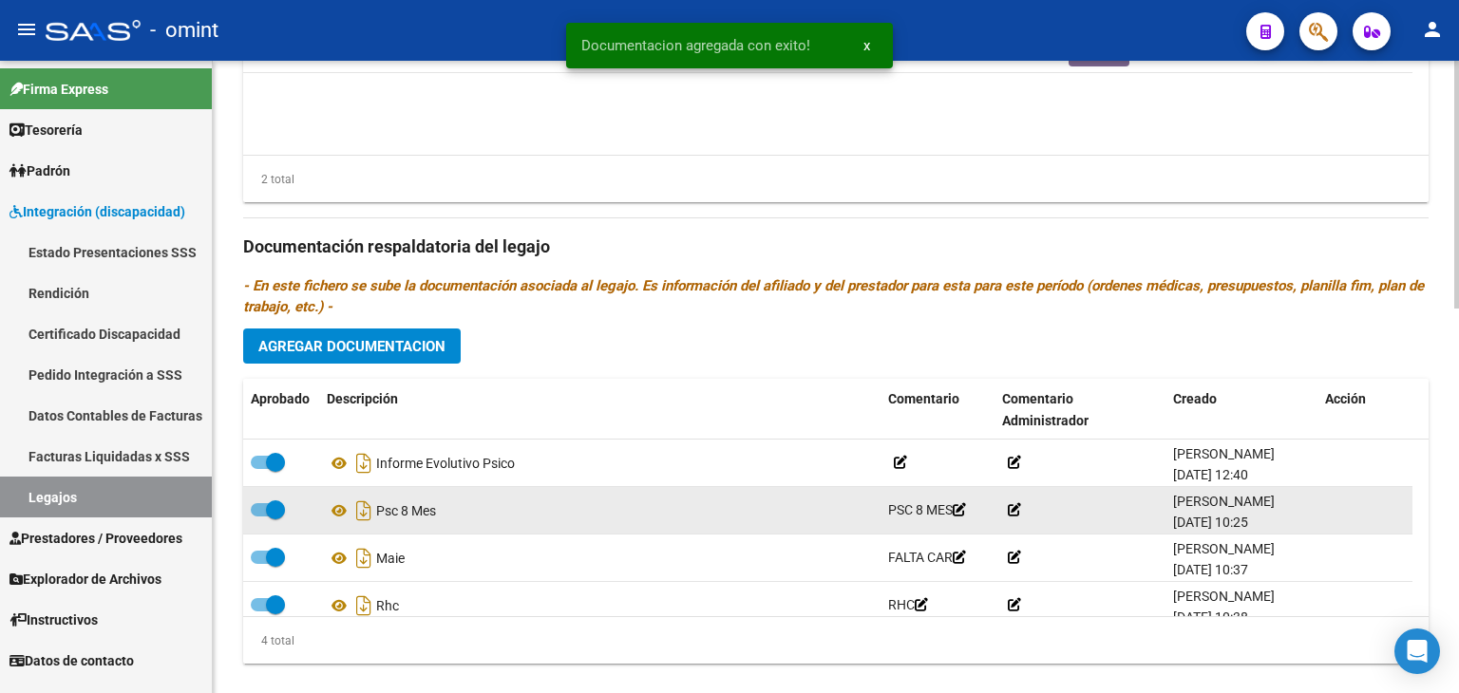
scroll to position [475, 0]
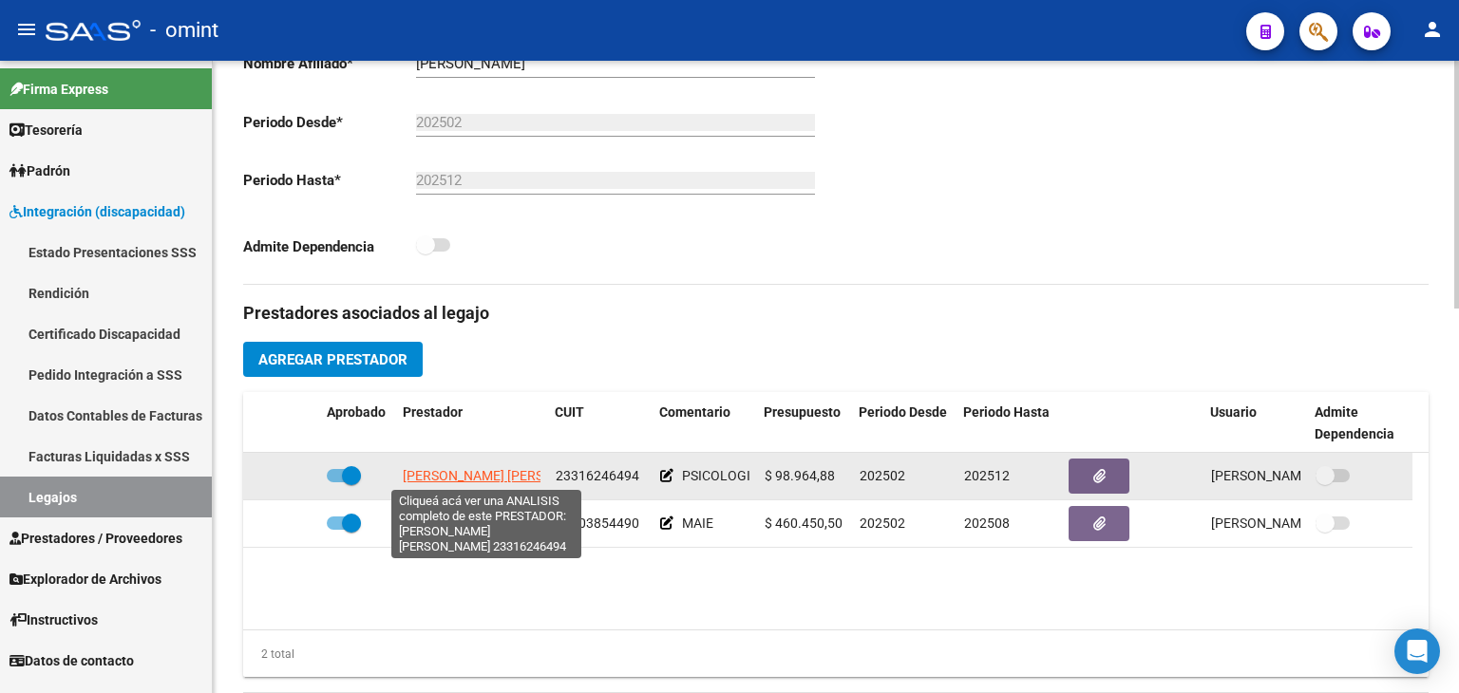
click at [423, 477] on span "[PERSON_NAME] [PERSON_NAME]" at bounding box center [506, 475] width 206 height 15
type textarea "23316246494"
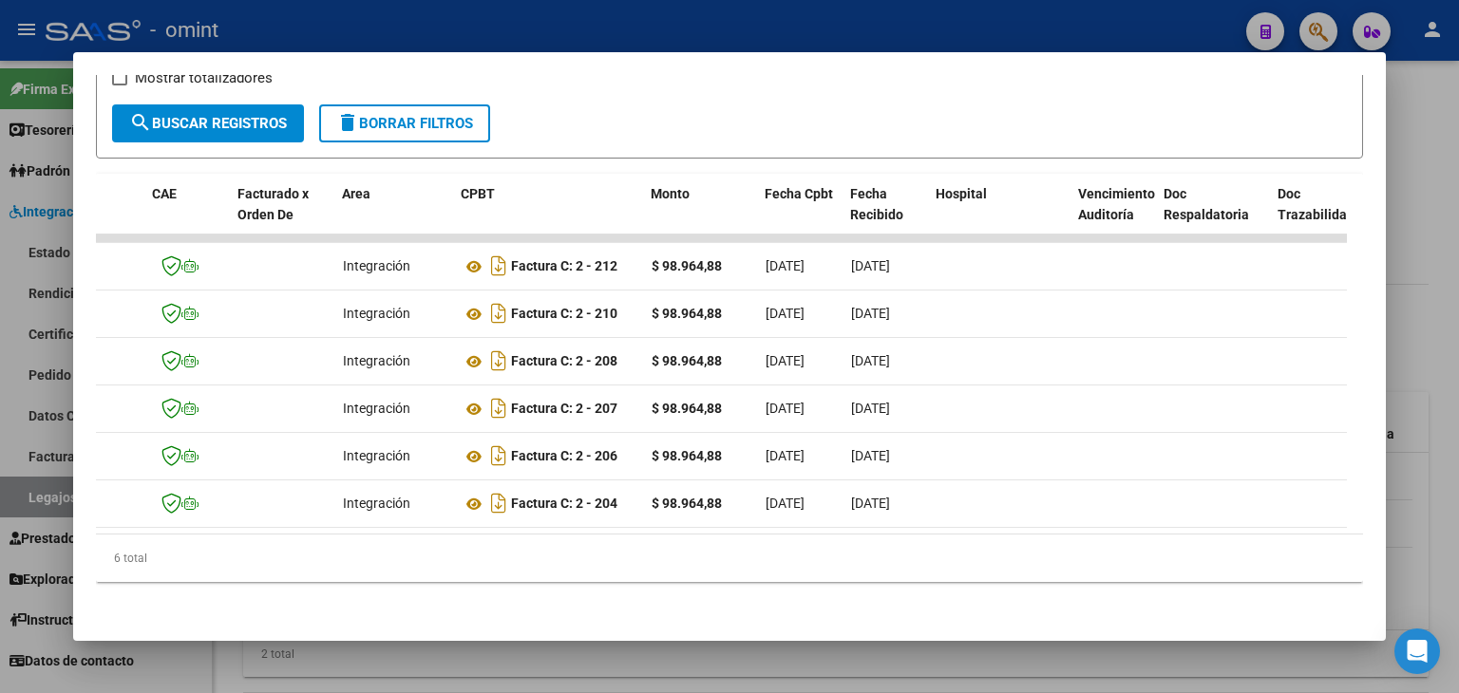
scroll to position [0, 0]
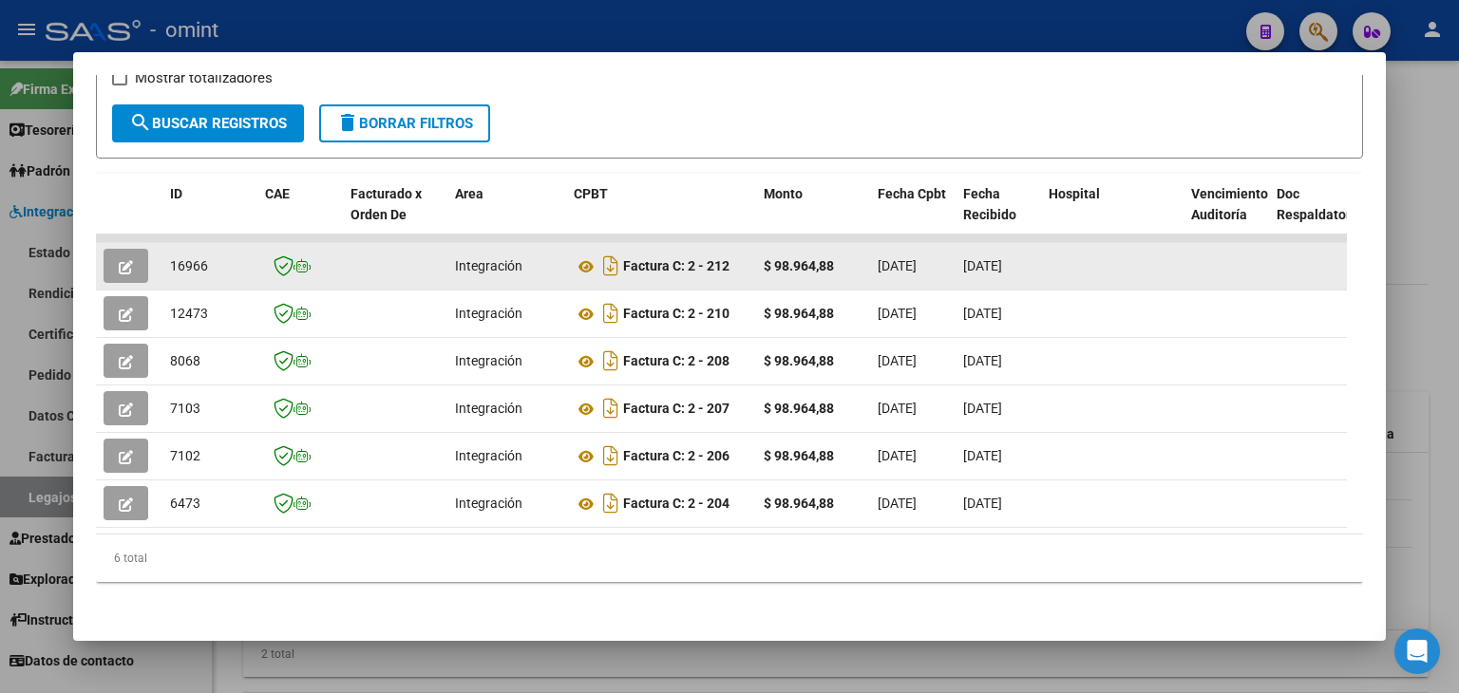
click at [186, 258] on span "16966" at bounding box center [189, 265] width 38 height 15
click at [183, 258] on span "16966" at bounding box center [189, 265] width 38 height 15
copy span "16966"
click at [585, 255] on icon at bounding box center [586, 266] width 25 height 23
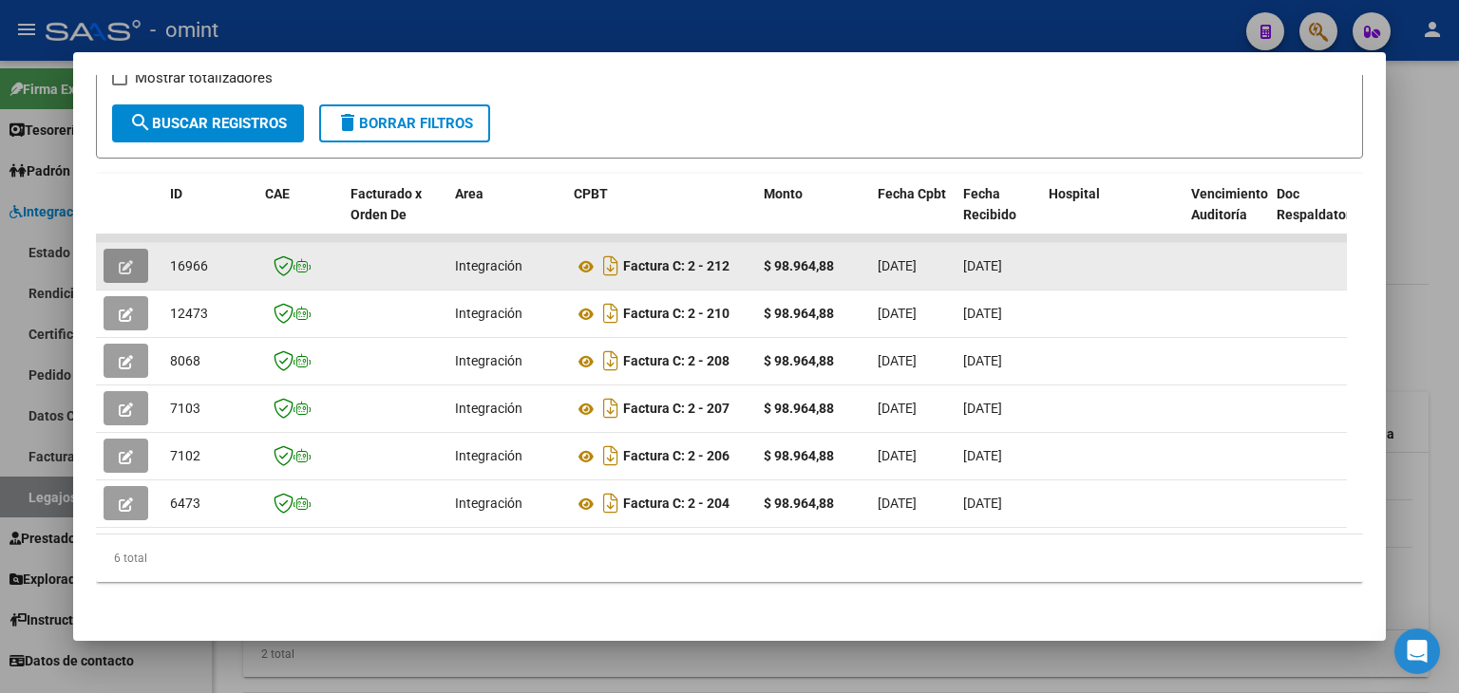
click at [133, 249] on button "button" at bounding box center [126, 266] width 45 height 34
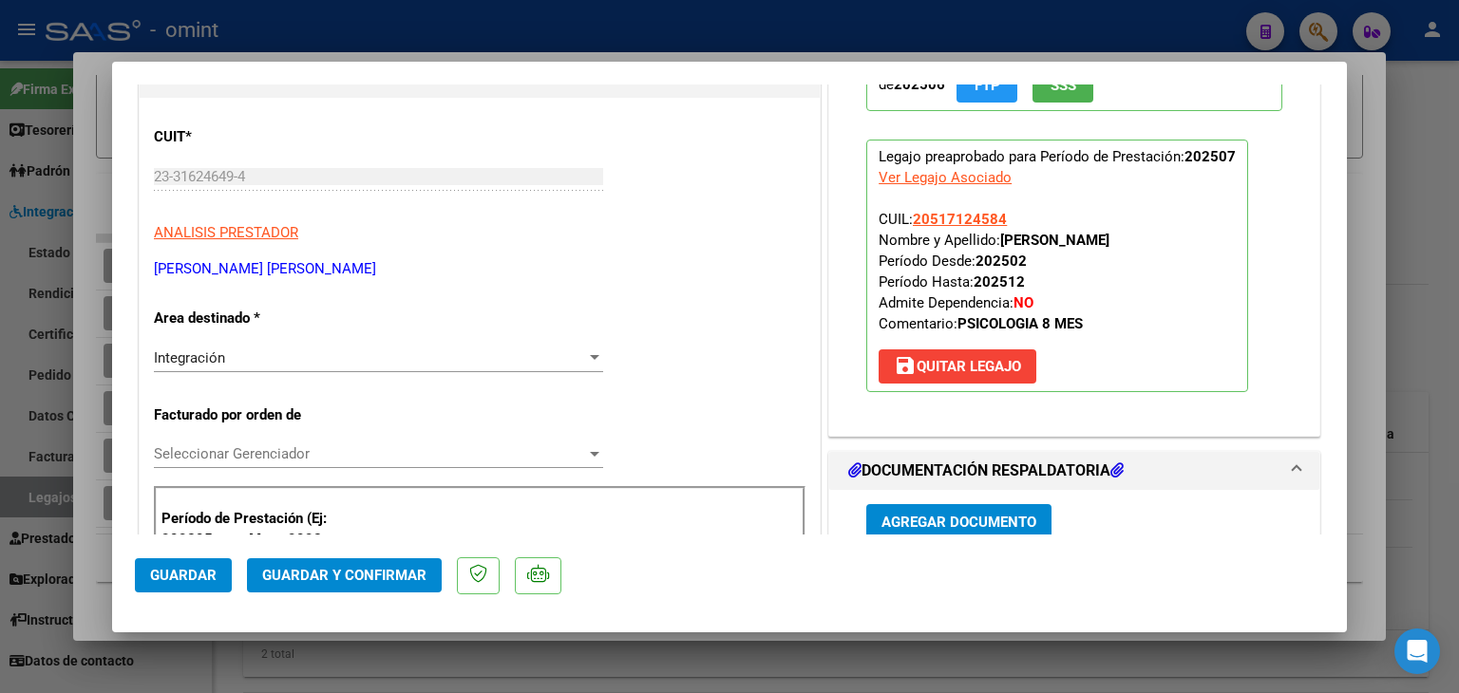
scroll to position [475, 0]
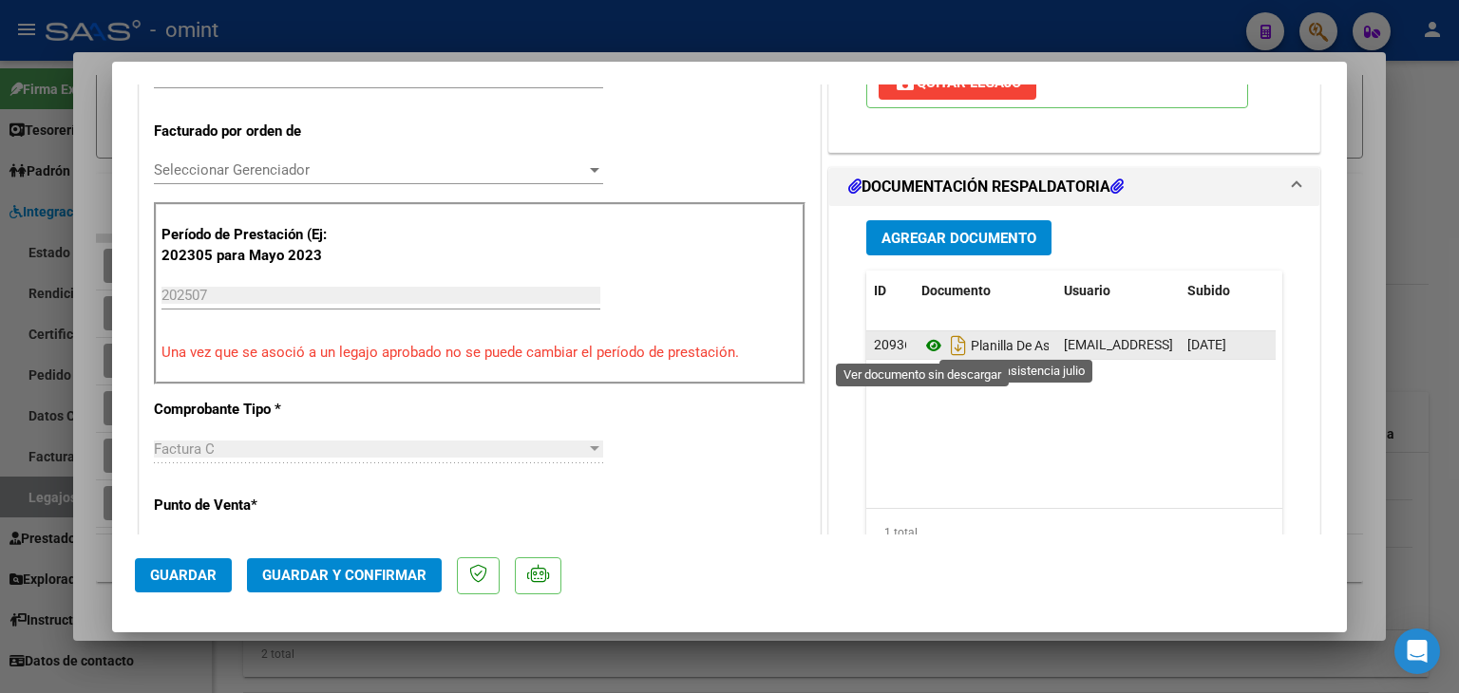
click at [924, 343] on icon at bounding box center [933, 345] width 25 height 23
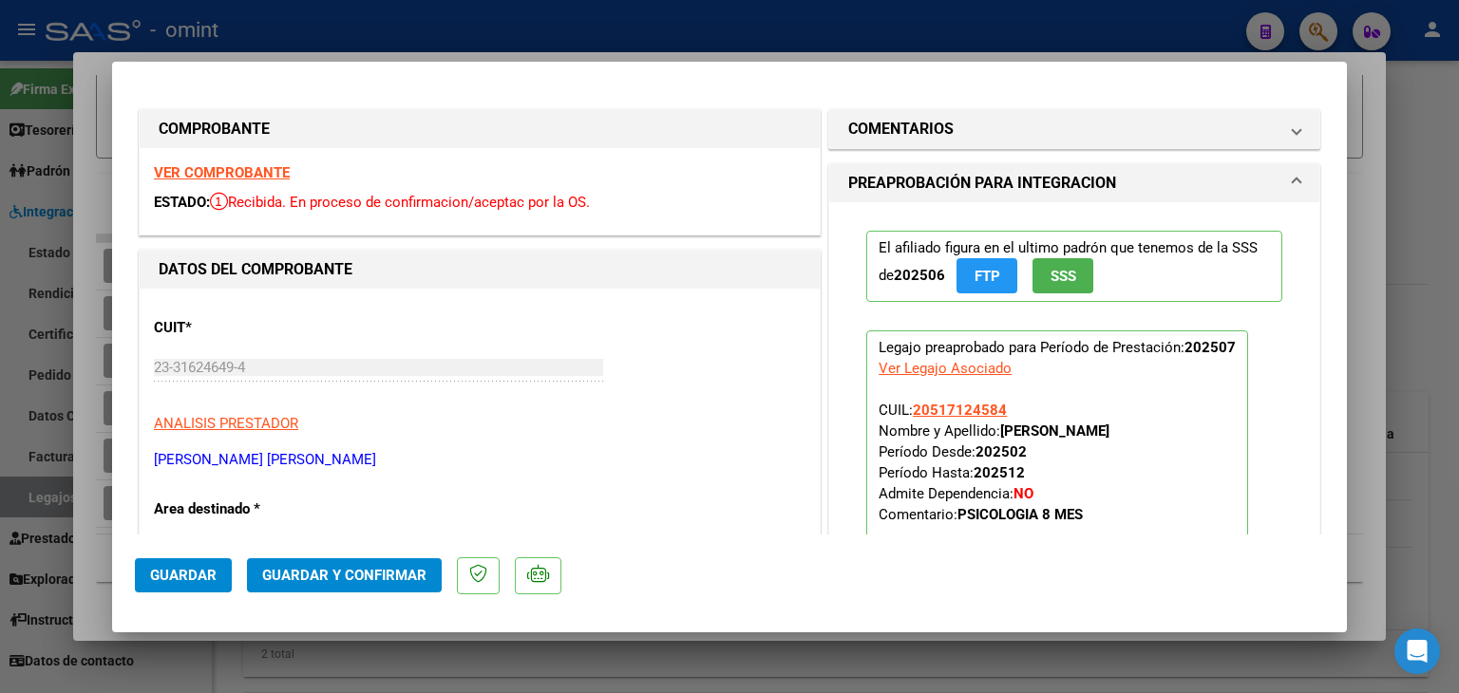
scroll to position [190, 0]
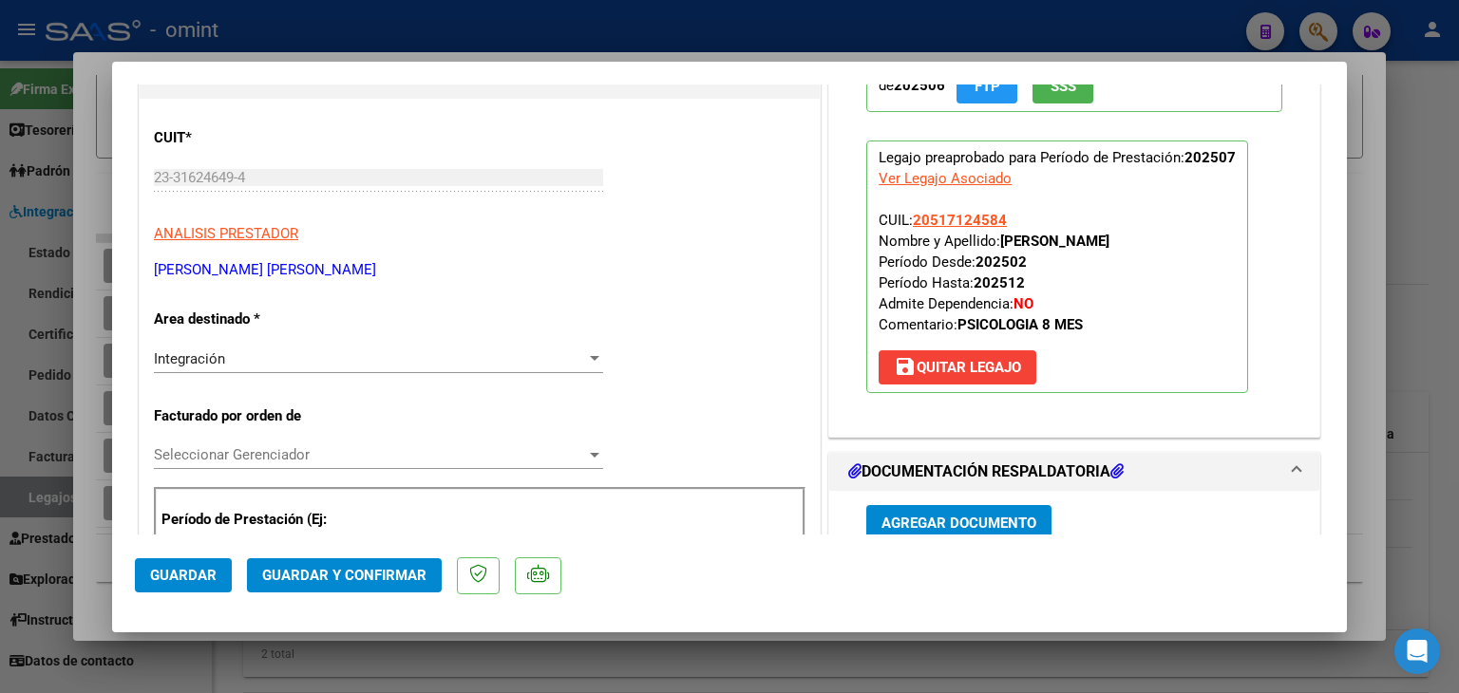
click at [229, 454] on span "Seleccionar Gerenciador" at bounding box center [370, 454] width 432 height 17
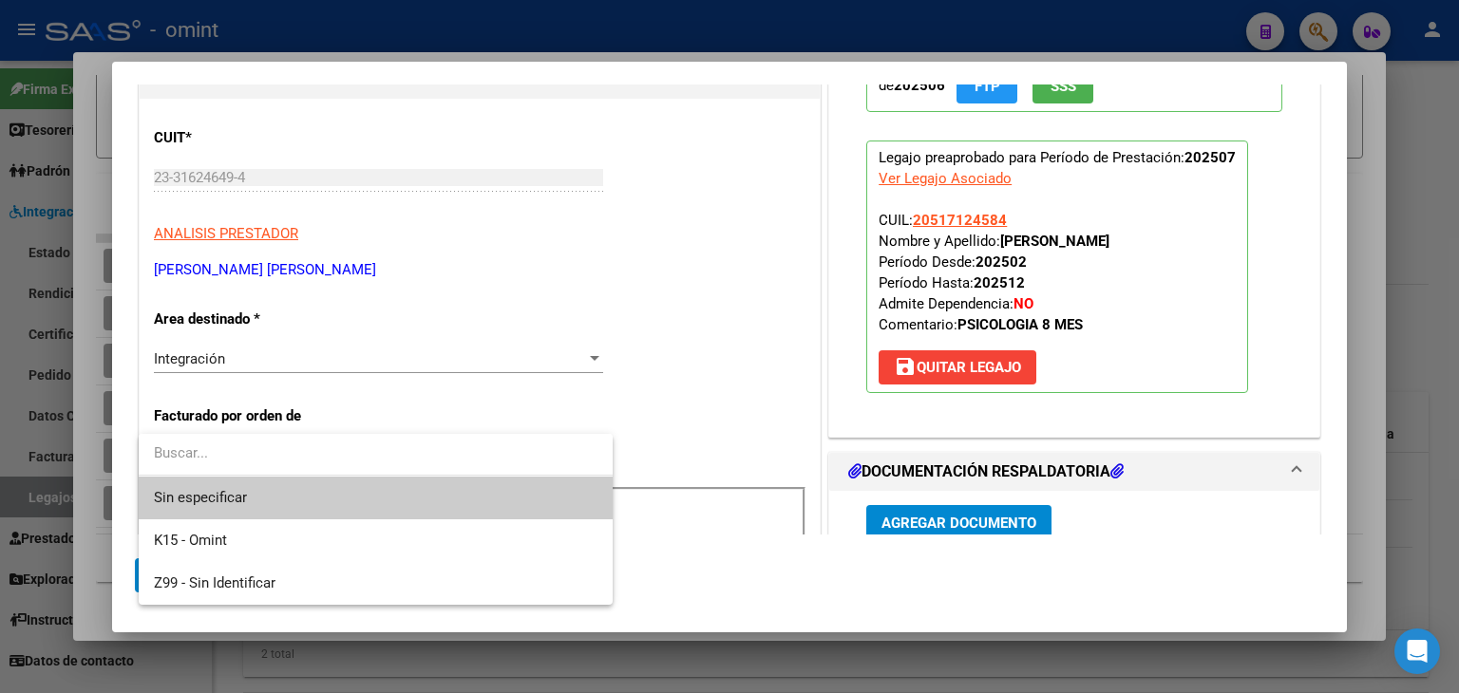
click at [251, 496] on span "Sin especificar" at bounding box center [376, 498] width 444 height 43
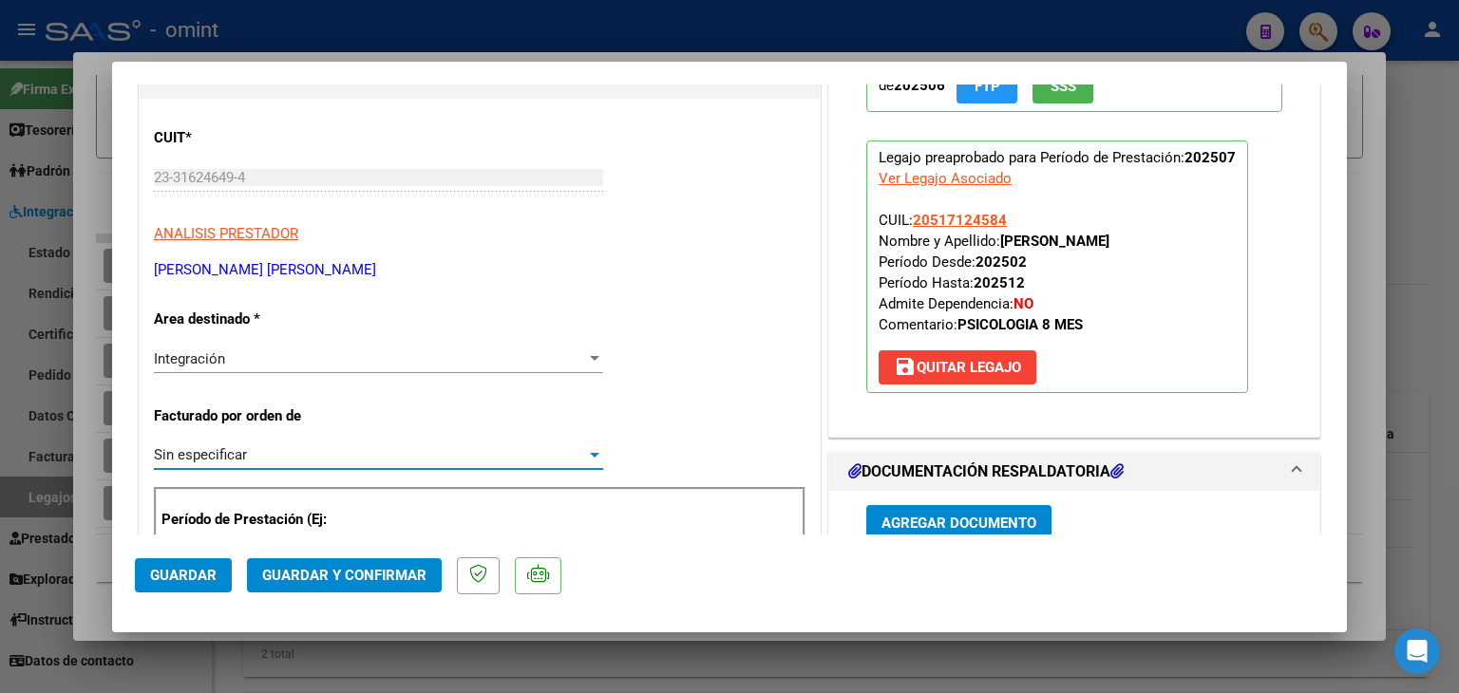
click at [365, 580] on span "Guardar y Confirmar" at bounding box center [344, 575] width 164 height 17
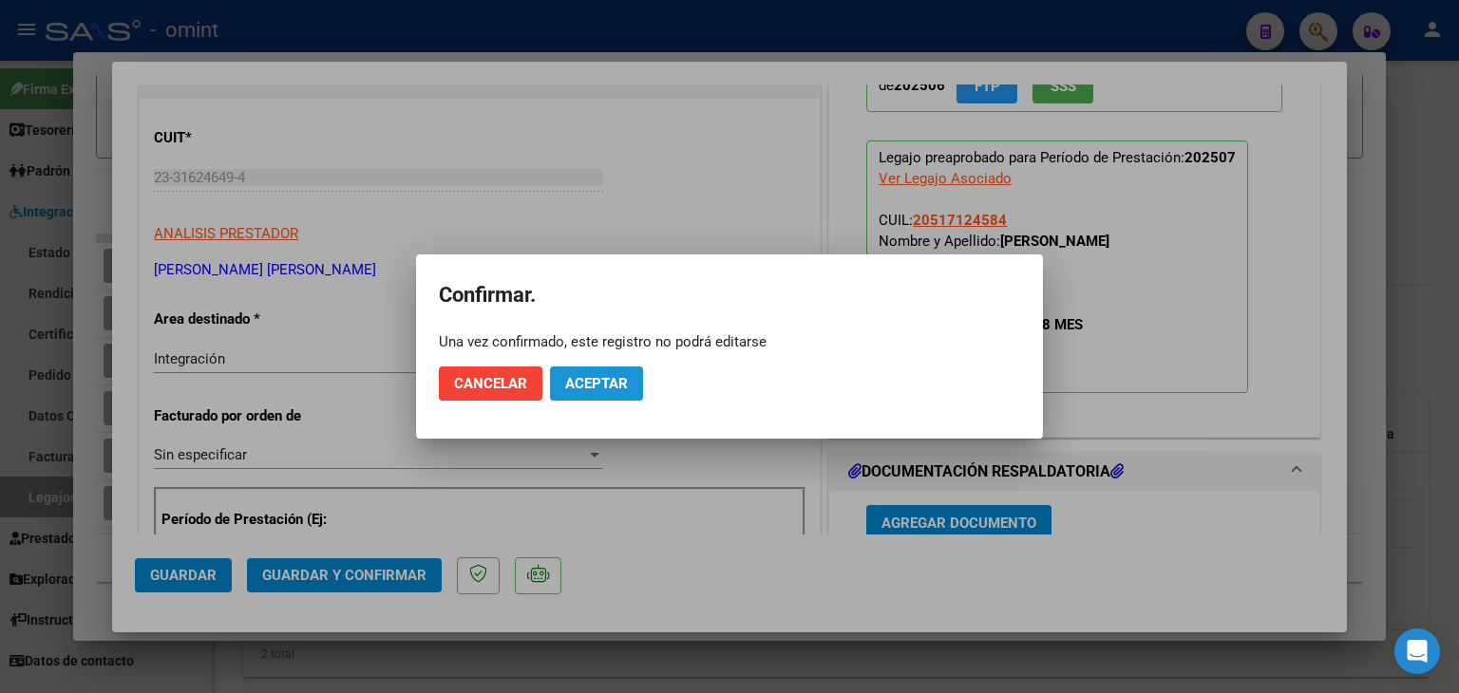
click at [591, 397] on button "Aceptar" at bounding box center [596, 384] width 93 height 34
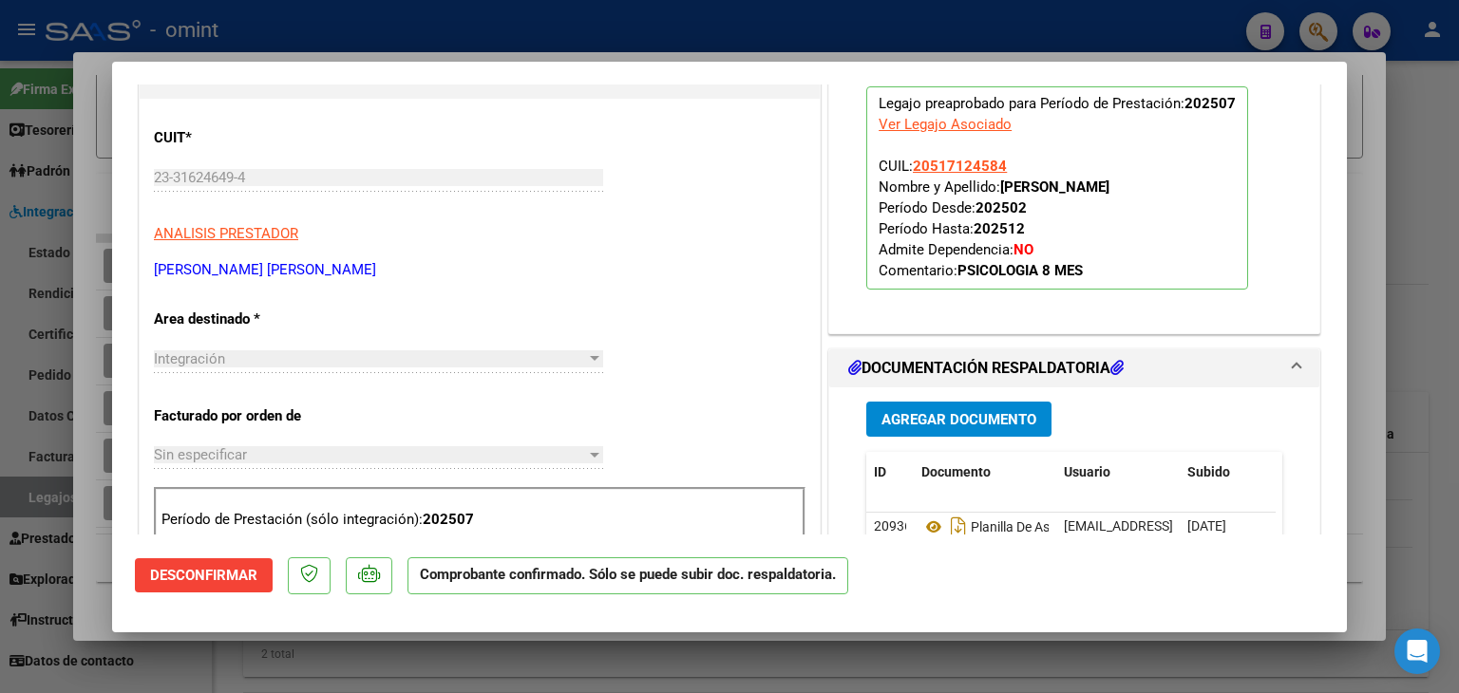
type input "$ 0,00"
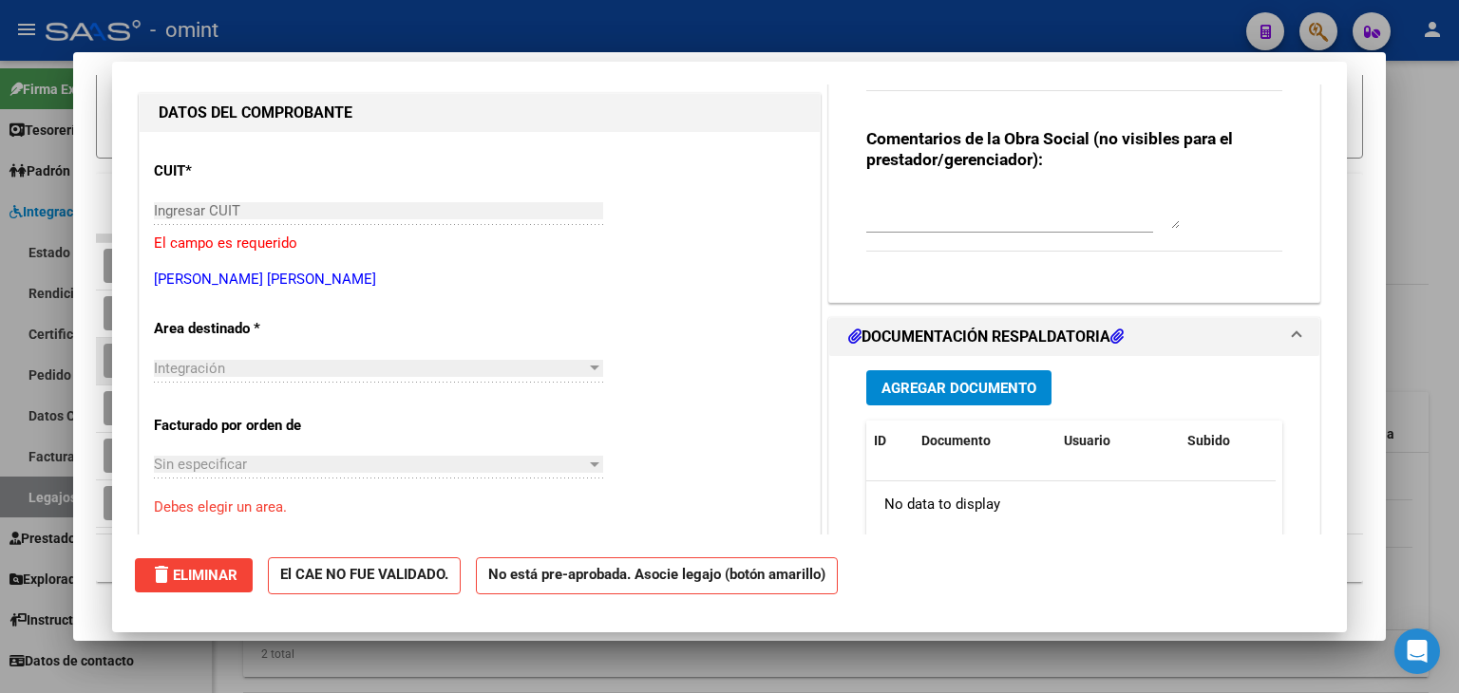
scroll to position [0, 0]
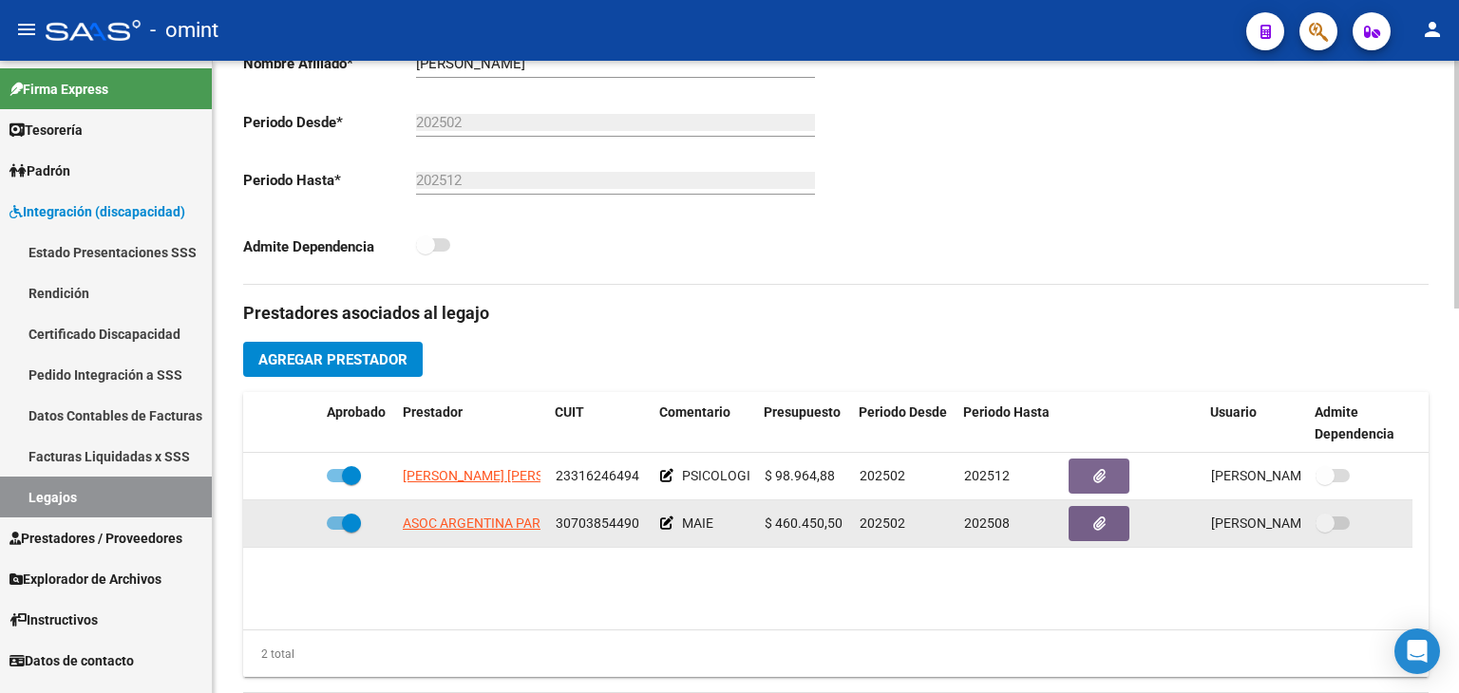
click at [399, 519] on datatable-body-cell "ASOC ARGENTINA PARA LA INVESTIGACION Y ASISTENCIA DE LA PERSONA CON AUTISMO" at bounding box center [471, 524] width 153 height 47
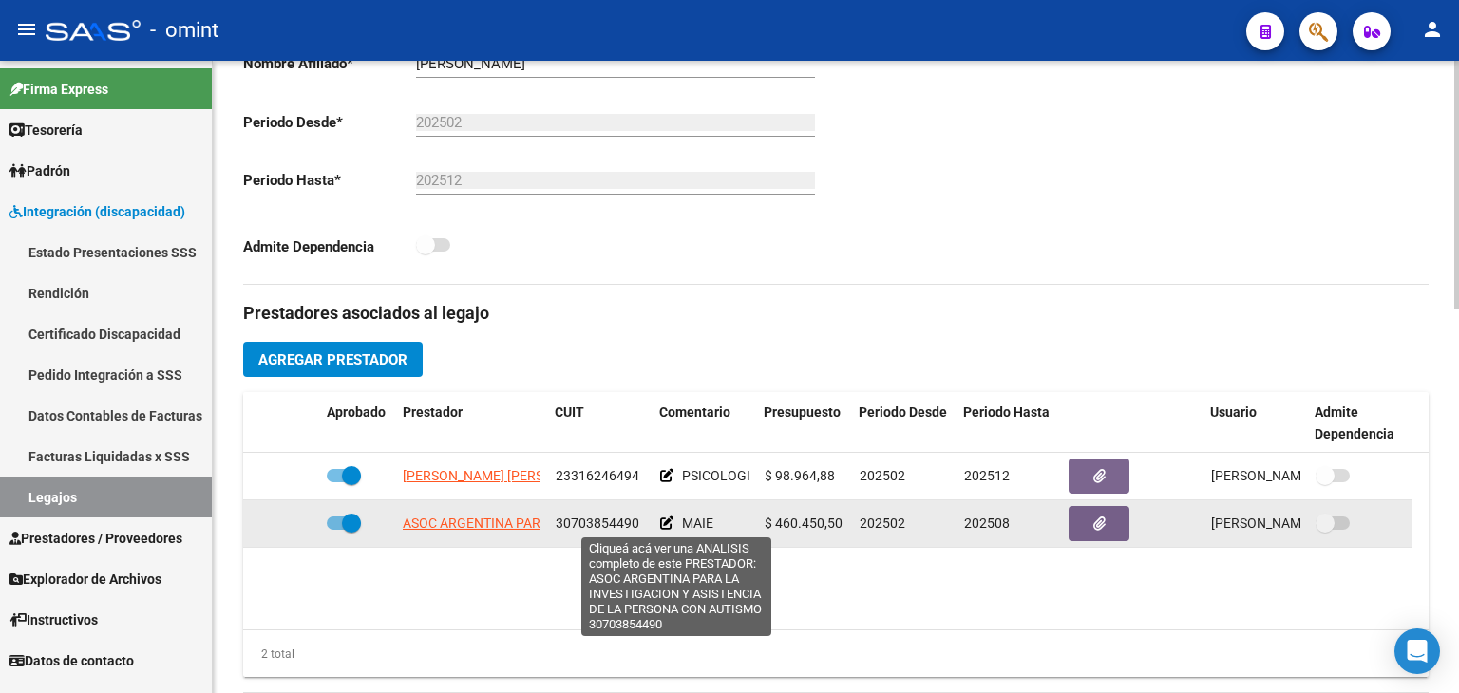
click at [422, 521] on span "ASOC ARGENTINA PARA LA INVESTIGACION Y ASISTENCIA DE LA PERSONA CON AUTISMO" at bounding box center [674, 523] width 543 height 15
type textarea "30703854490"
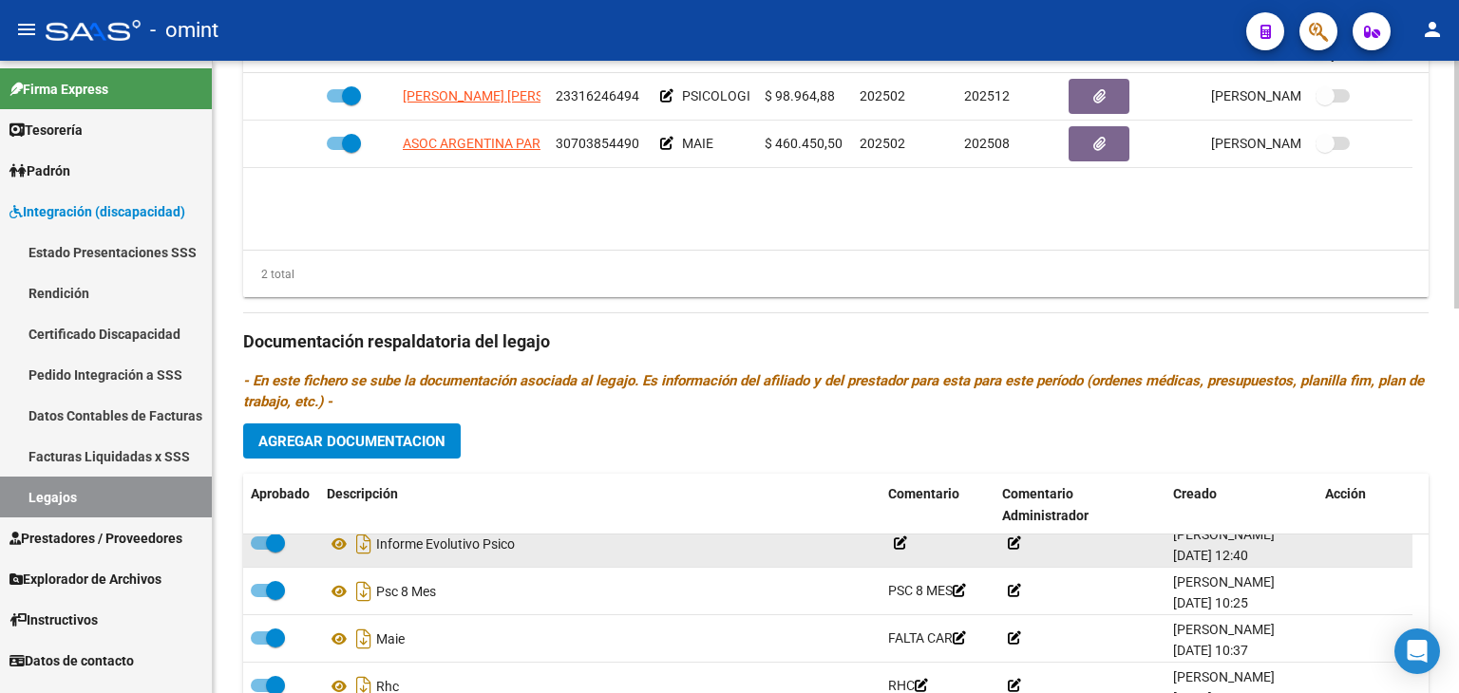
scroll to position [19, 0]
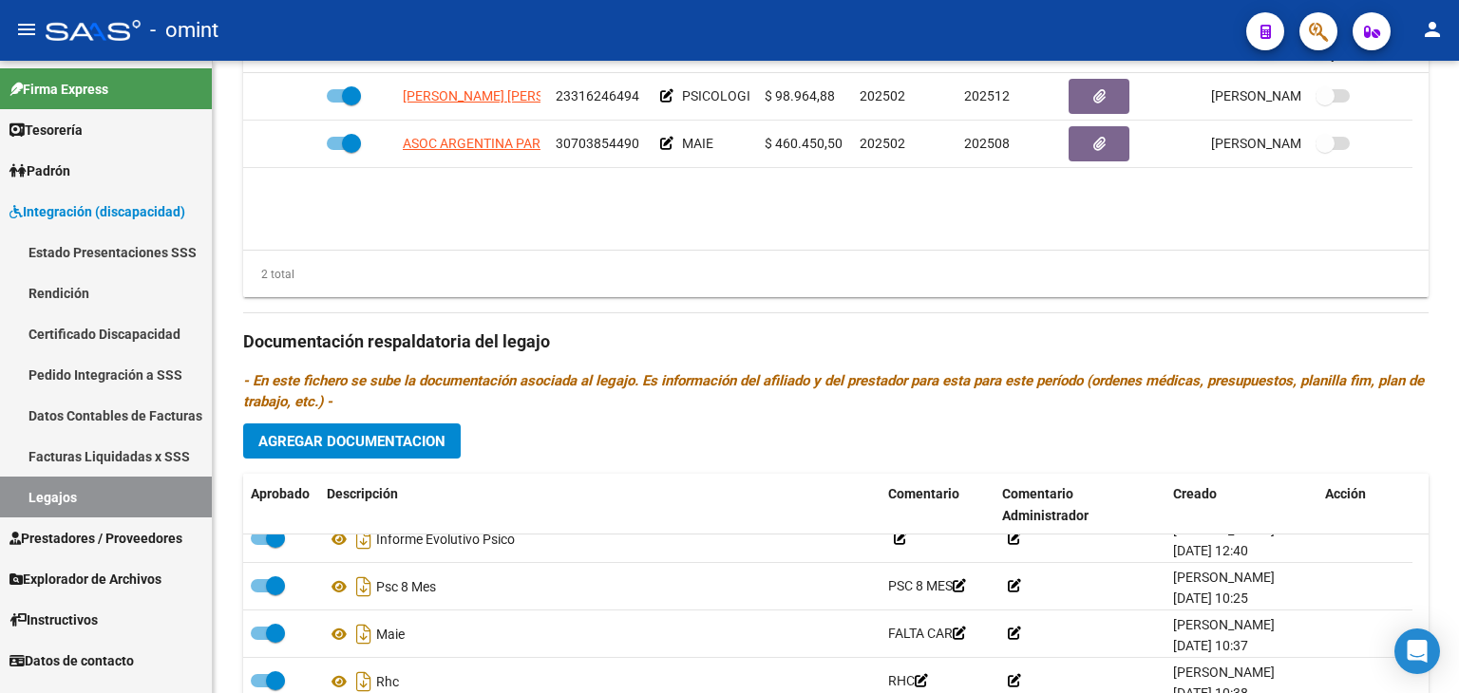
click at [72, 494] on link "Legajos" at bounding box center [106, 497] width 212 height 41
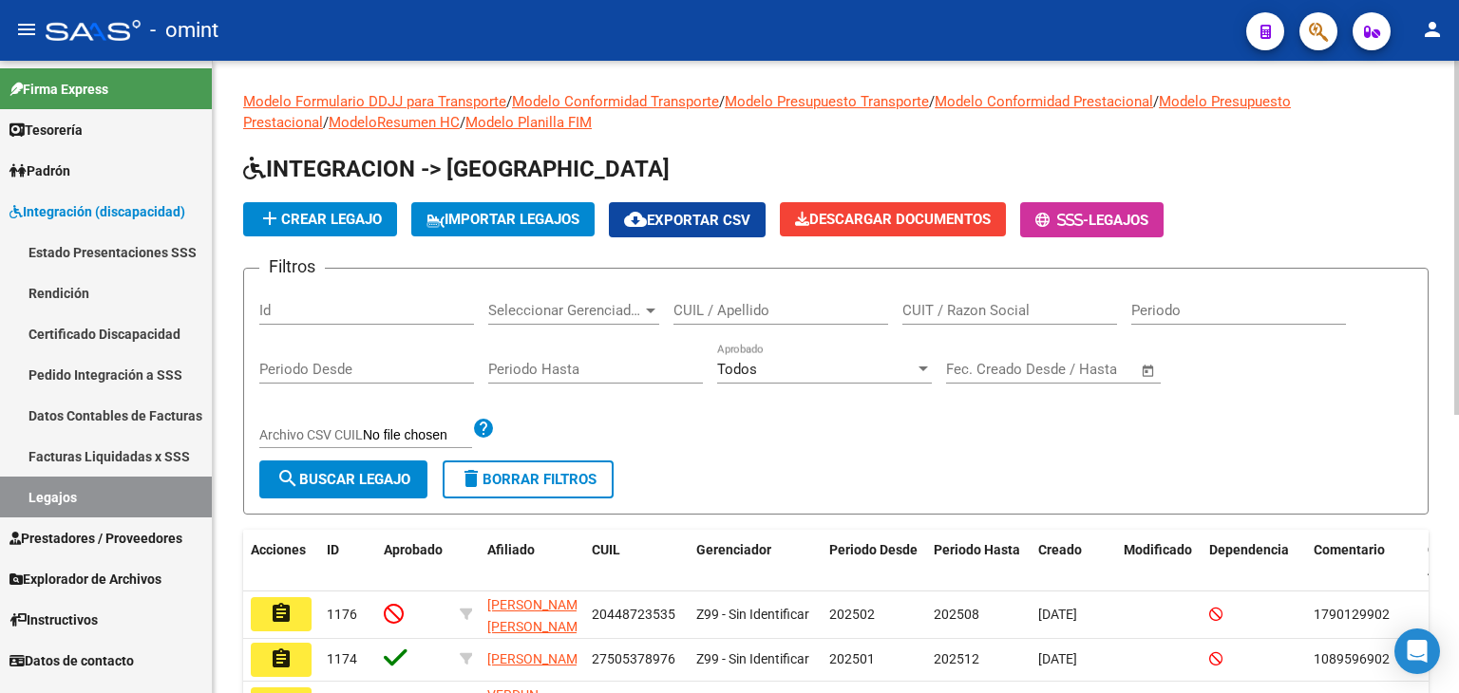
click at [757, 312] on input "CUIL / Apellido" at bounding box center [780, 310] width 215 height 17
paste input "27544123756"
type input "27544123756"
click at [323, 486] on span "search Buscar Legajo" at bounding box center [343, 479] width 134 height 17
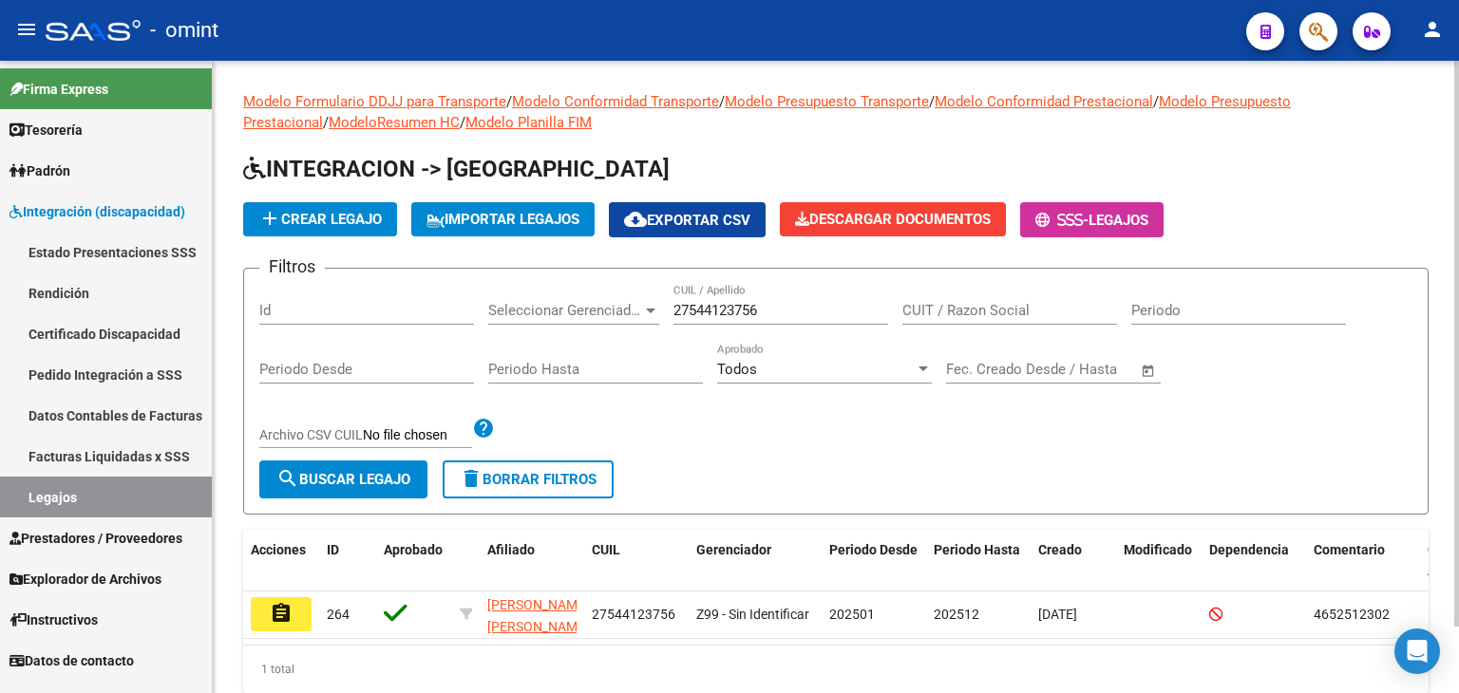
scroll to position [74, 0]
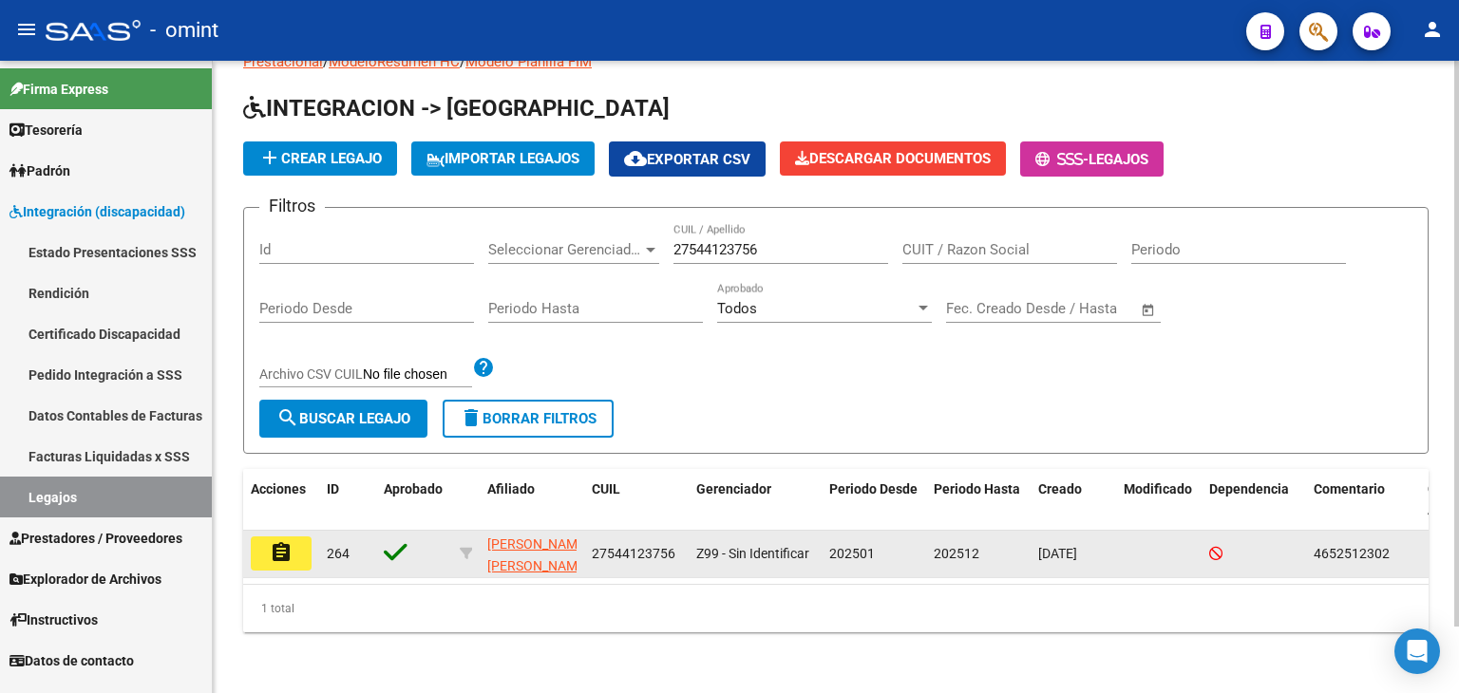
click at [289, 541] on mat-icon "assignment" at bounding box center [281, 552] width 23 height 23
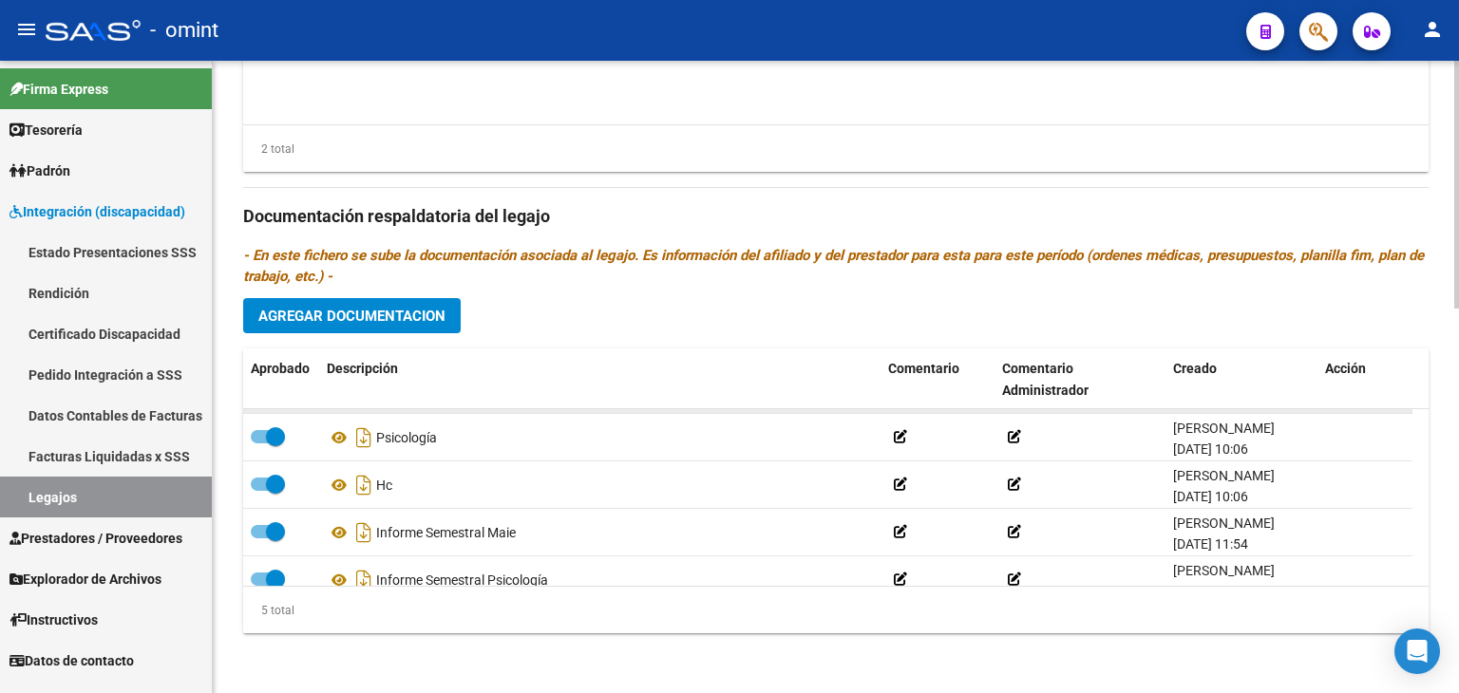
scroll to position [66, 0]
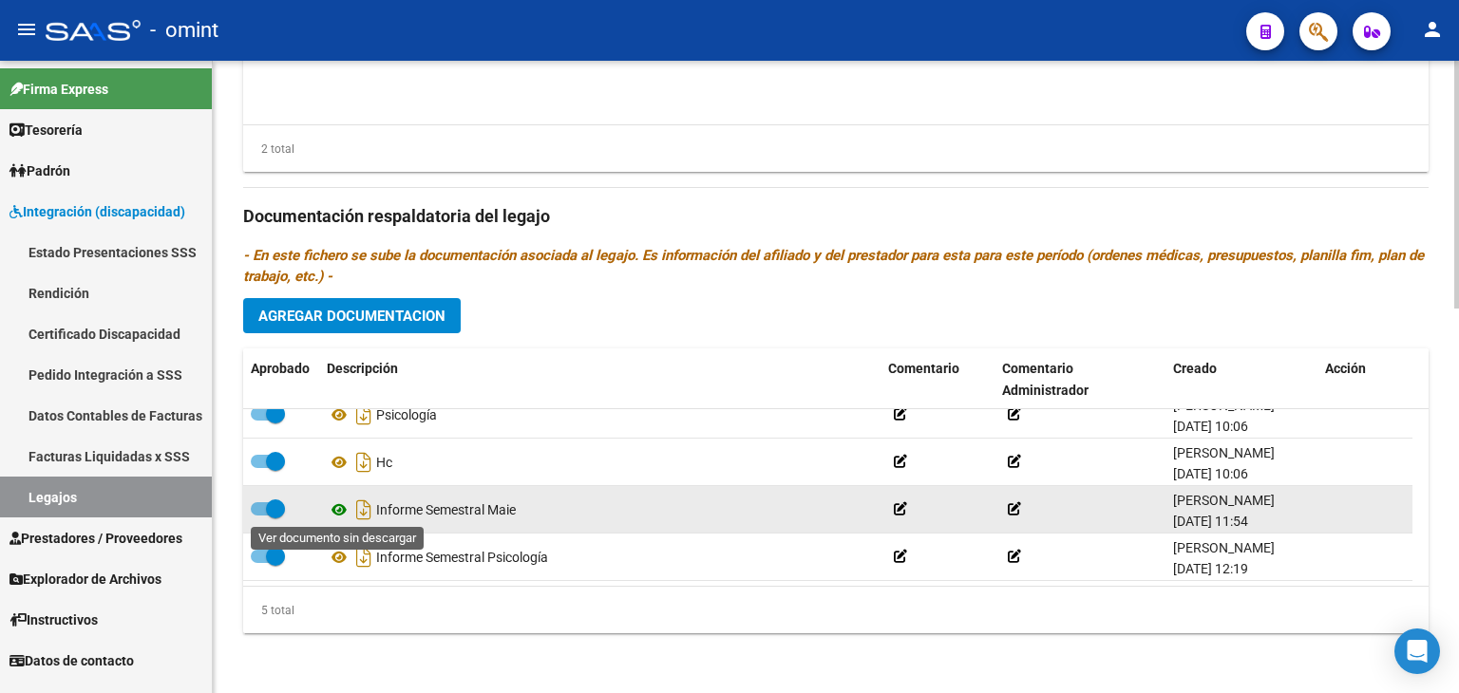
click at [345, 507] on icon at bounding box center [339, 510] width 25 height 23
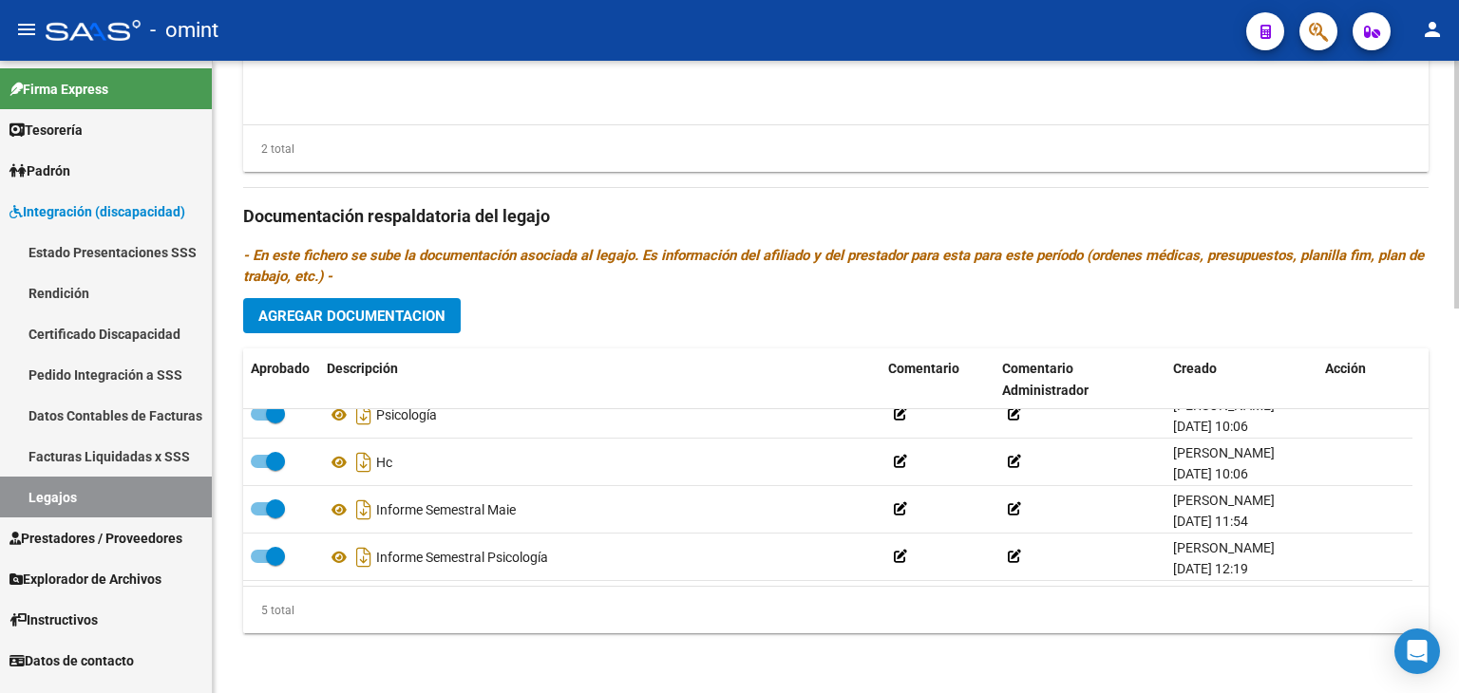
click at [322, 311] on span "Agregar Documentacion" at bounding box center [351, 316] width 187 height 17
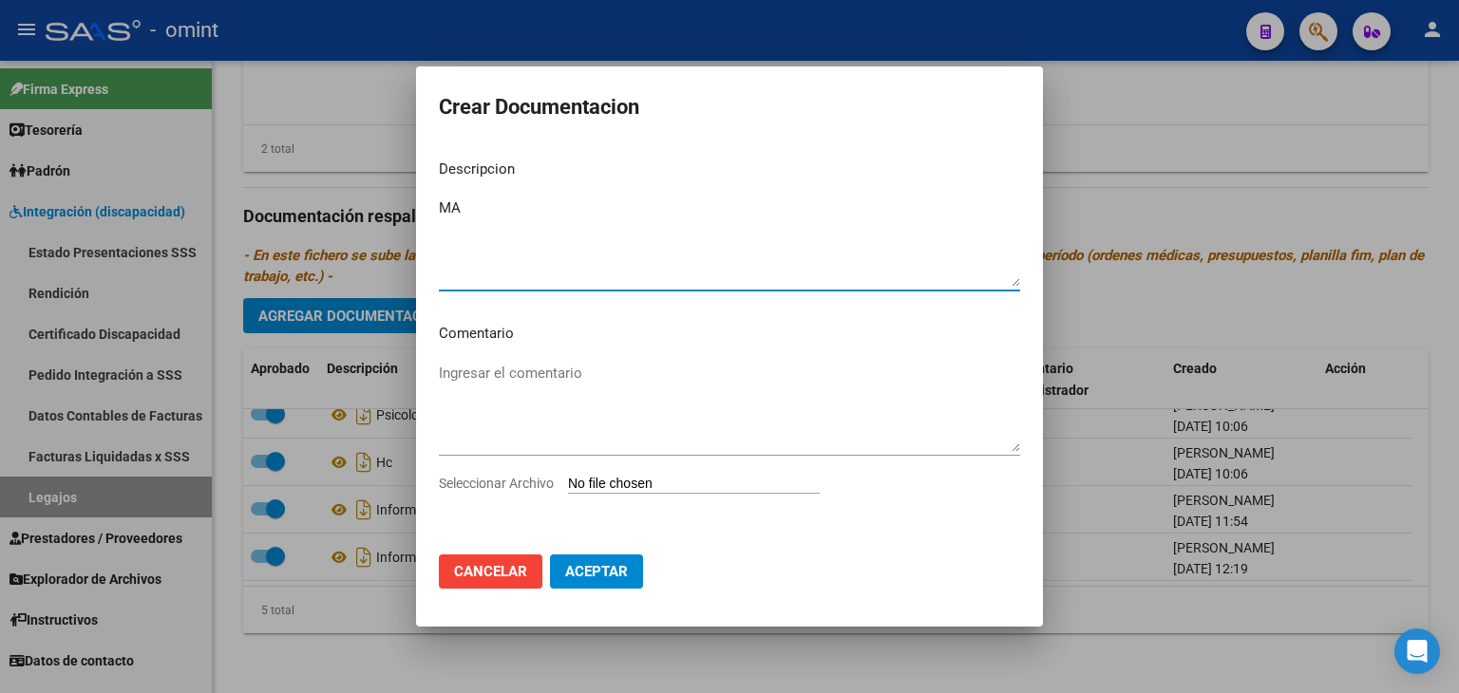
type textarea "M"
type textarea "ESCUELA INFORME EVOLUTIVO"
click at [603, 482] on input "Seleccionar Archivo" at bounding box center [694, 485] width 252 height 18
type input "C:\fakepath\ESCUELA INFORME.pdf"
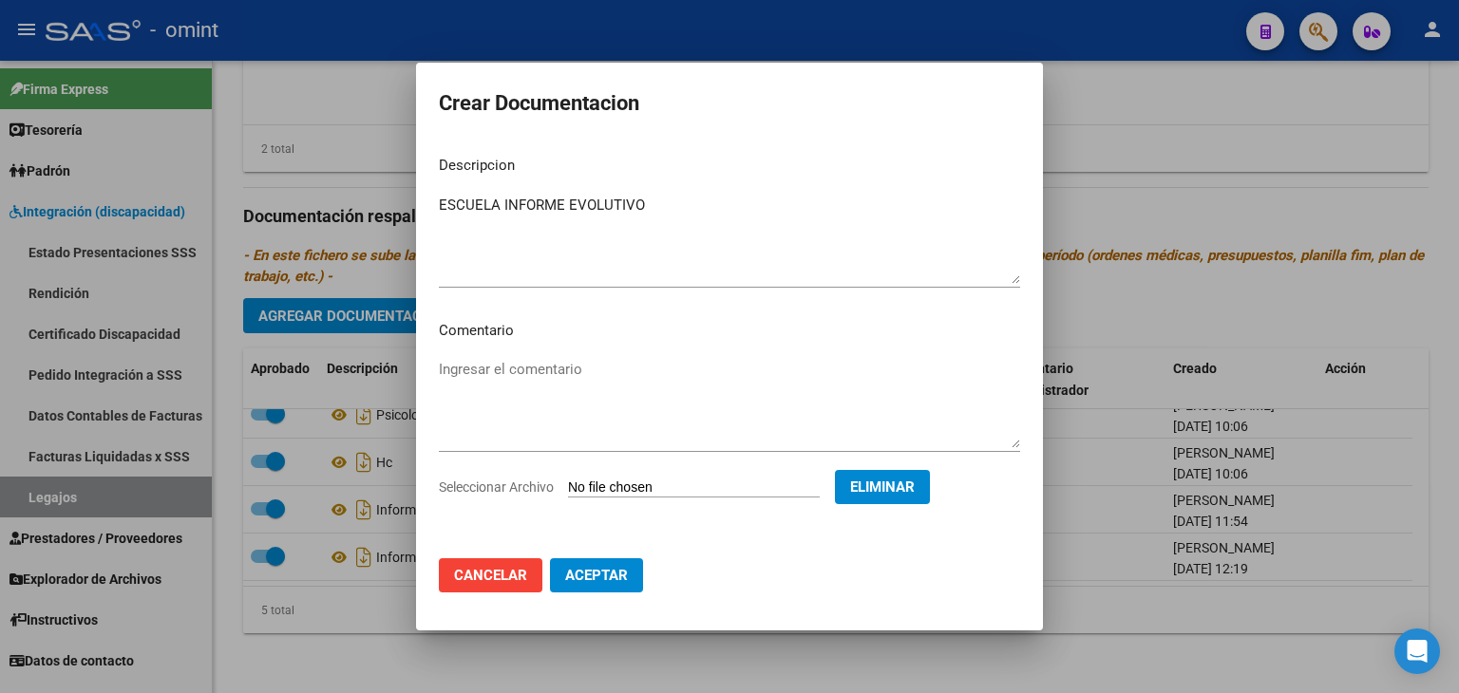
click at [590, 580] on span "Aceptar" at bounding box center [596, 575] width 63 height 17
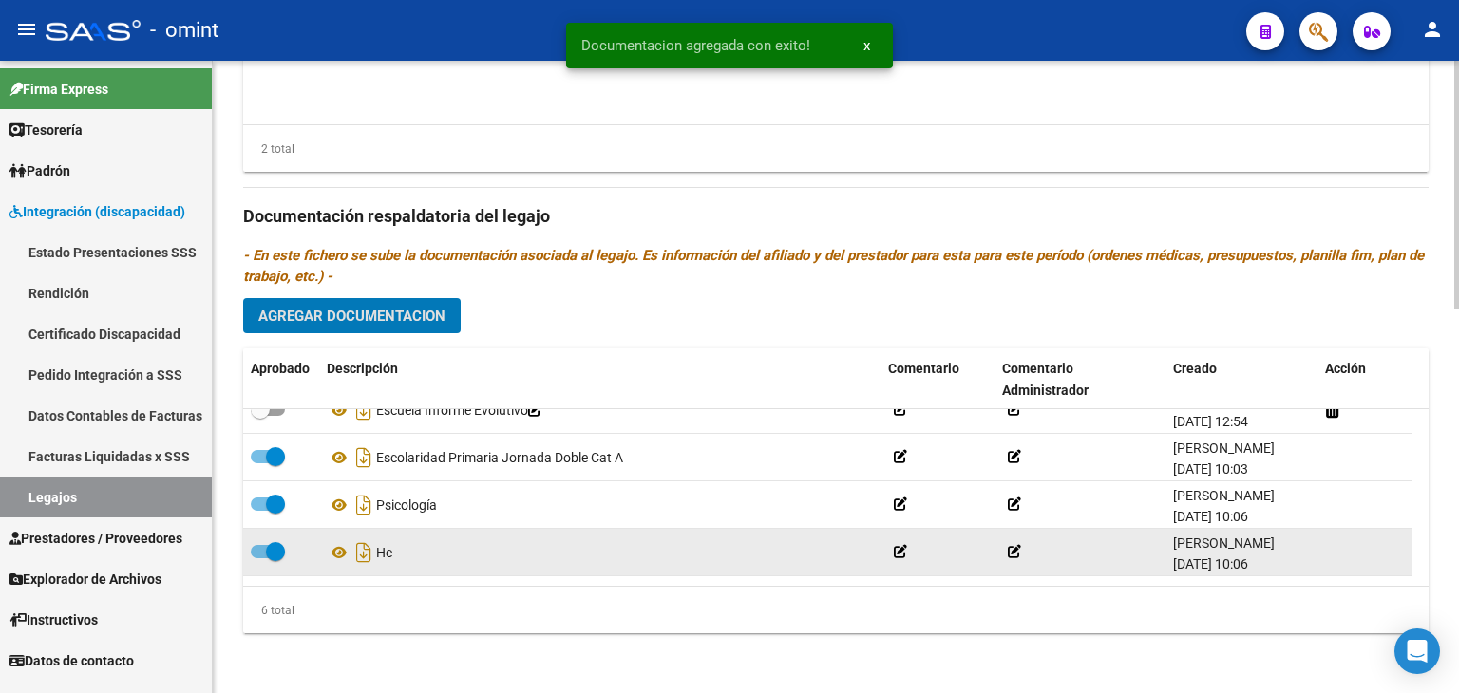
scroll to position [0, 0]
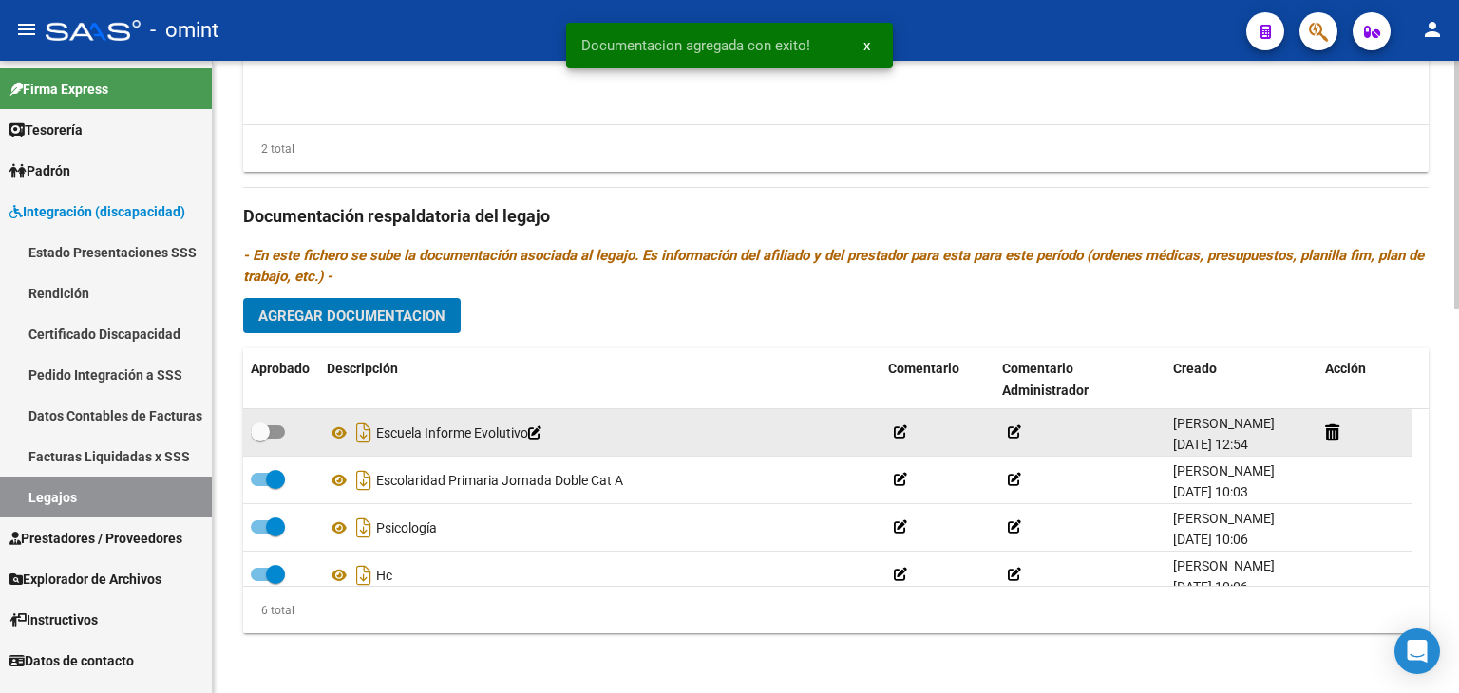
click at [269, 429] on span at bounding box center [260, 432] width 19 height 19
click at [260, 439] on input "checkbox" at bounding box center [259, 439] width 1 height 1
checkbox input "true"
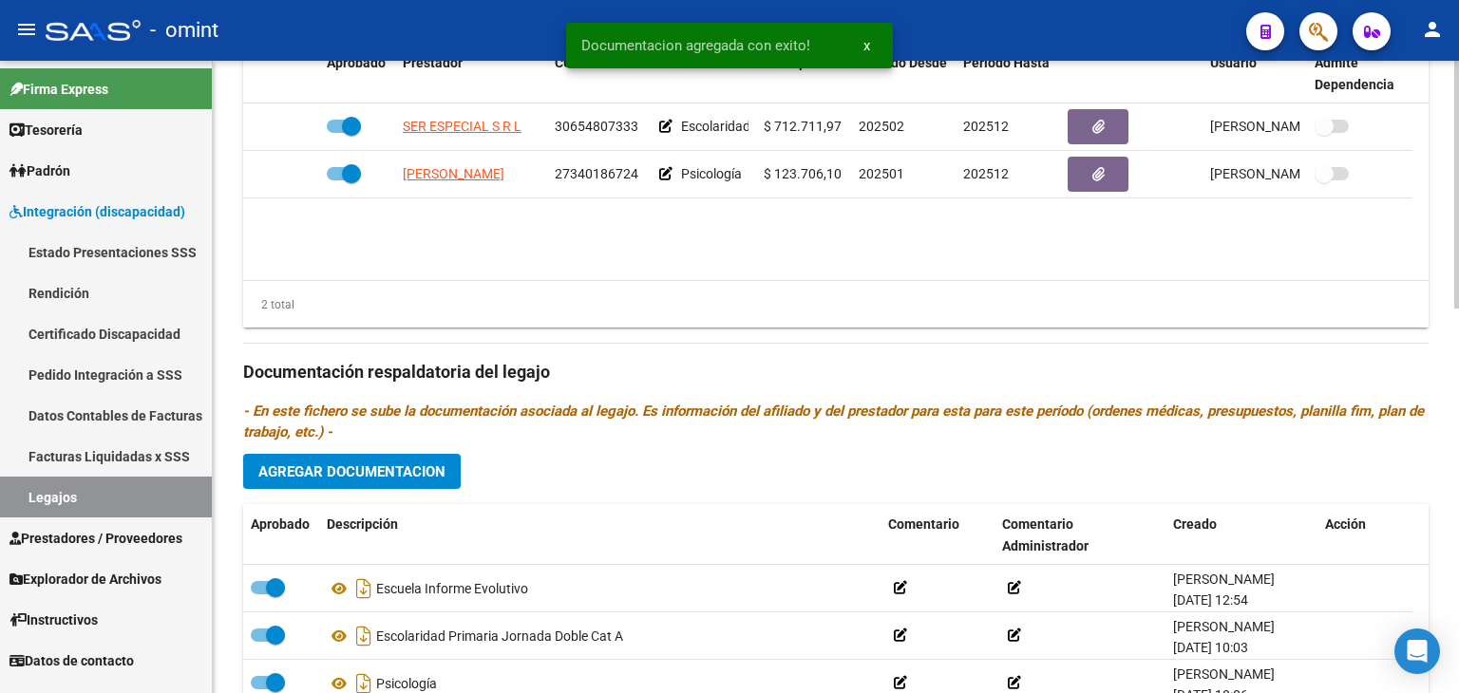
scroll to position [790, 0]
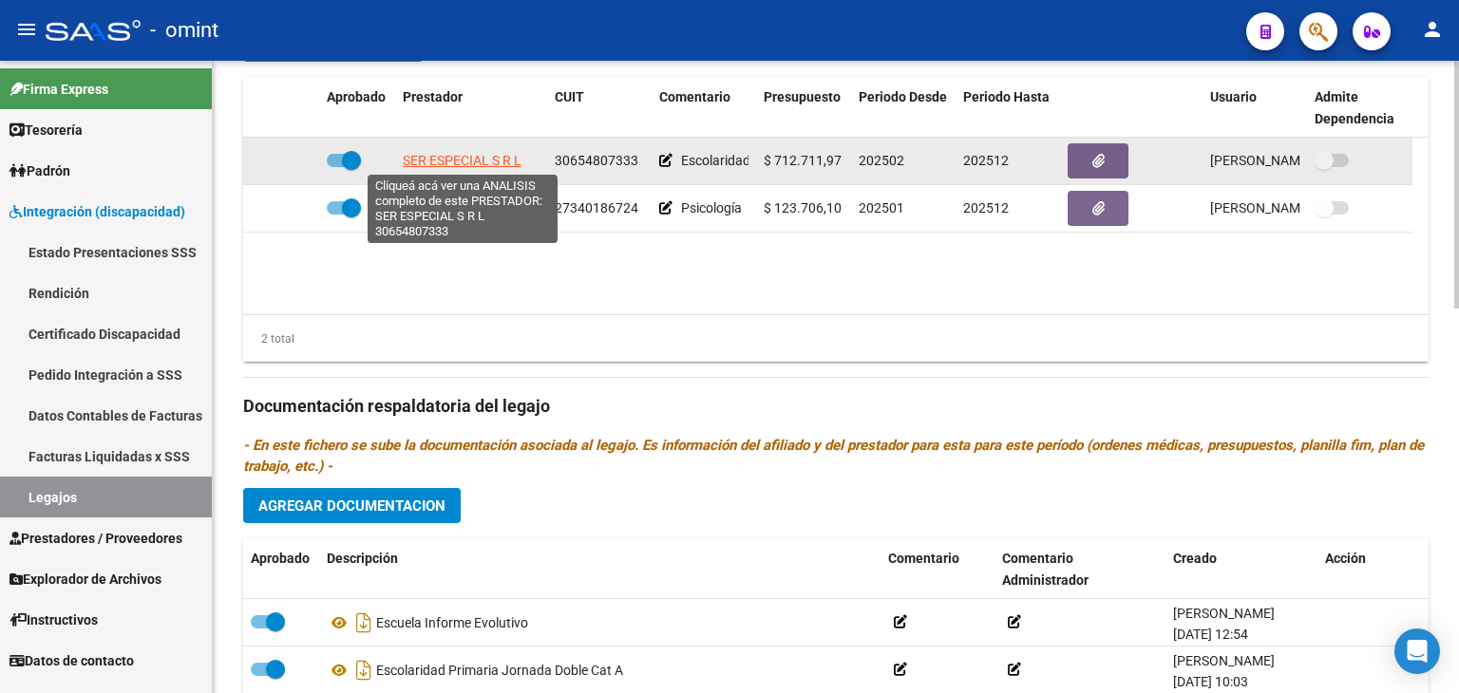
click at [435, 161] on span "SER ESPECIAL S R L" at bounding box center [462, 160] width 119 height 15
type textarea "30654807333"
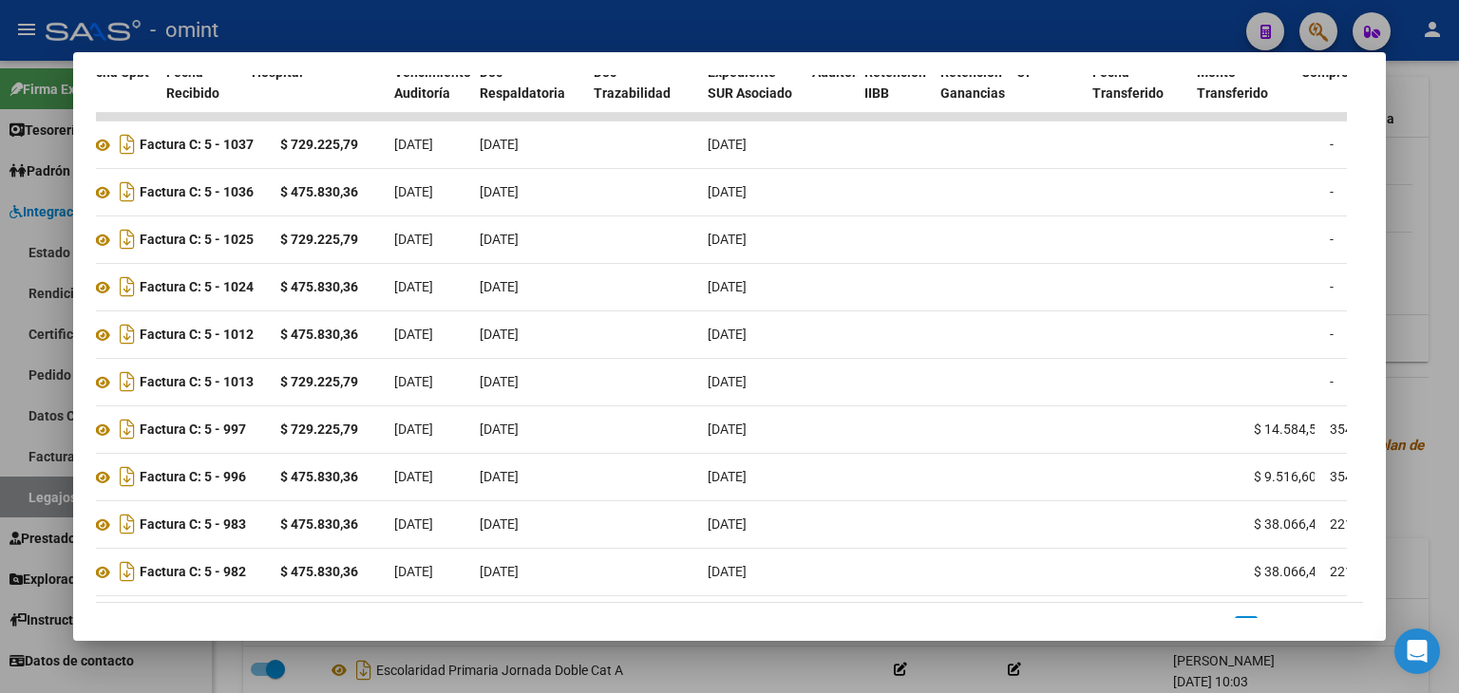
scroll to position [0, 0]
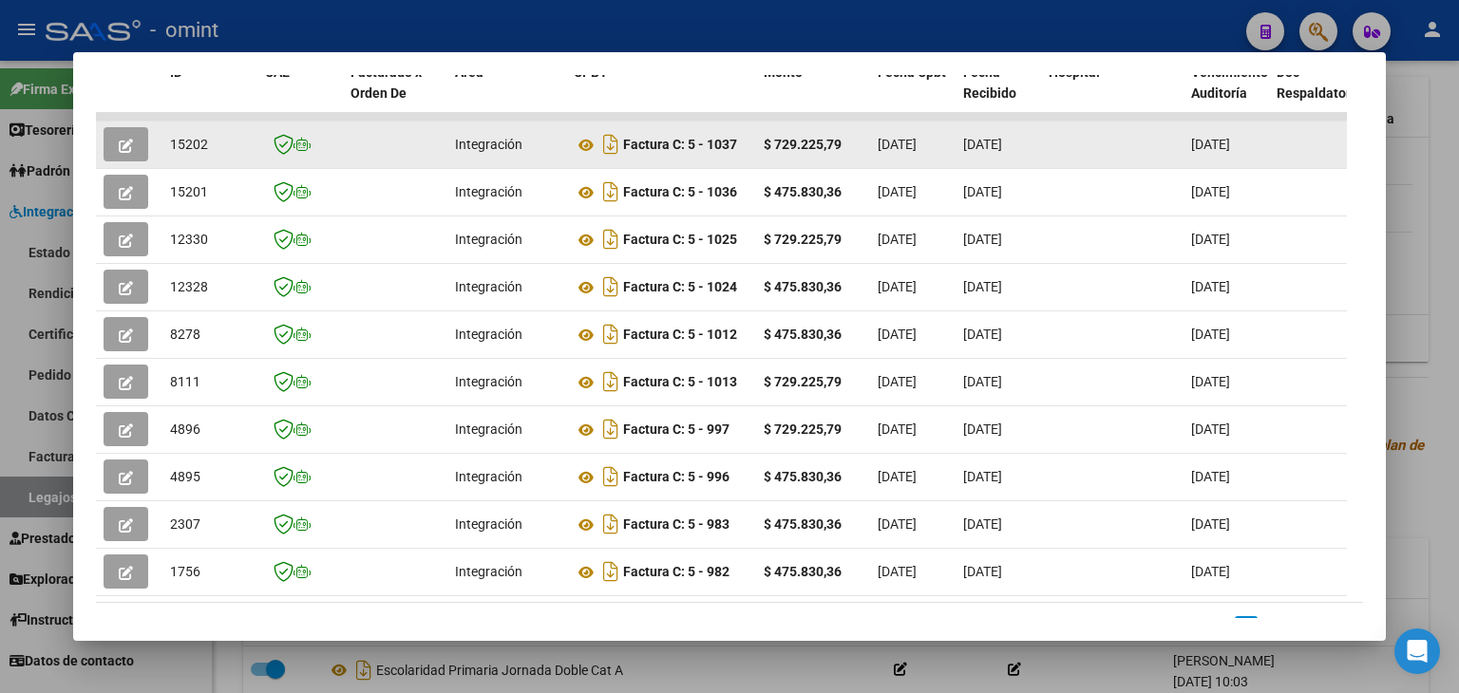
click at [183, 138] on span "15202" at bounding box center [189, 144] width 38 height 15
copy span "15202"
click at [585, 141] on icon at bounding box center [586, 145] width 25 height 23
click at [125, 136] on span "button" at bounding box center [126, 144] width 14 height 17
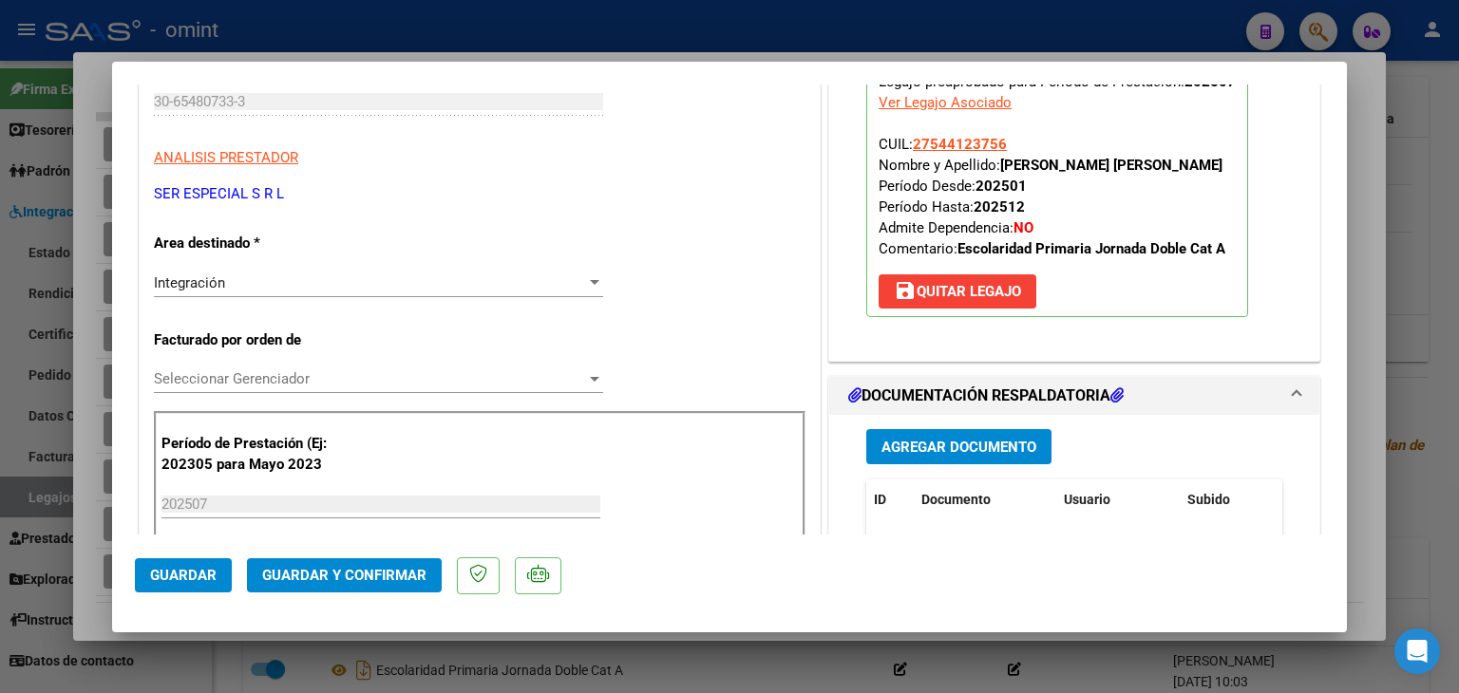
scroll to position [190, 0]
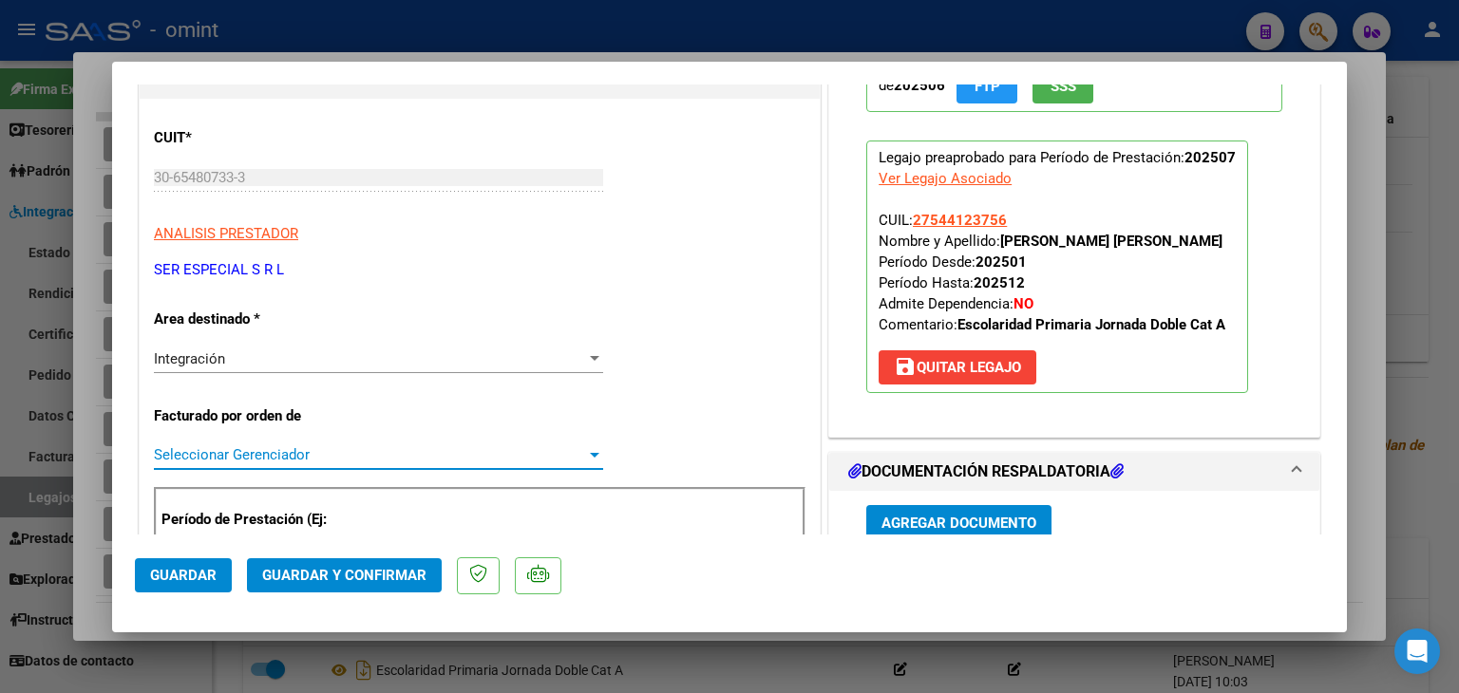
click at [243, 446] on span "Seleccionar Gerenciador" at bounding box center [370, 454] width 432 height 17
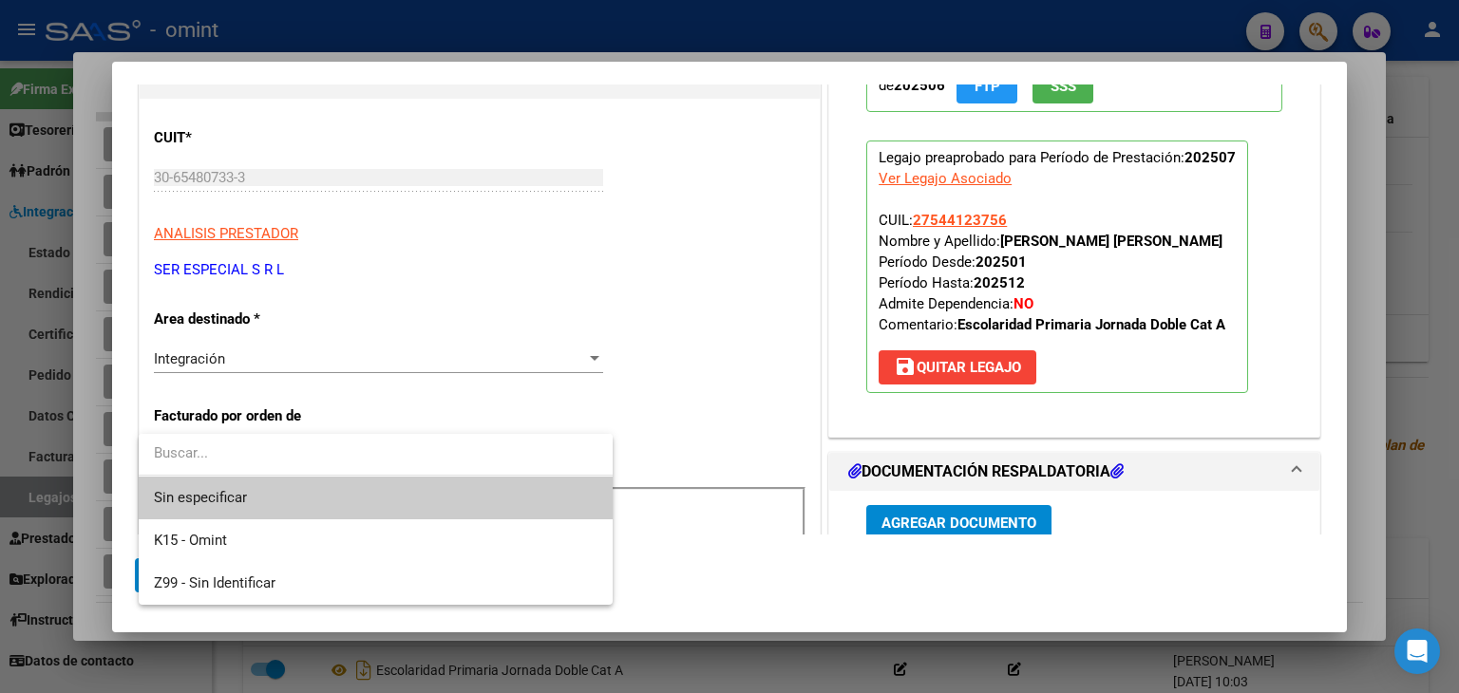
click at [255, 491] on span "Sin especificar" at bounding box center [376, 498] width 444 height 43
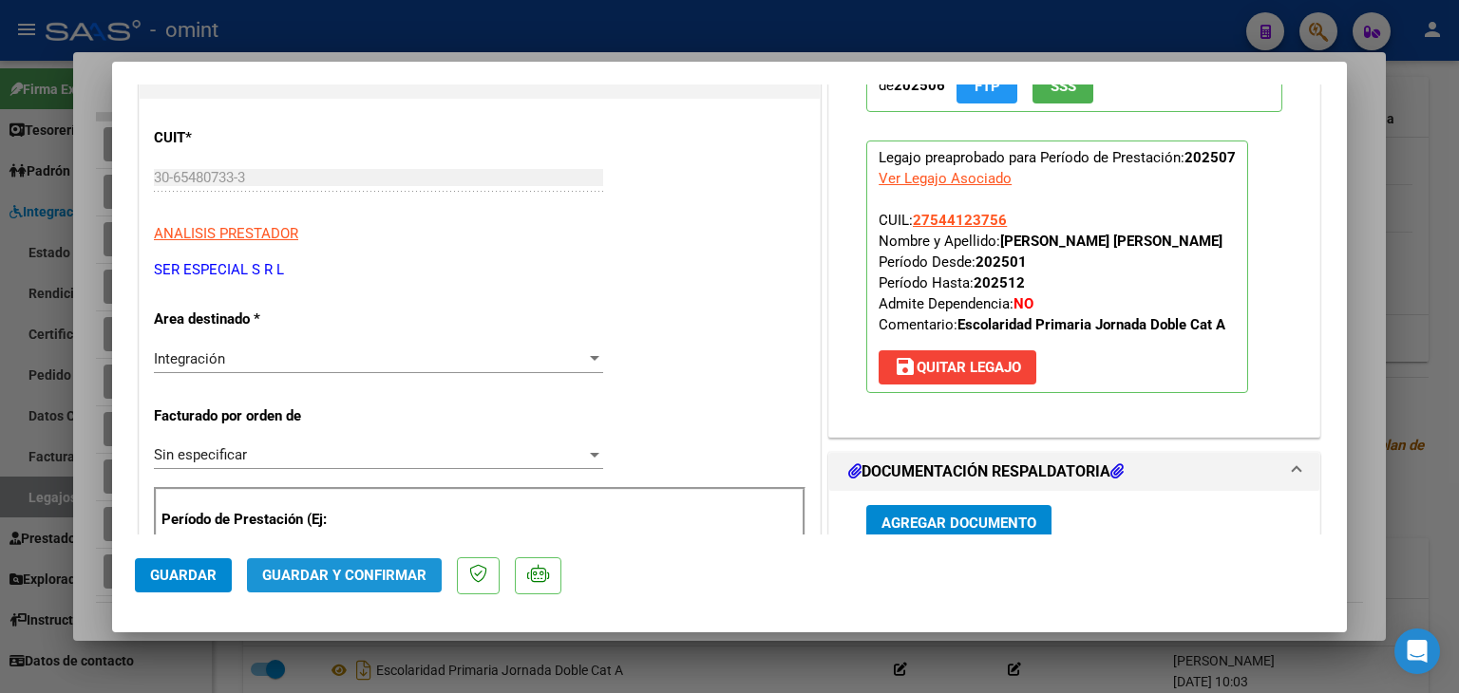
click at [359, 578] on span "Guardar y Confirmar" at bounding box center [344, 575] width 164 height 17
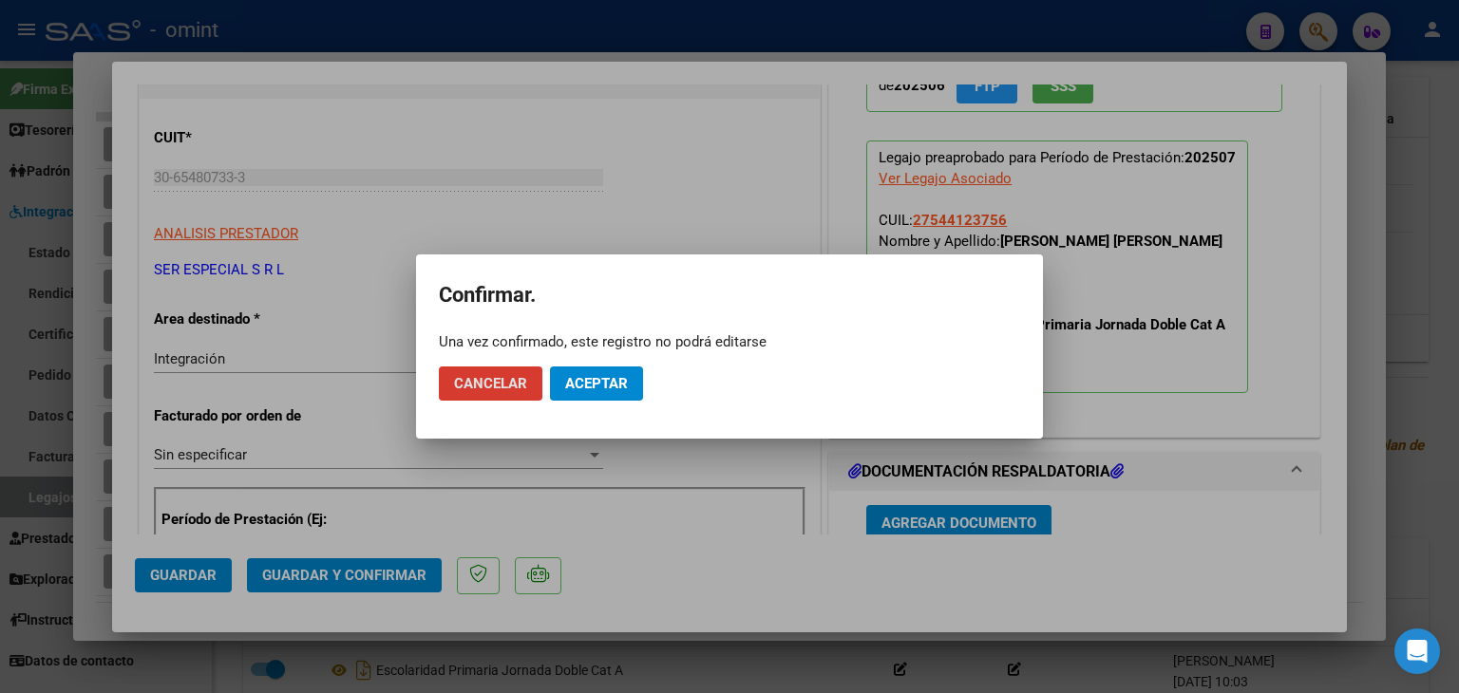
click at [589, 384] on span "Aceptar" at bounding box center [596, 383] width 63 height 17
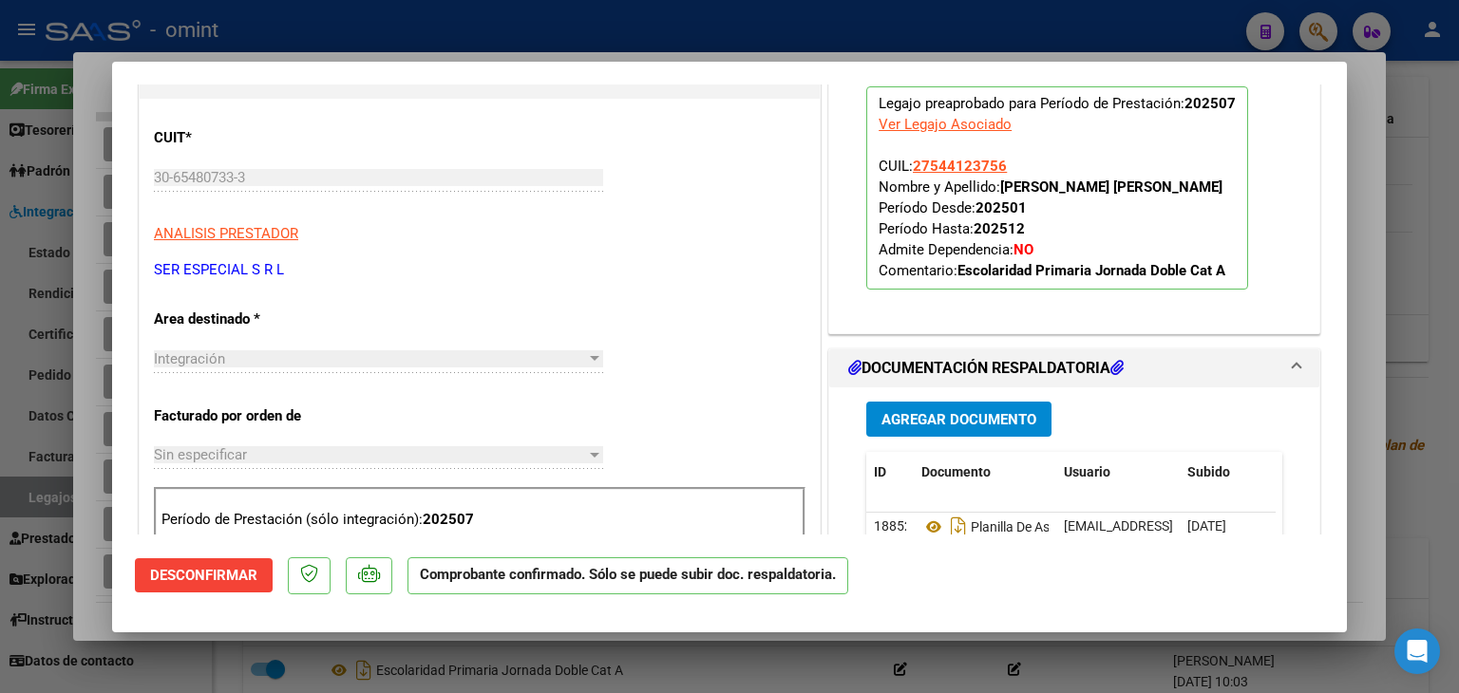
type input "$ 0,00"
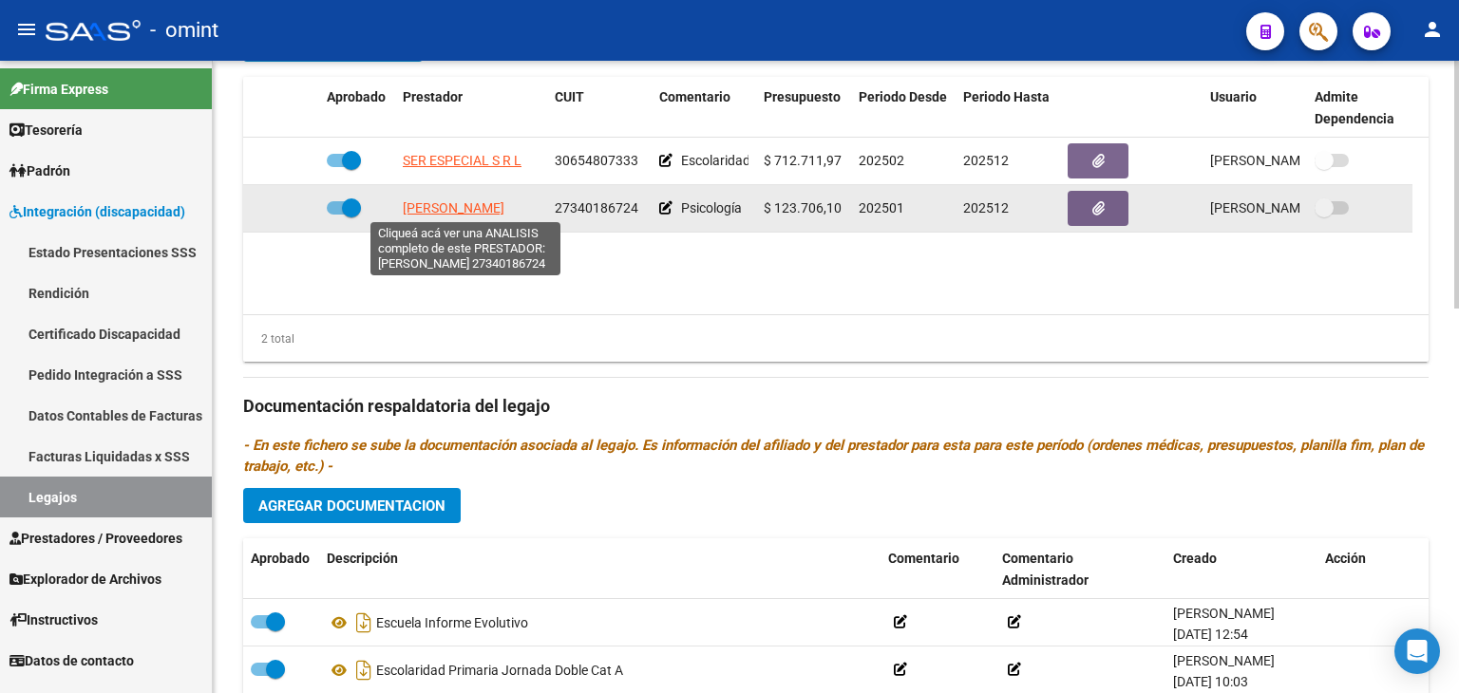
click at [446, 210] on span "[PERSON_NAME]" at bounding box center [454, 207] width 102 height 15
type textarea "27340186724"
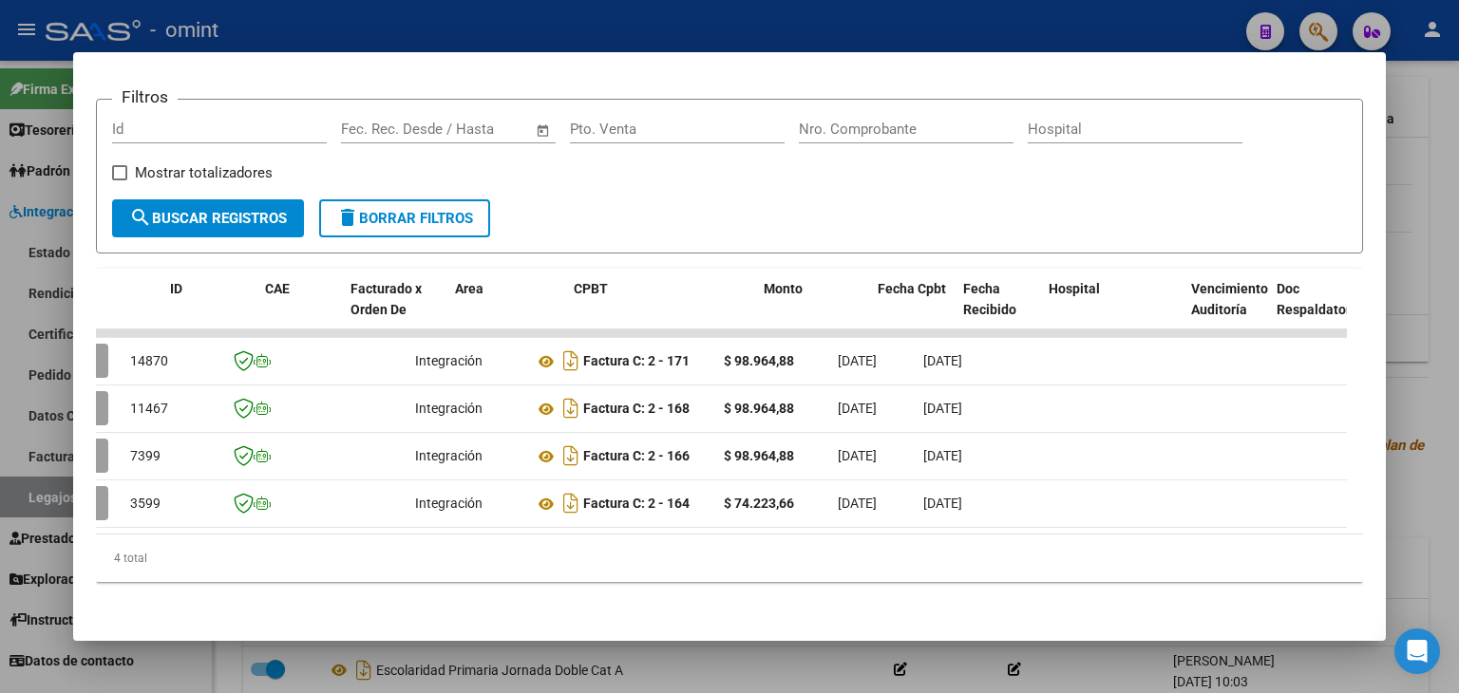
scroll to position [0, 0]
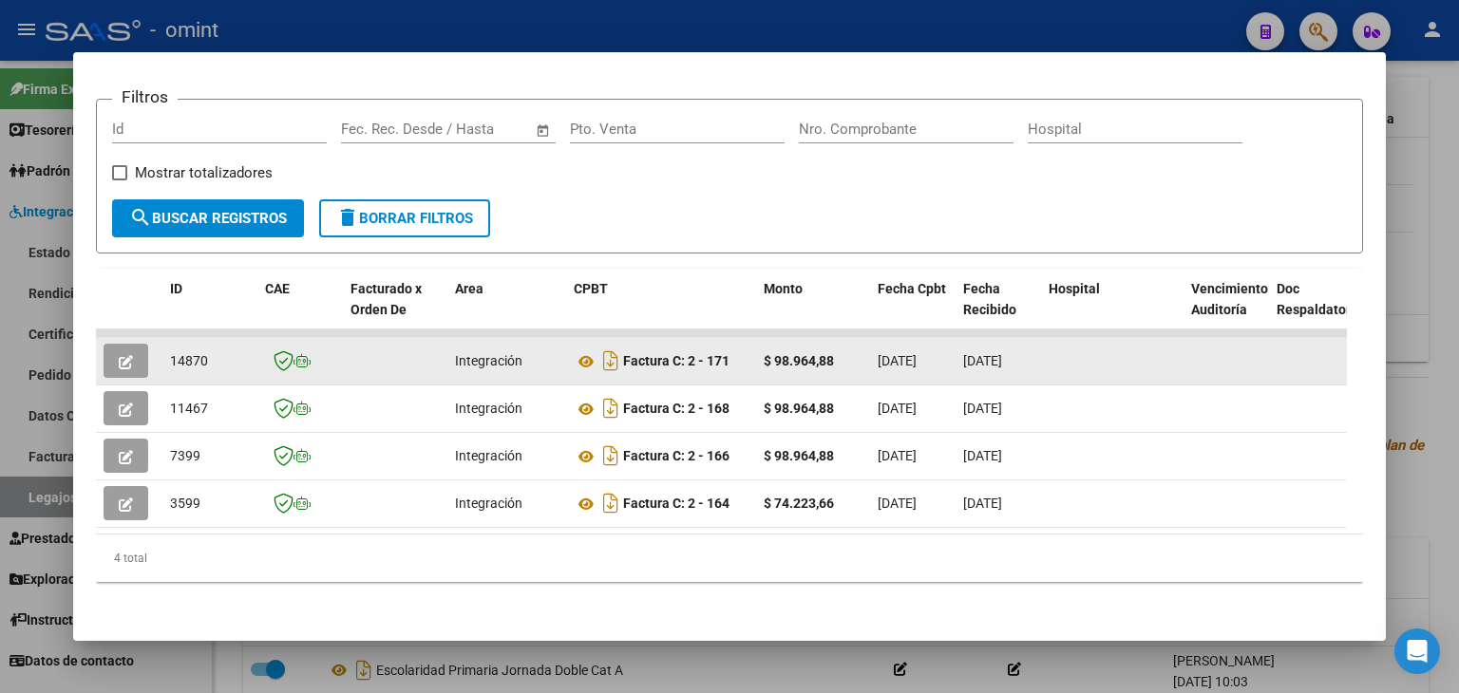
click at [180, 353] on span "14870" at bounding box center [189, 360] width 38 height 15
click at [182, 353] on span "14870" at bounding box center [189, 360] width 38 height 15
click at [189, 353] on span "14870" at bounding box center [189, 360] width 38 height 15
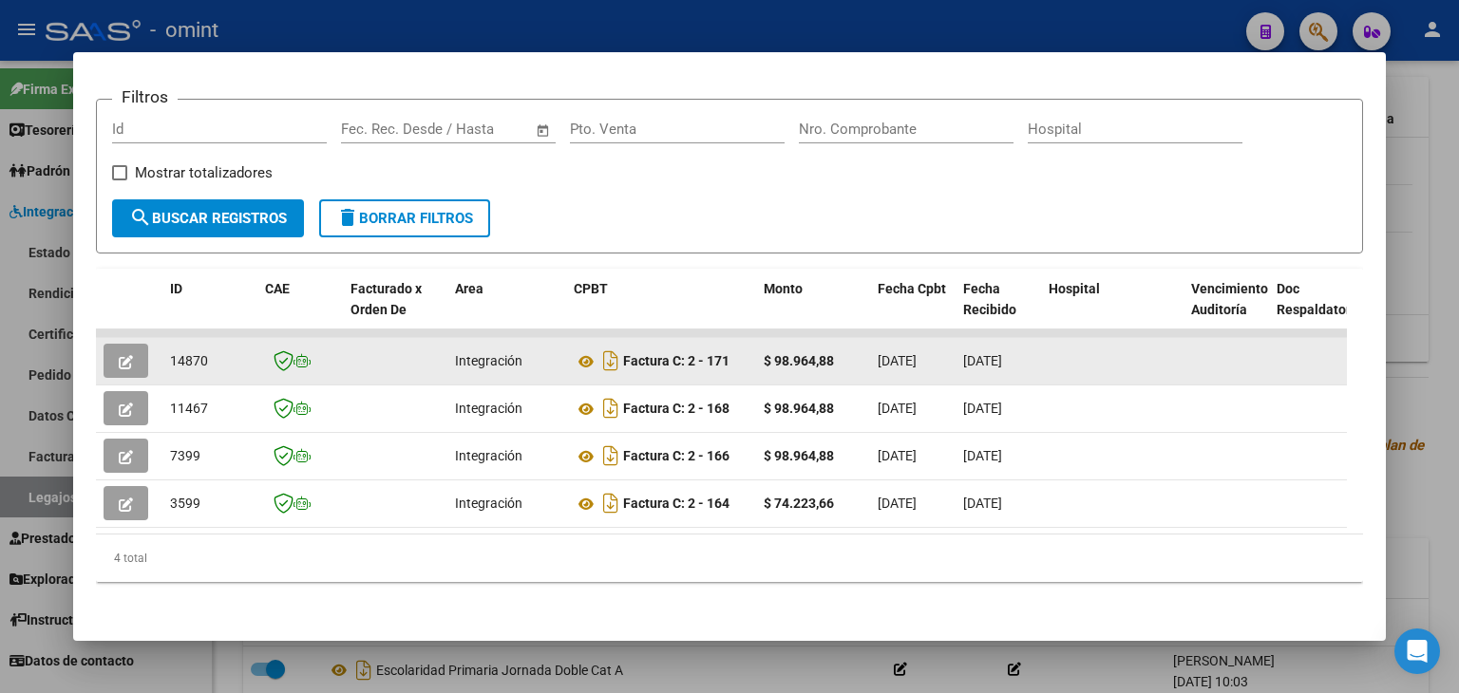
copy span "14870"
click at [577, 350] on icon at bounding box center [586, 361] width 25 height 23
click at [121, 355] on icon "button" at bounding box center [126, 362] width 14 height 14
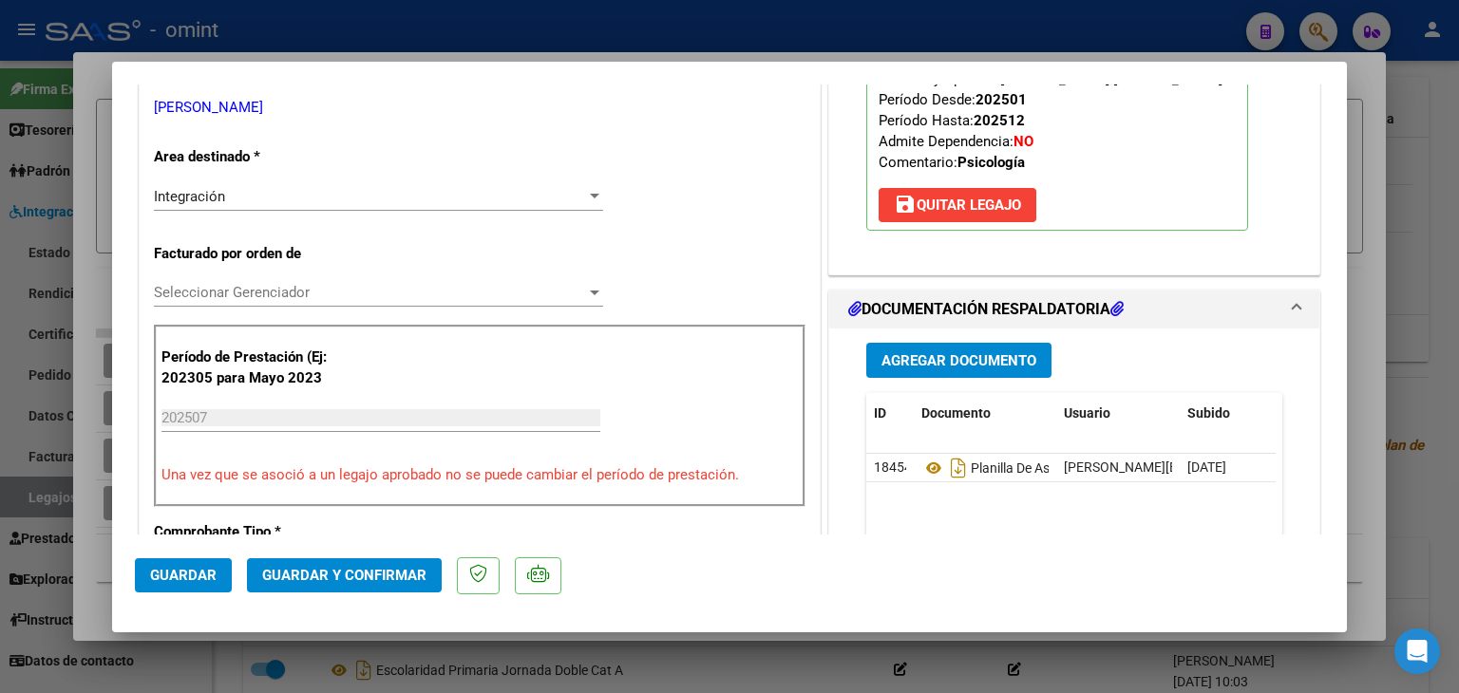
scroll to position [190, 0]
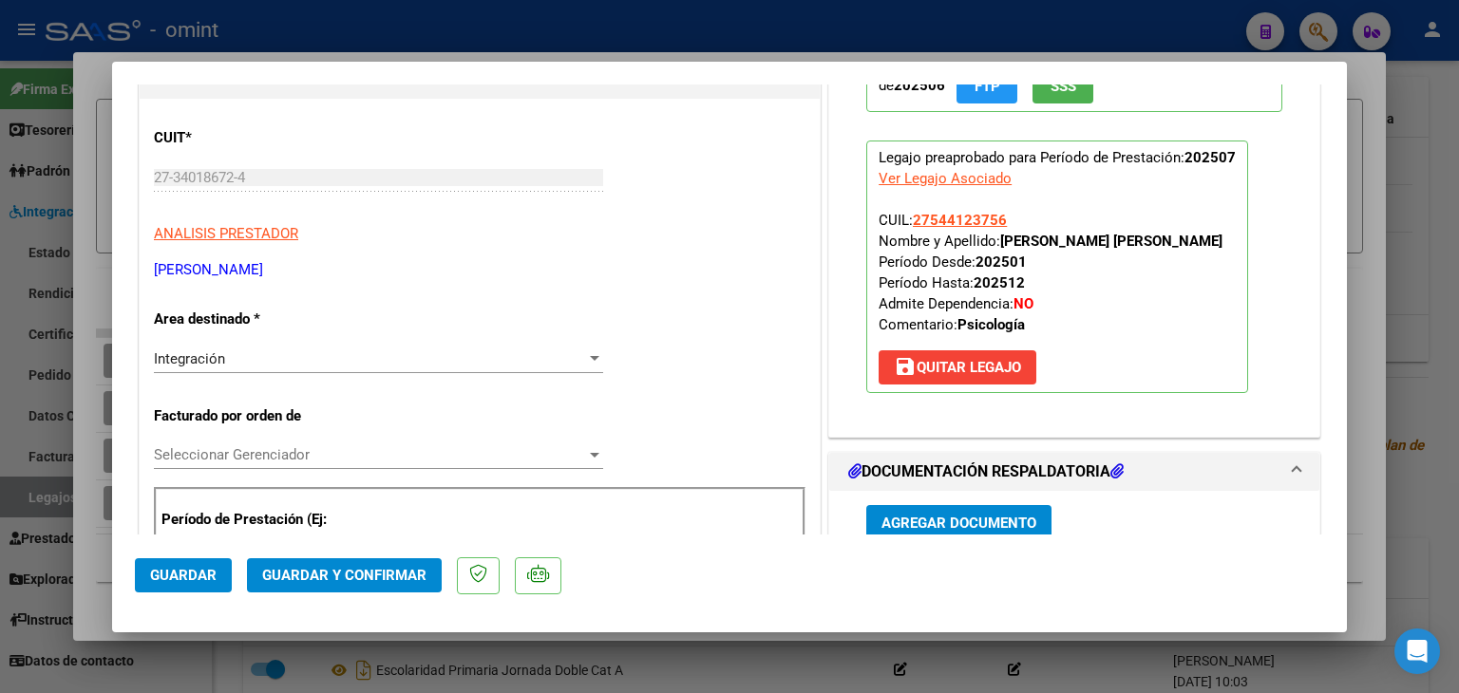
click at [198, 457] on span "Seleccionar Gerenciador" at bounding box center [370, 454] width 432 height 17
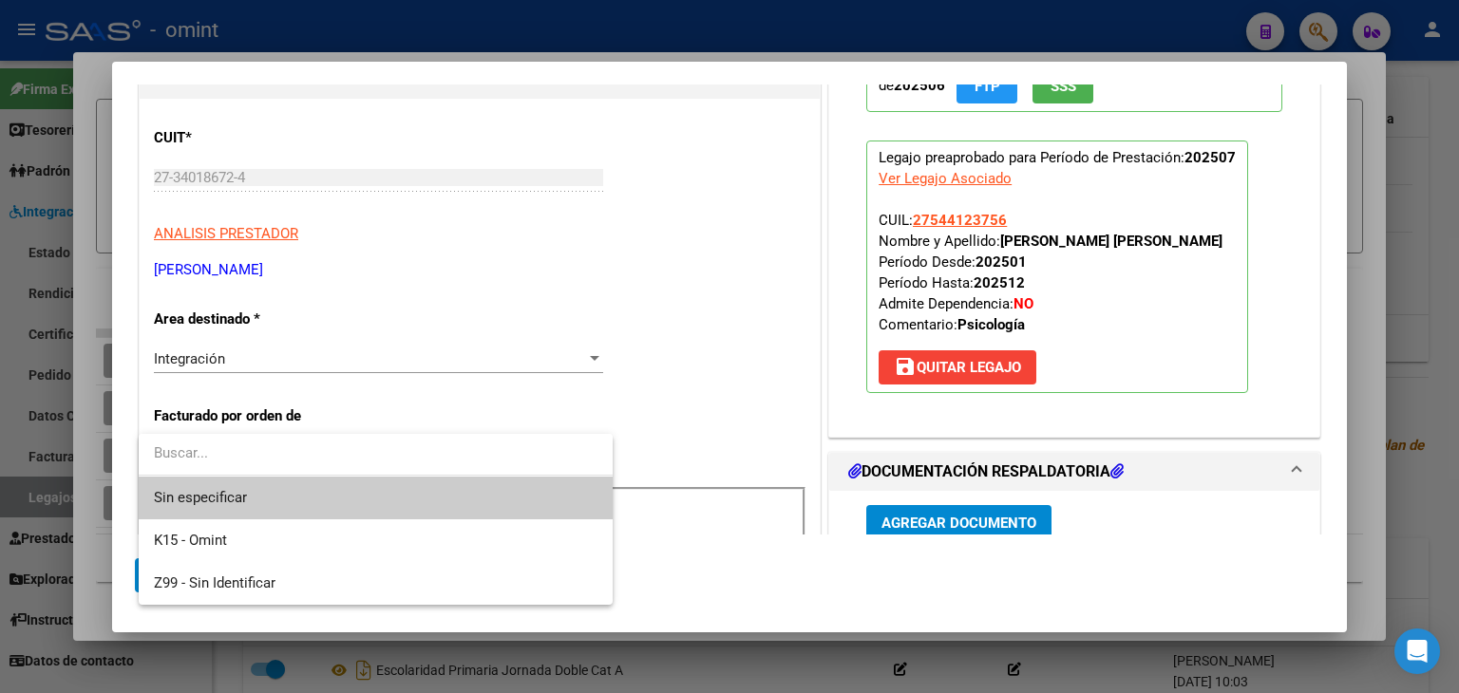
click at [243, 493] on span "Sin especificar" at bounding box center [376, 498] width 444 height 43
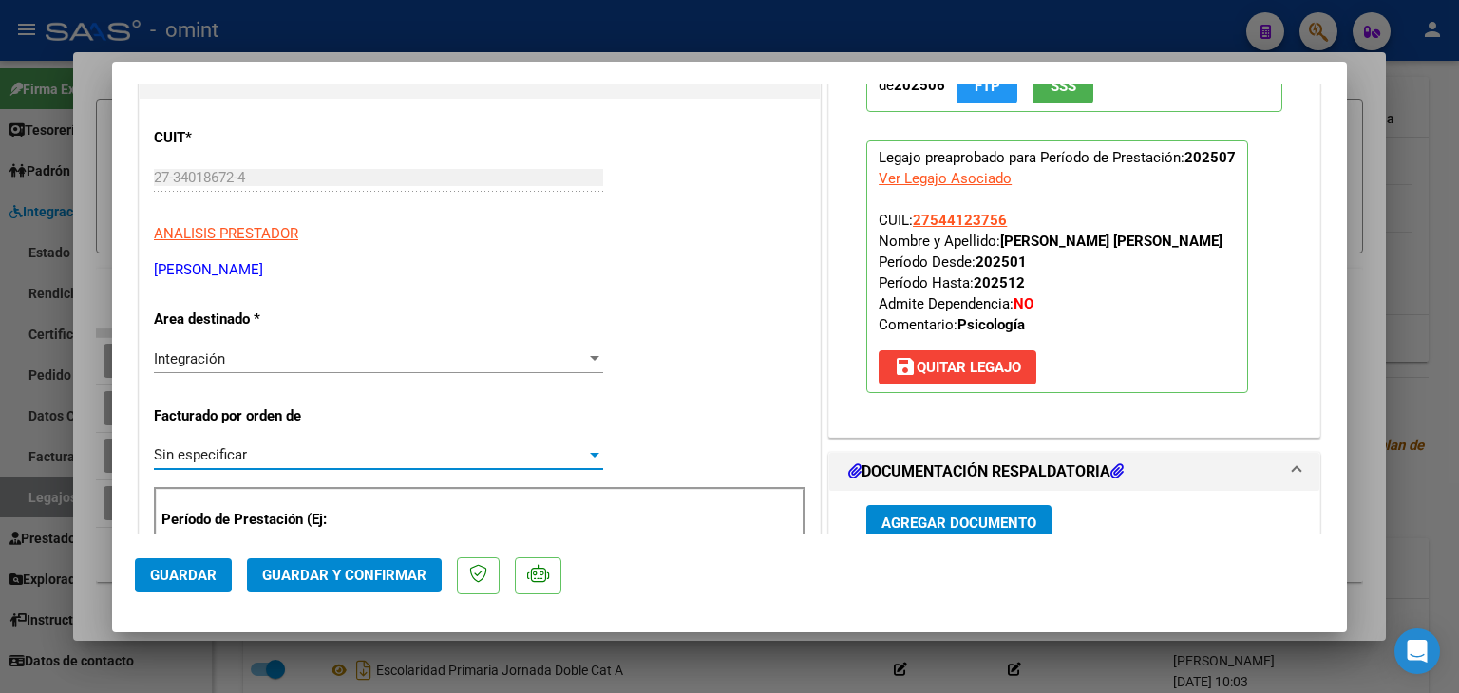
scroll to position [665, 0]
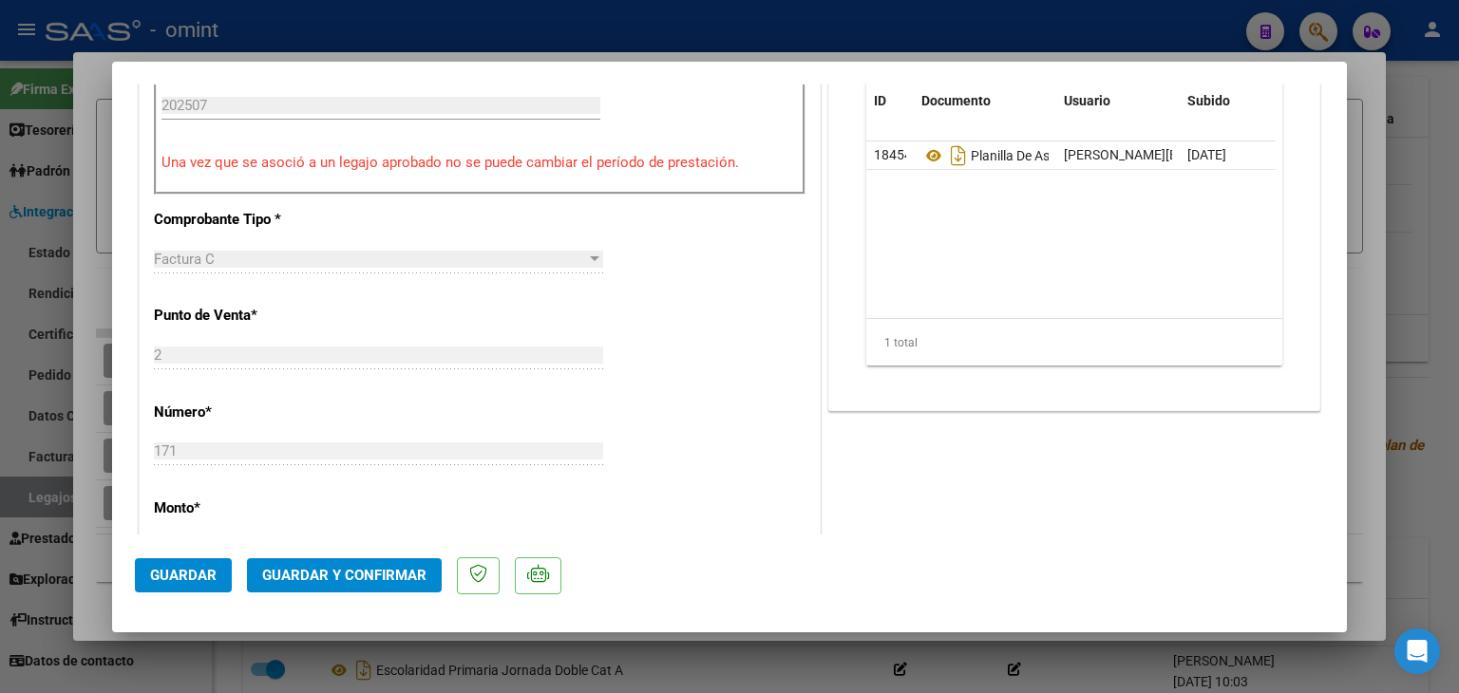
click at [389, 567] on span "Guardar y Confirmar" at bounding box center [344, 575] width 164 height 17
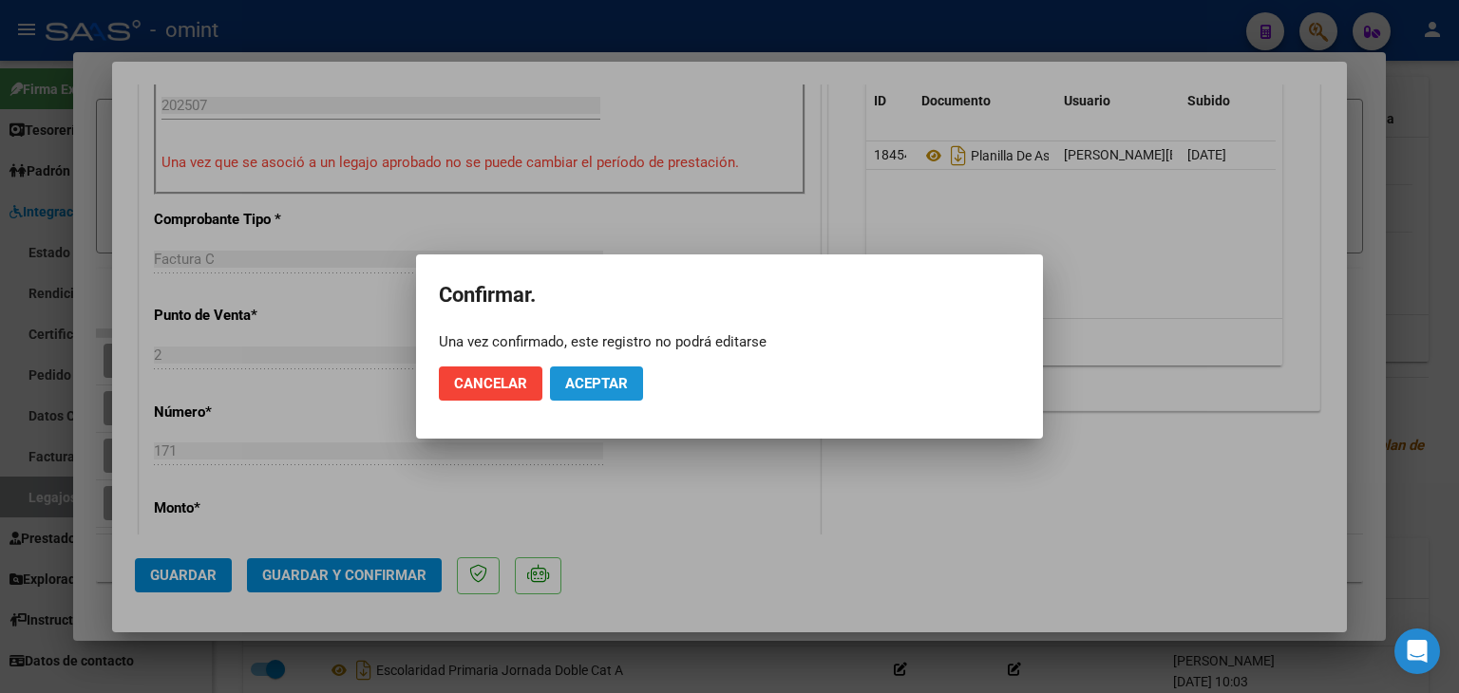
click at [604, 390] on button "Aceptar" at bounding box center [596, 384] width 93 height 34
